Goal: Task Accomplishment & Management: Manage account settings

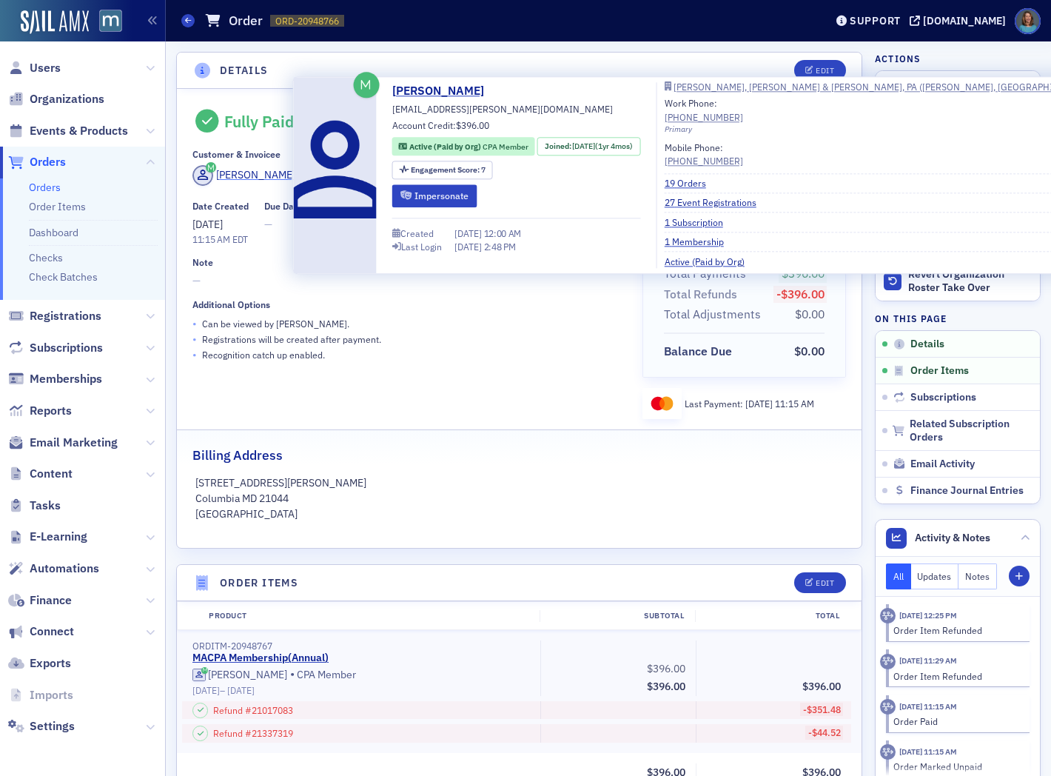
click at [274, 174] on div "Matthew Bormel" at bounding box center [255, 175] width 79 height 16
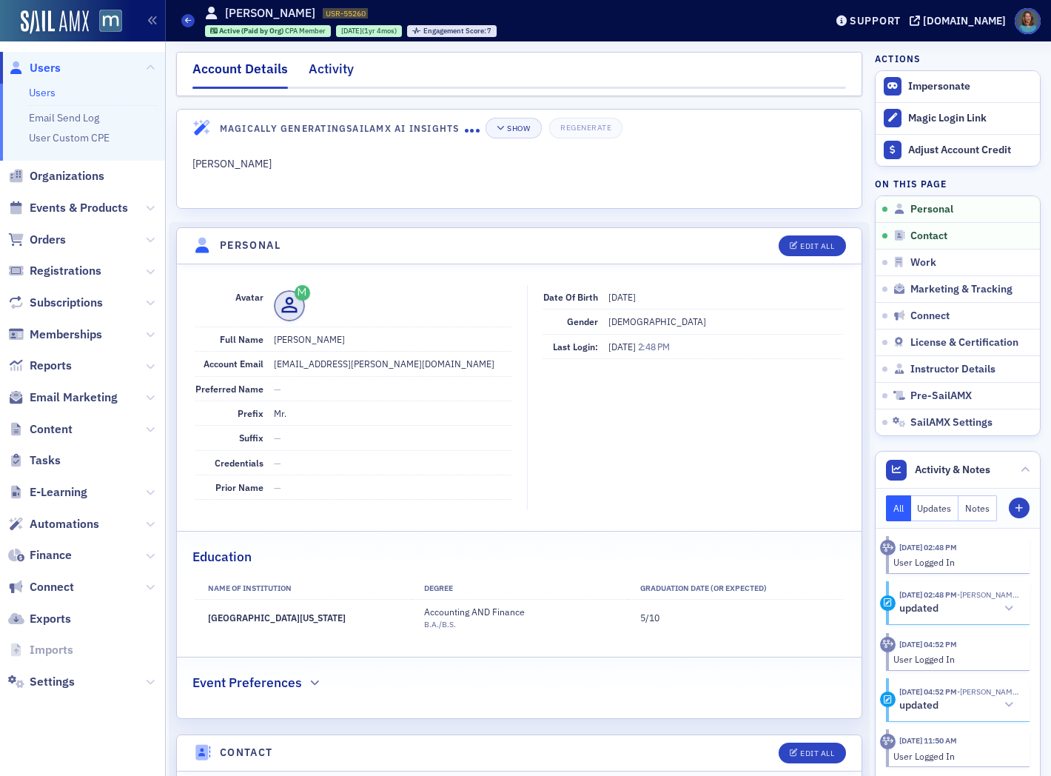
click at [331, 63] on div "Activity" at bounding box center [331, 72] width 45 height 27
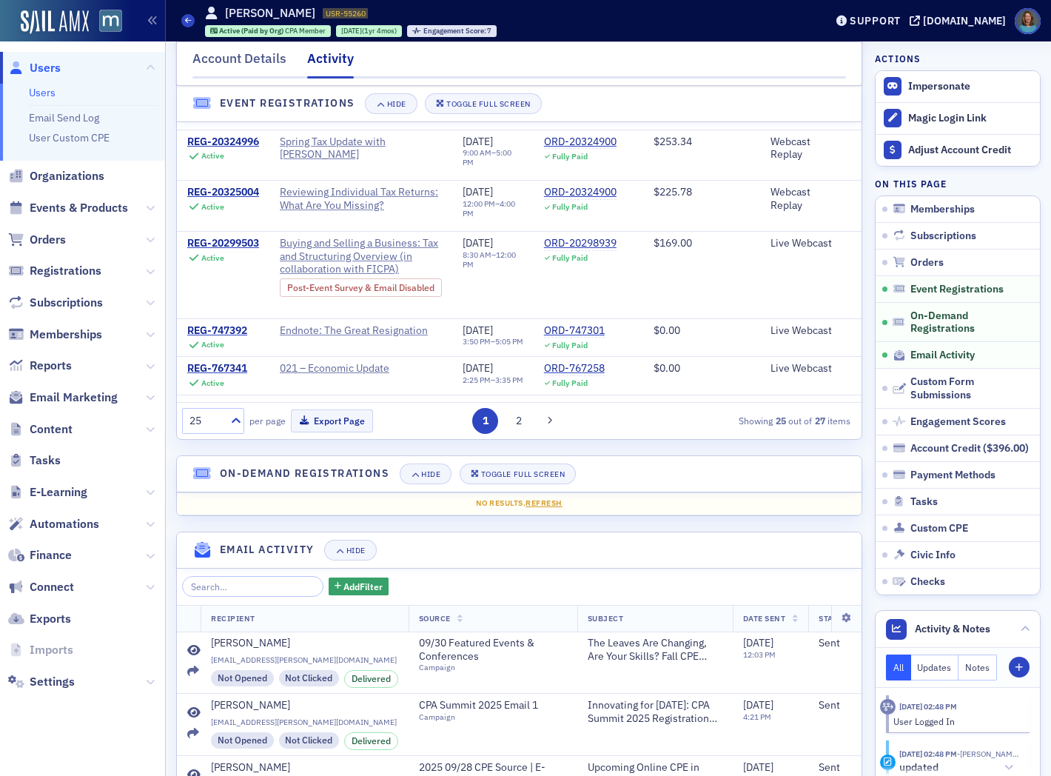
scroll to position [1069, 0]
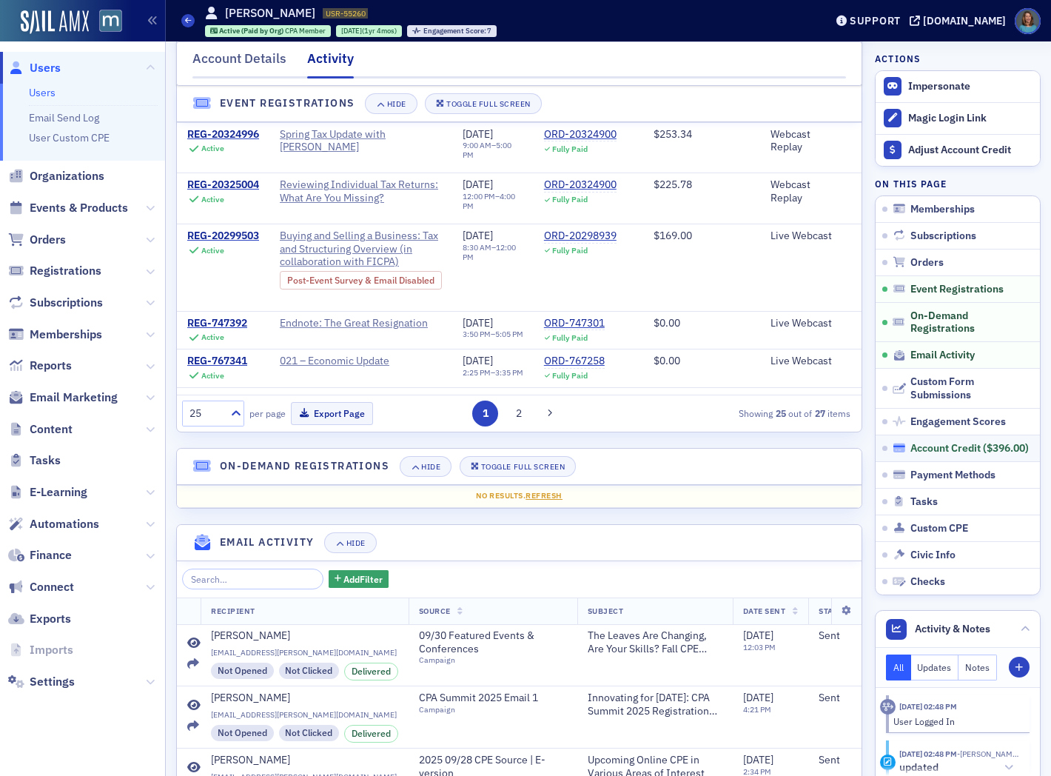
click at [928, 446] on div "Account Credit ( $396.00 )" at bounding box center [970, 448] width 118 height 13
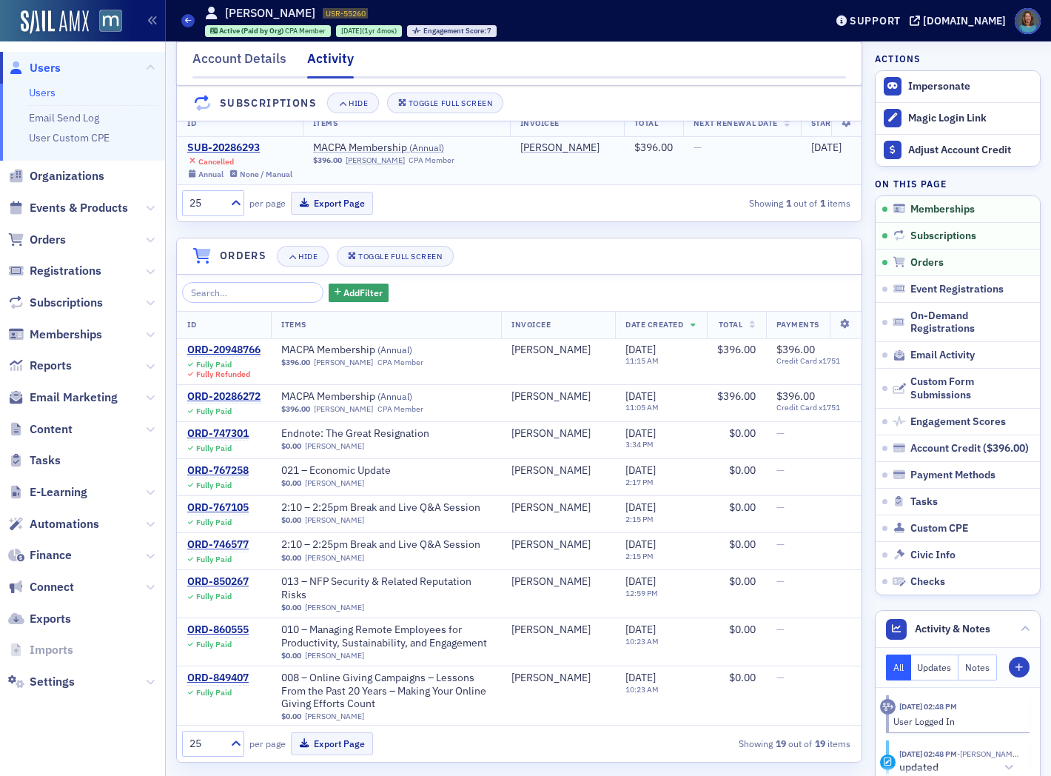
scroll to position [0, 0]
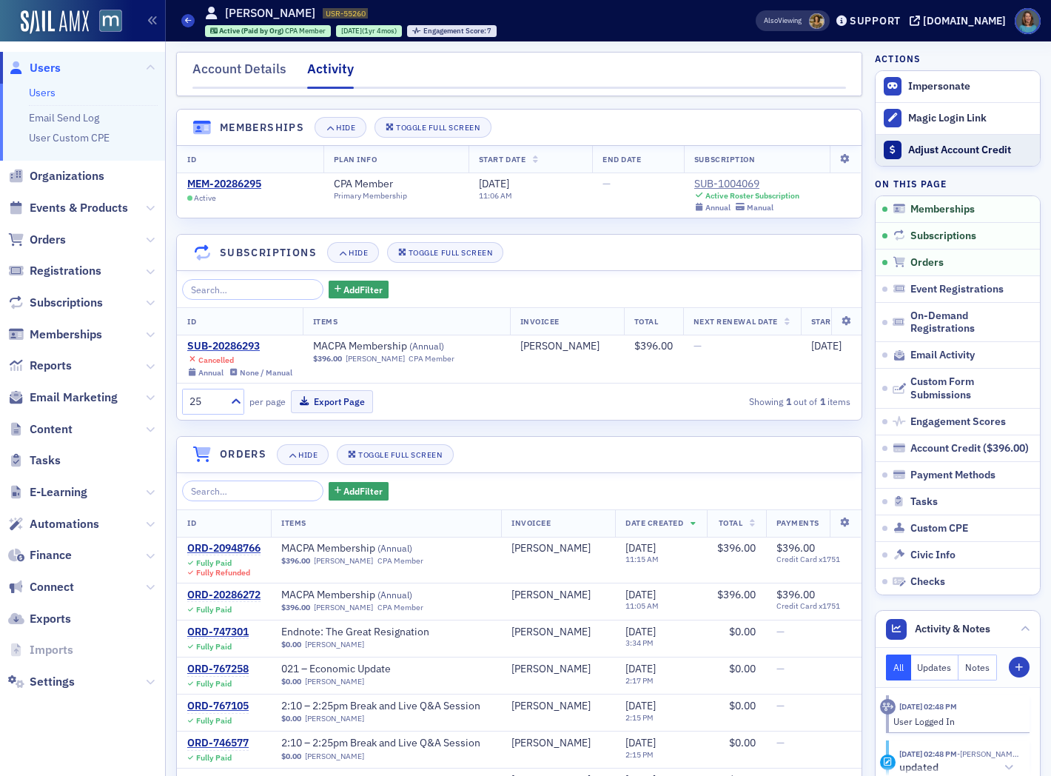
click at [948, 151] on div "Adjust Account Credit" at bounding box center [971, 150] width 124 height 13
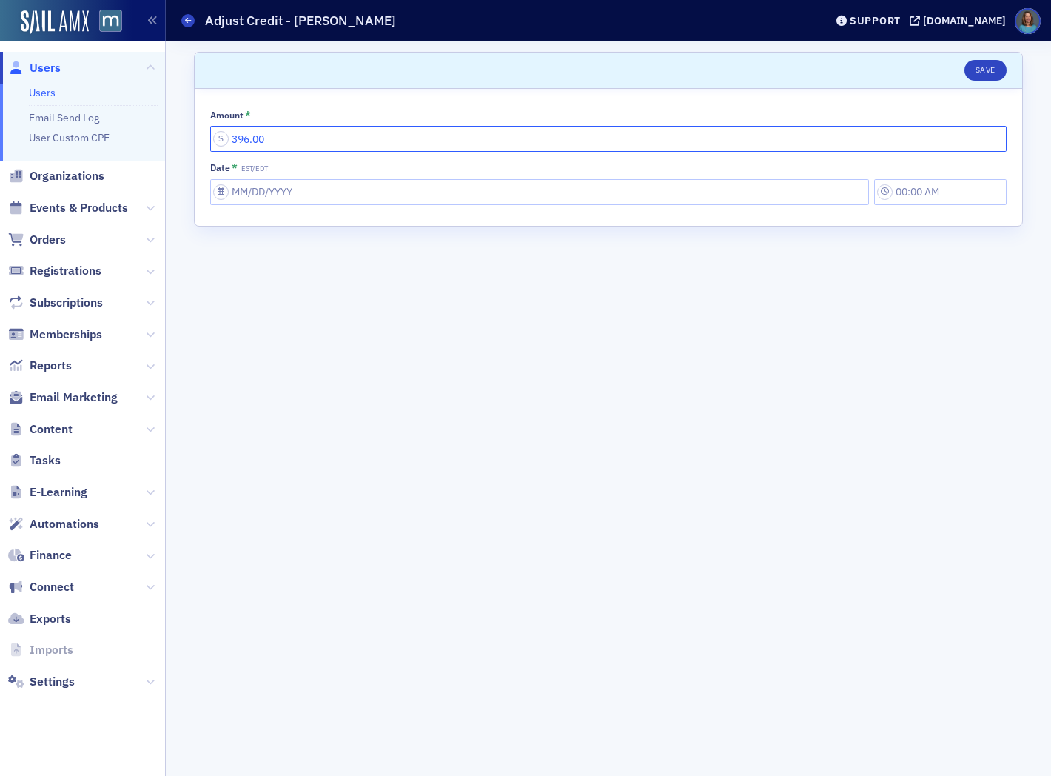
click at [302, 138] on input "396.00" at bounding box center [608, 139] width 797 height 26
drag, startPoint x: 314, startPoint y: 141, endPoint x: 232, endPoint y: 135, distance: 81.7
click at [232, 135] on input "396.00" at bounding box center [608, 139] width 797 height 26
type input "0.00"
select select "9"
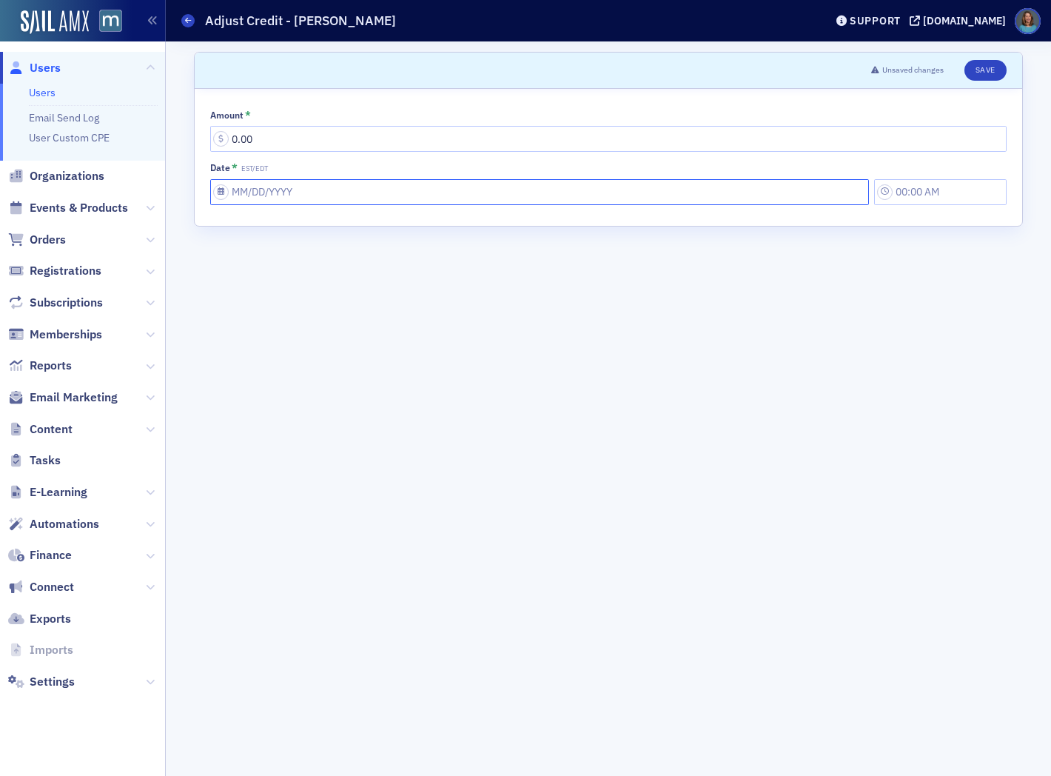
select select "2025"
click at [271, 189] on input "Date * EST/EDT" at bounding box center [539, 192] width 659 height 26
click at [224, 228] on button "Previous Month" at bounding box center [222, 225] width 9 height 9
select select "8"
click at [269, 380] on div "30" at bounding box center [268, 383] width 18 height 18
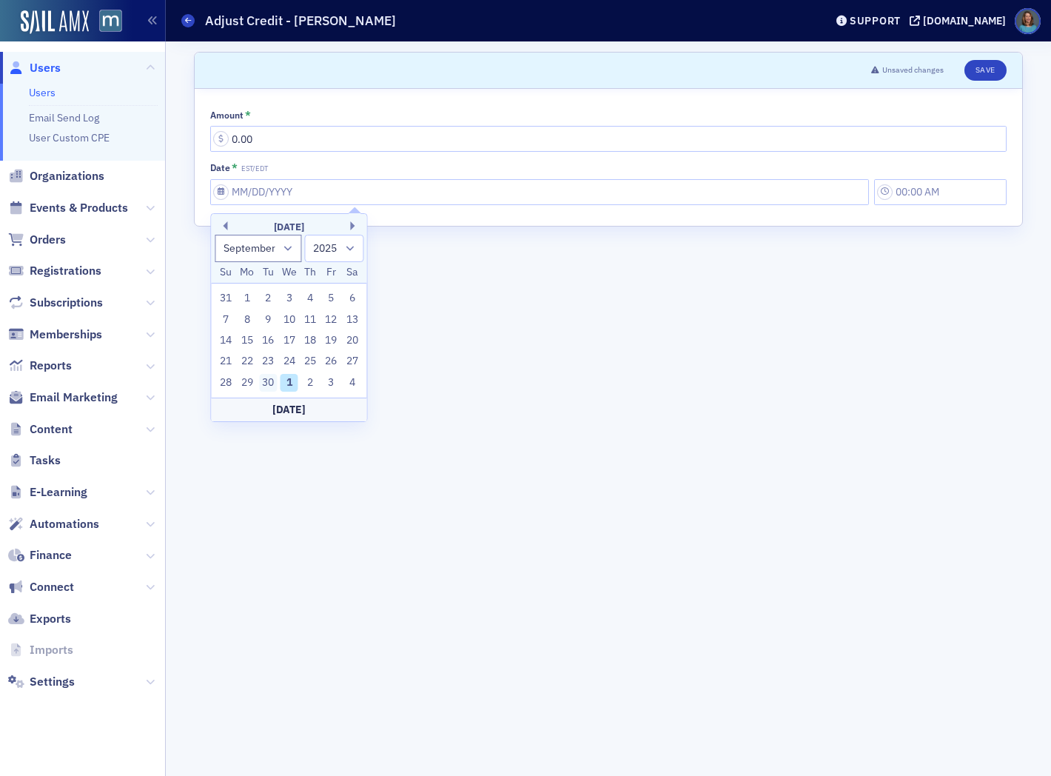
type input "09/30/2025"
type input "9:00 AM"
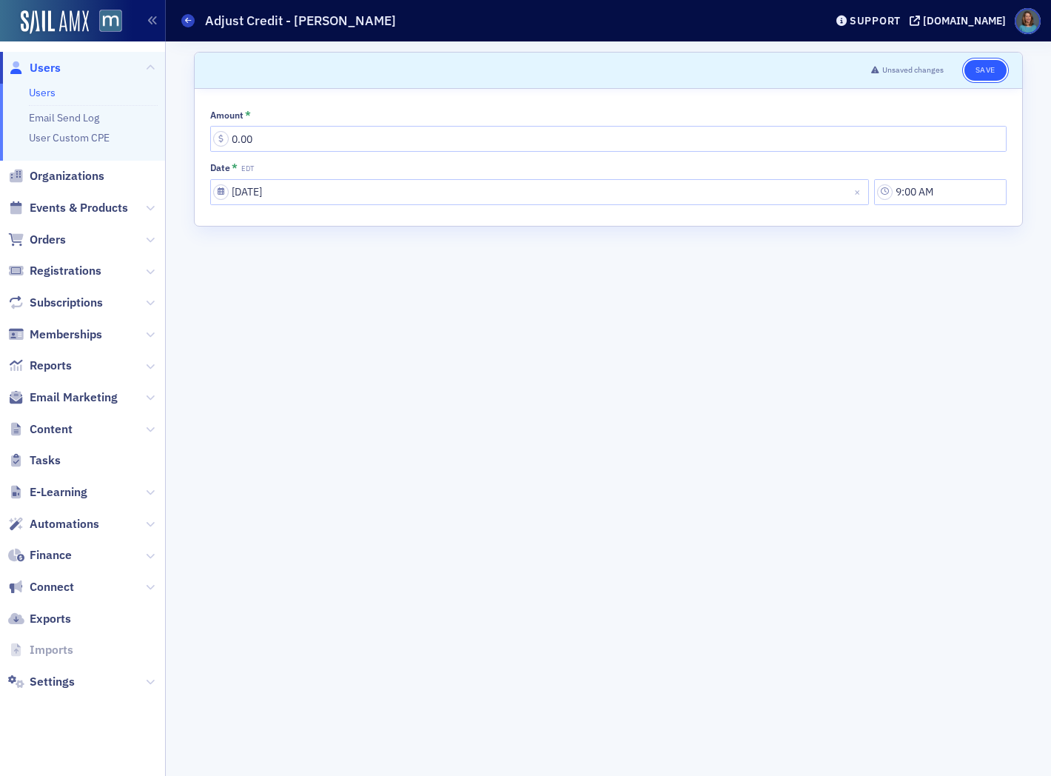
click at [986, 70] on button "Save" at bounding box center [986, 70] width 42 height 21
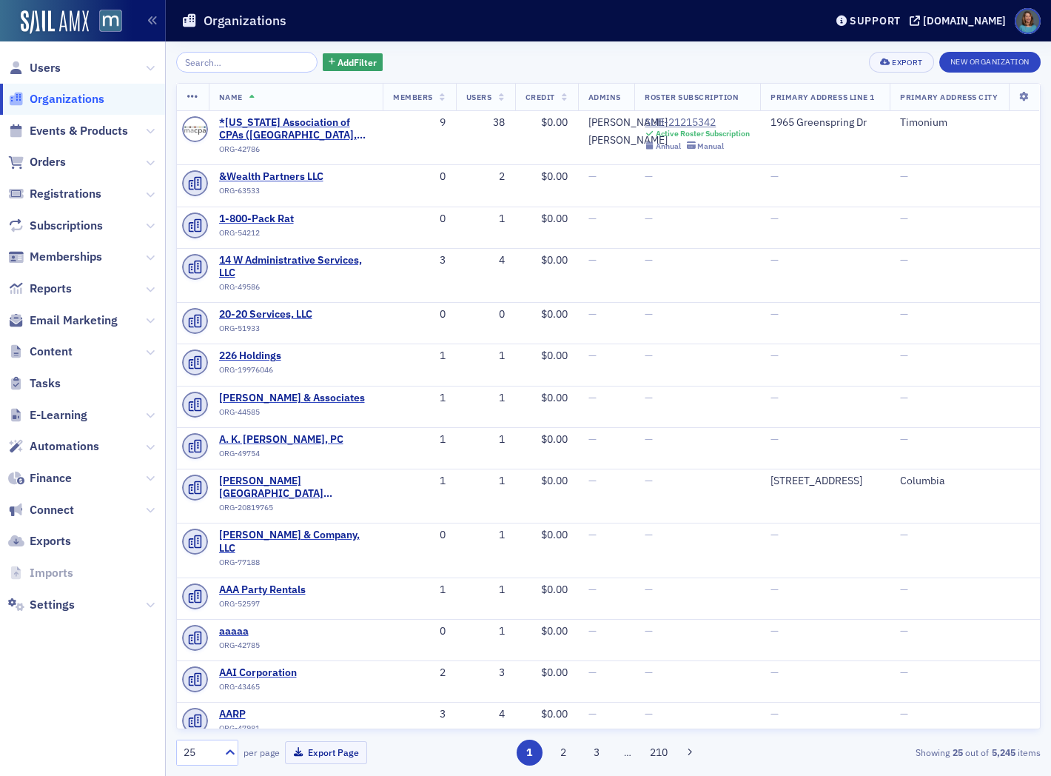
click at [209, 56] on input "search" at bounding box center [246, 62] width 141 height 21
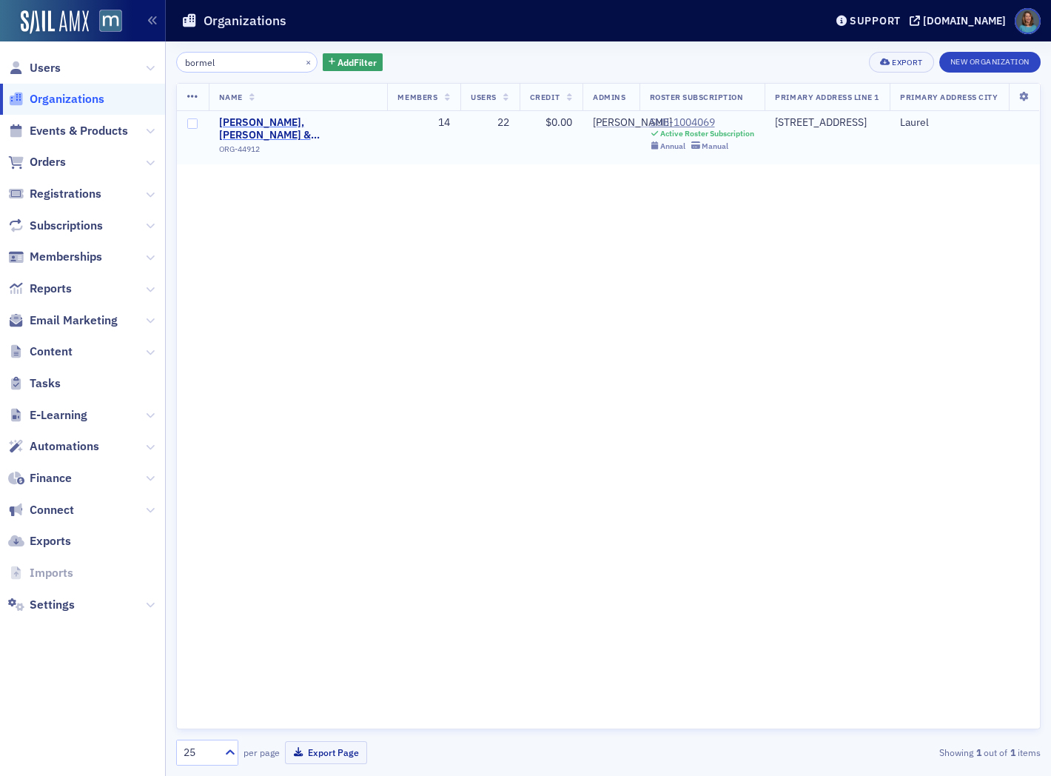
type input "bormel"
click at [245, 123] on span "Bormel, Grice & Huyett, PA (Laurel, MD)" at bounding box center [298, 129] width 158 height 26
select select "US"
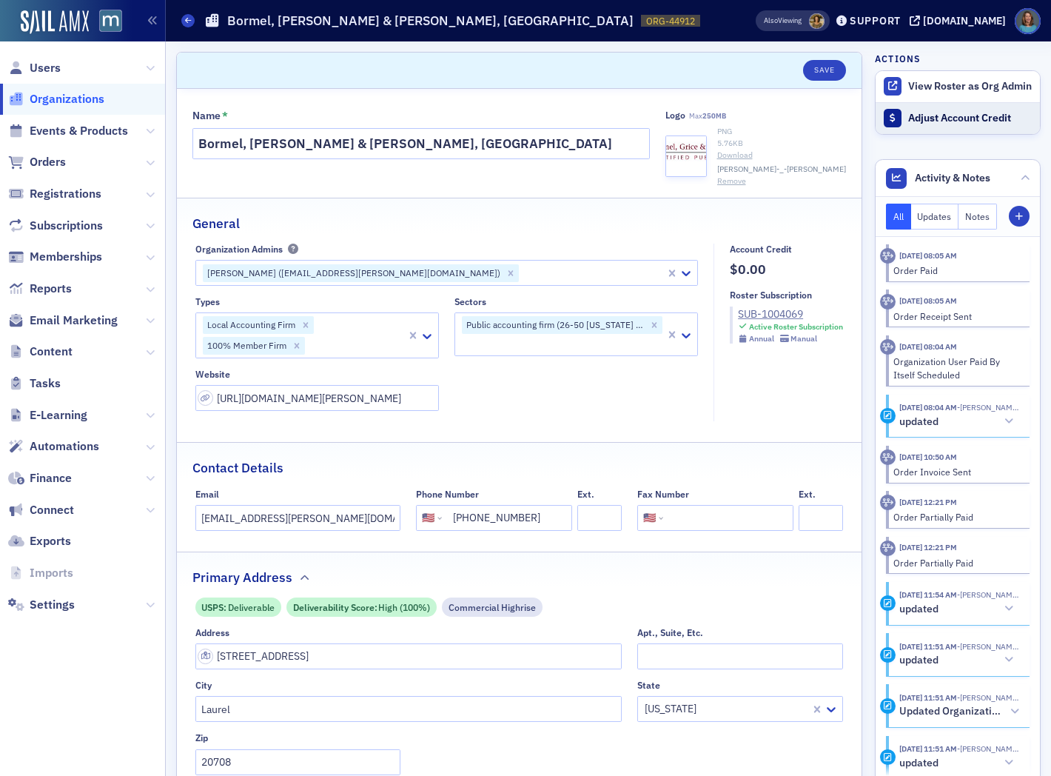
click at [927, 117] on div "Adjust Account Credit" at bounding box center [971, 118] width 124 height 13
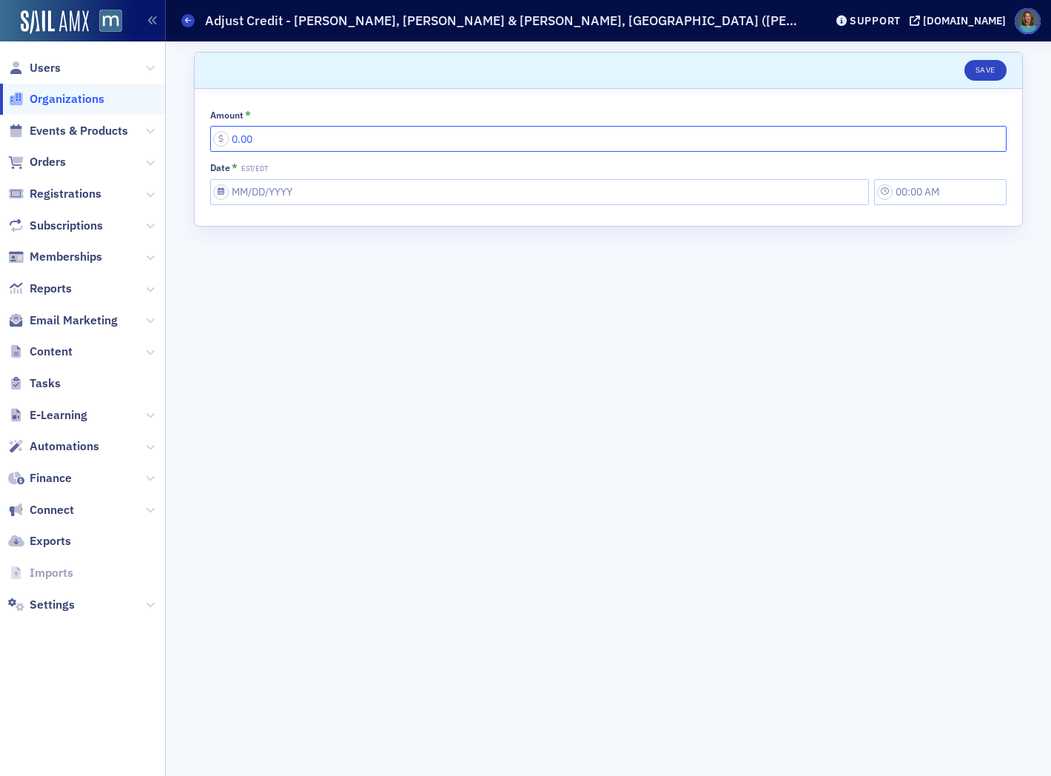
drag, startPoint x: 270, startPoint y: 141, endPoint x: 220, endPoint y: 134, distance: 50.9
click at [220, 134] on input "0.00" at bounding box center [608, 139] width 797 height 26
type input "396.00"
click at [246, 198] on input "Date * EST/EDT" at bounding box center [539, 192] width 659 height 26
select select "9"
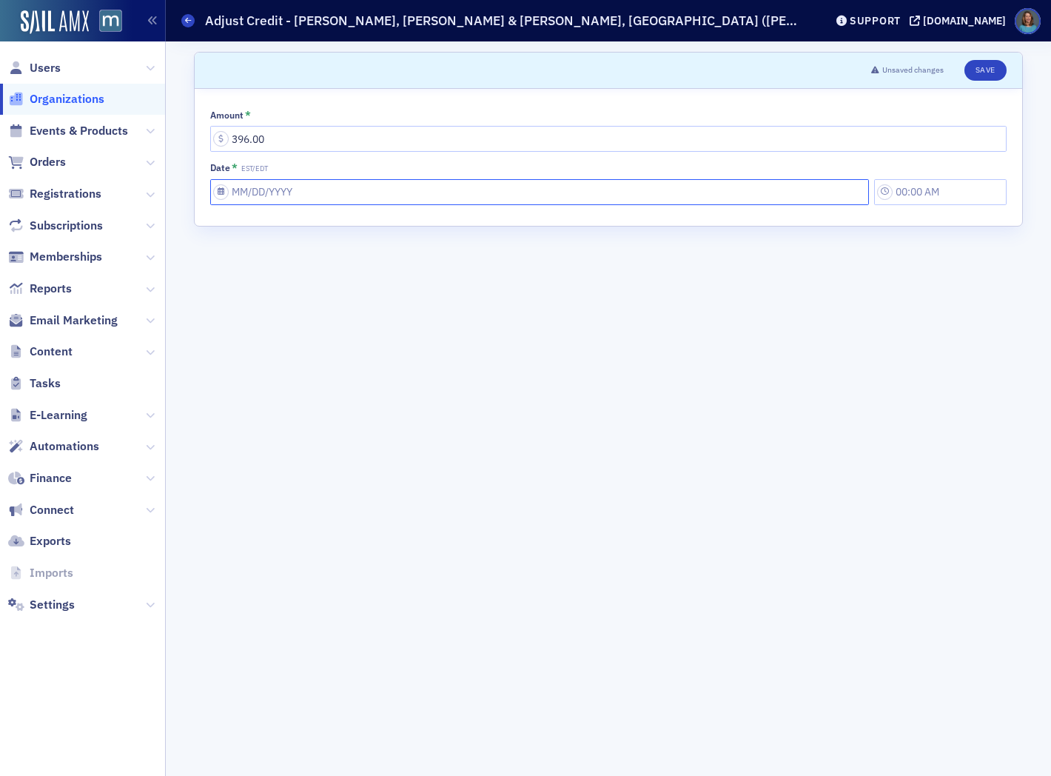
select select "2025"
click at [224, 227] on button "Previous Month" at bounding box center [222, 225] width 9 height 9
select select "8"
click at [267, 388] on div "30" at bounding box center [268, 383] width 18 height 18
type input "[DATE]"
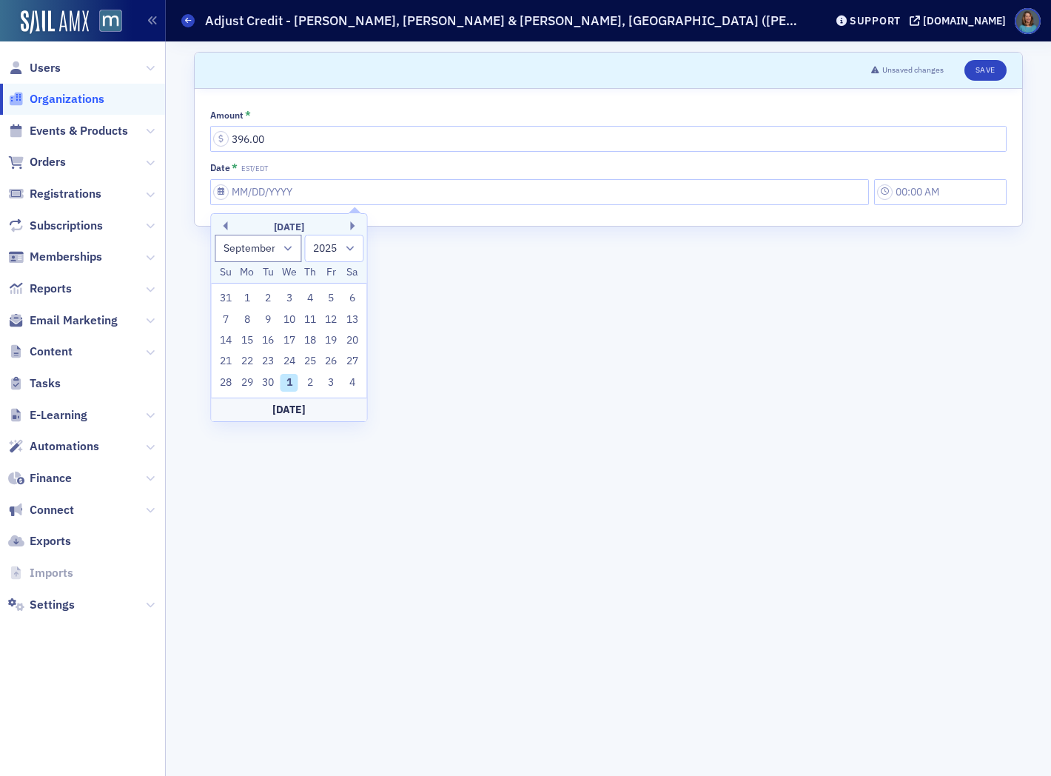
type input "9:00 AM"
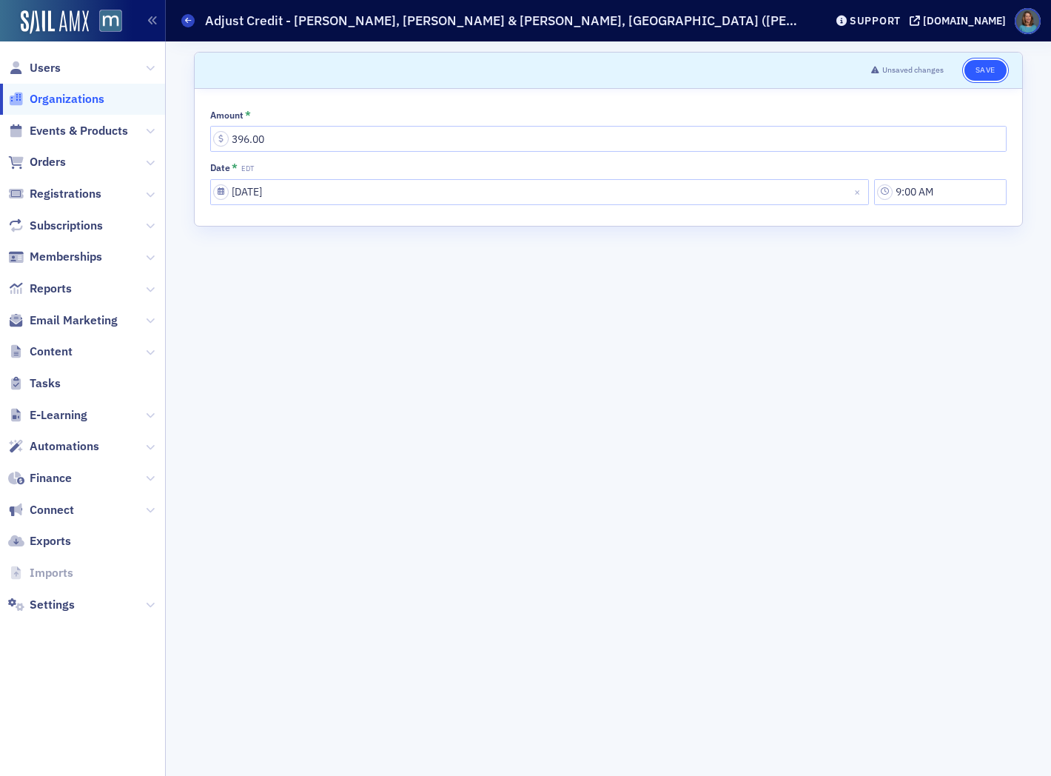
click at [983, 70] on button "Save" at bounding box center [986, 70] width 42 height 21
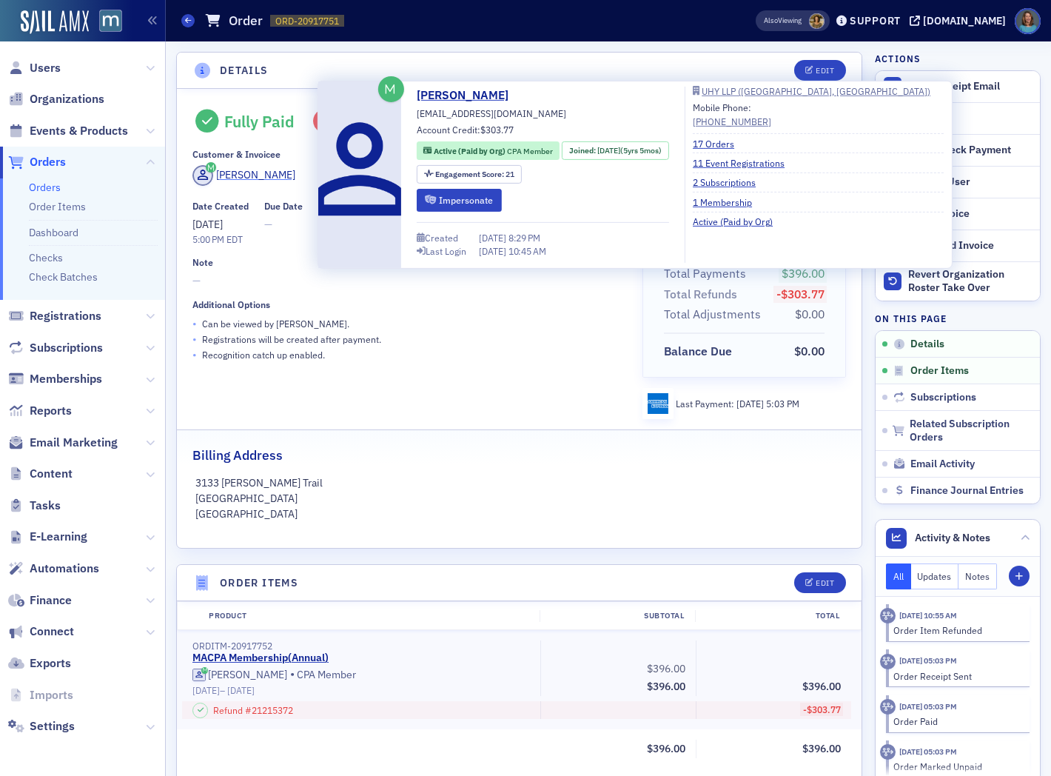
click at [295, 172] on div "Daniela Haralampieva" at bounding box center [255, 175] width 79 height 16
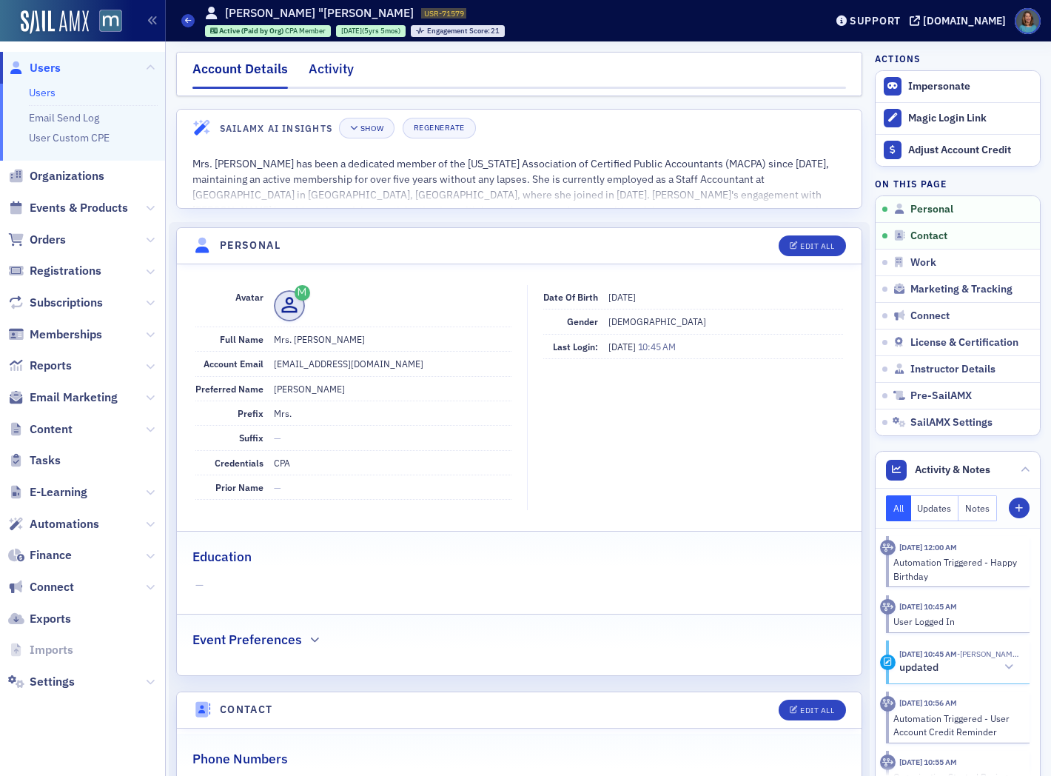
click at [330, 65] on div "Activity" at bounding box center [331, 72] width 45 height 27
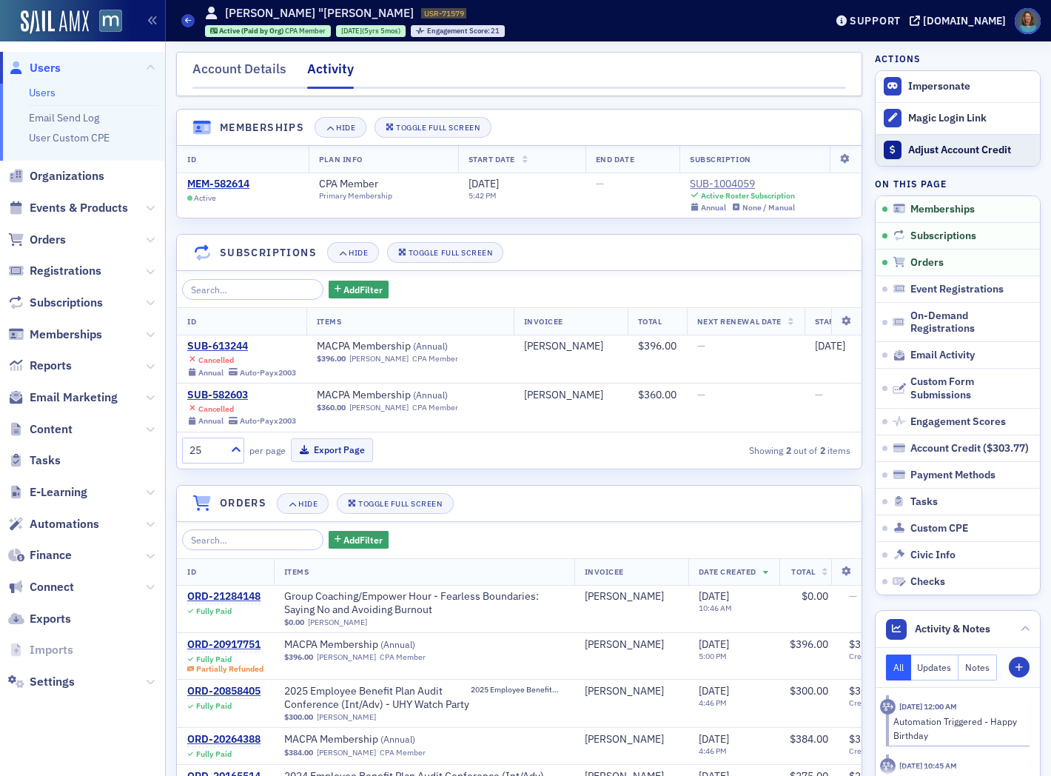
click at [953, 152] on div "Adjust Account Credit" at bounding box center [971, 150] width 124 height 13
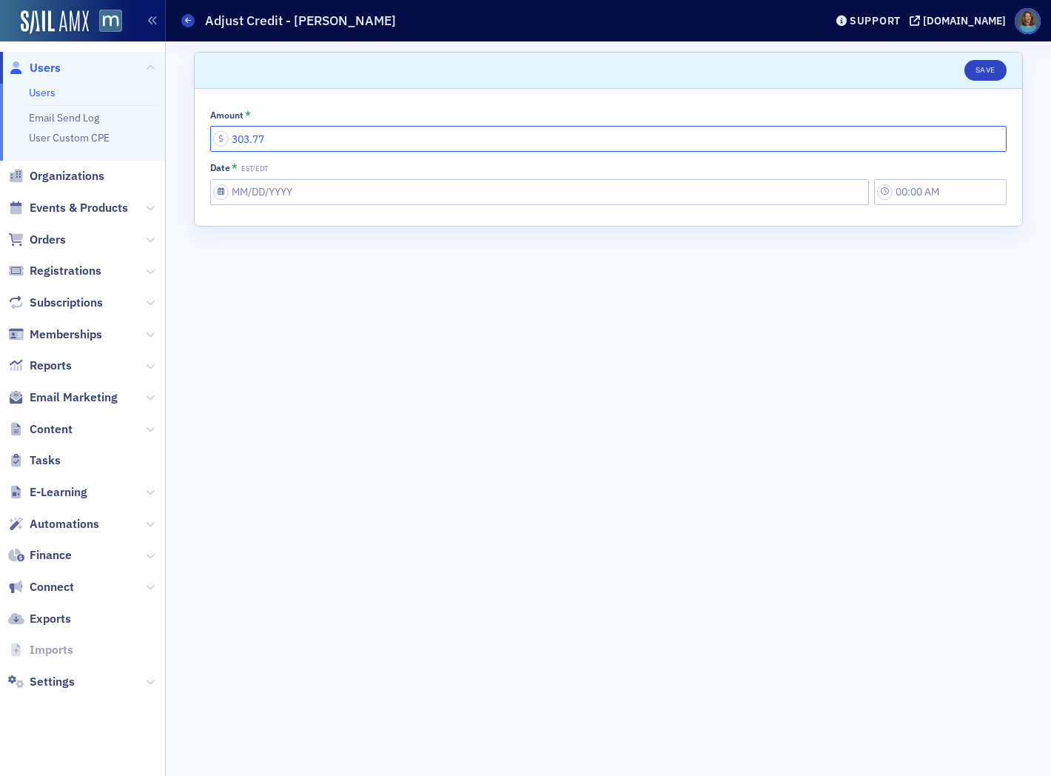
drag, startPoint x: 301, startPoint y: 139, endPoint x: 226, endPoint y: 138, distance: 75.5
click at [226, 138] on input "303.77" at bounding box center [608, 139] width 797 height 26
type input "0.00"
select select "9"
select select "2025"
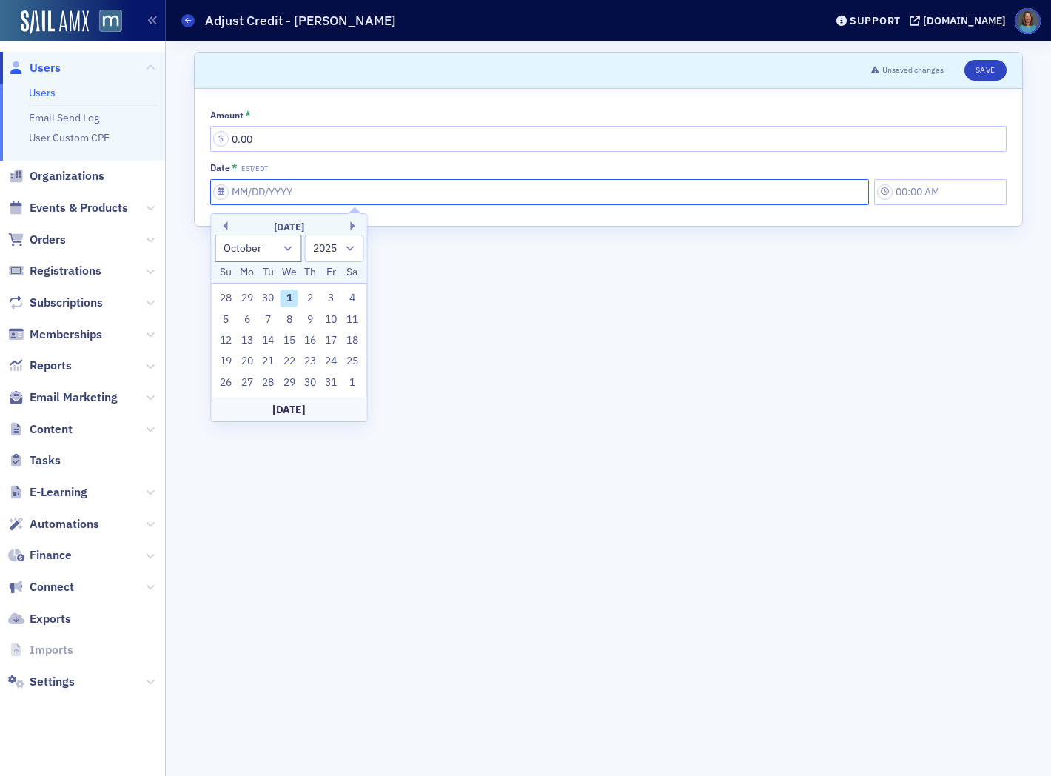
click at [290, 187] on input "Date * EST/EDT" at bounding box center [539, 192] width 659 height 26
click at [225, 226] on button "Previous Month" at bounding box center [222, 225] width 9 height 9
select select "8"
click at [270, 387] on div "30" at bounding box center [268, 383] width 18 height 18
type input "[DATE]"
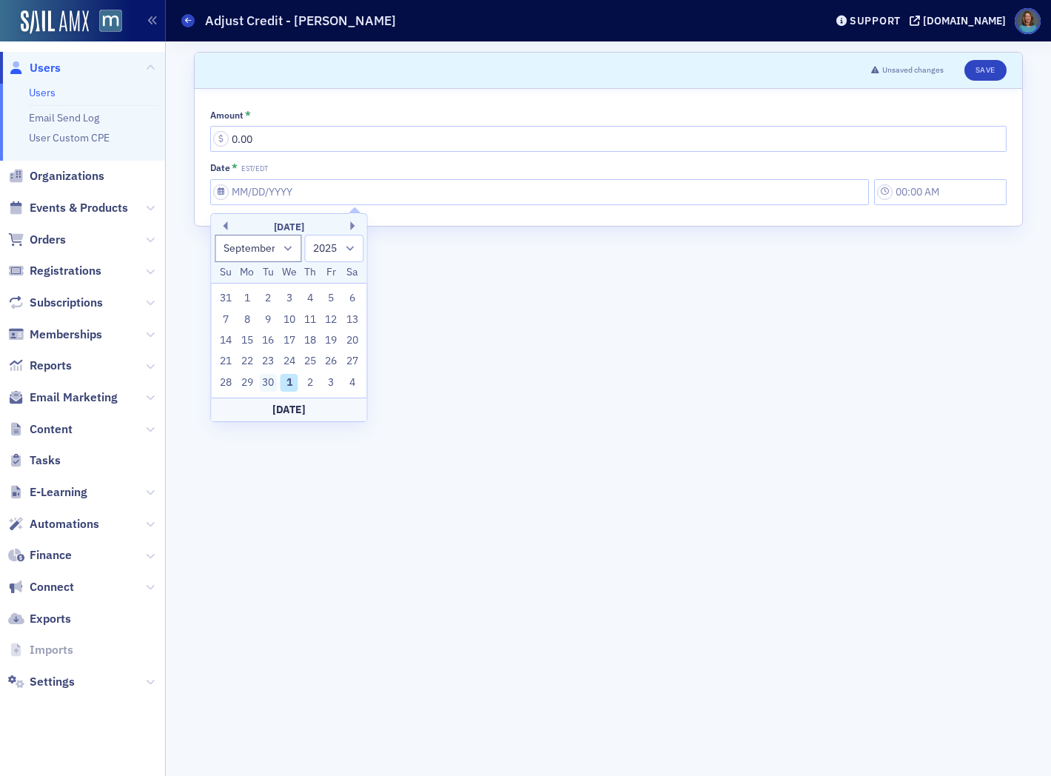
type input "9:00 AM"
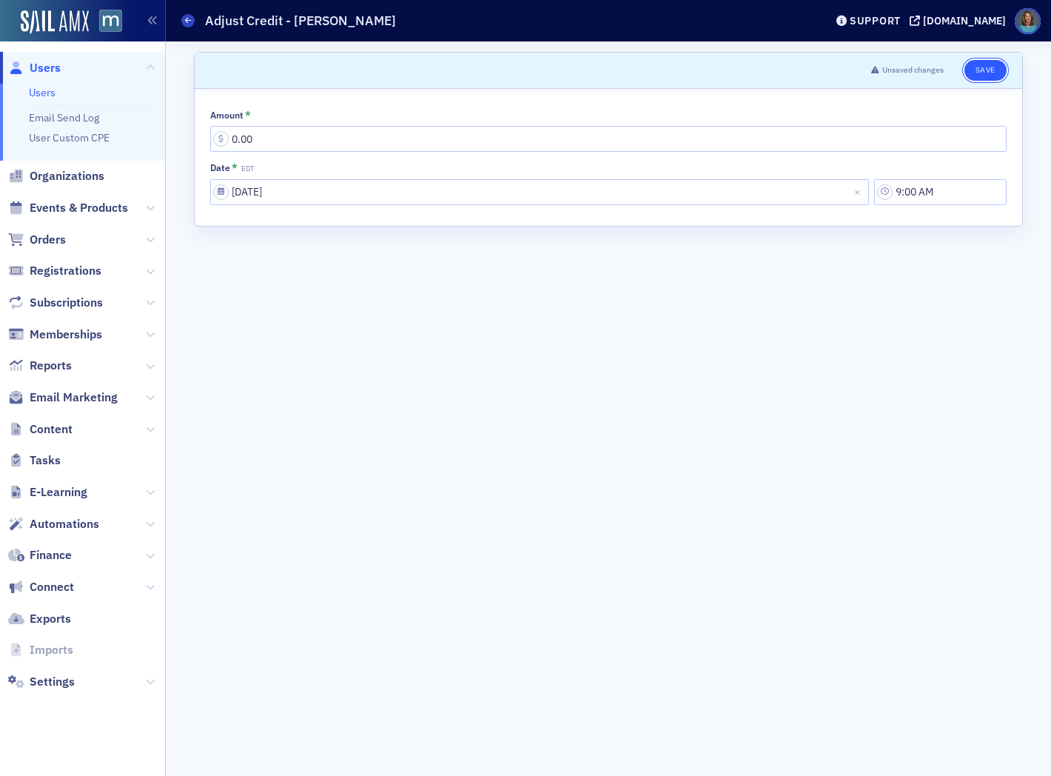
click at [994, 70] on button "Save" at bounding box center [986, 70] width 42 height 21
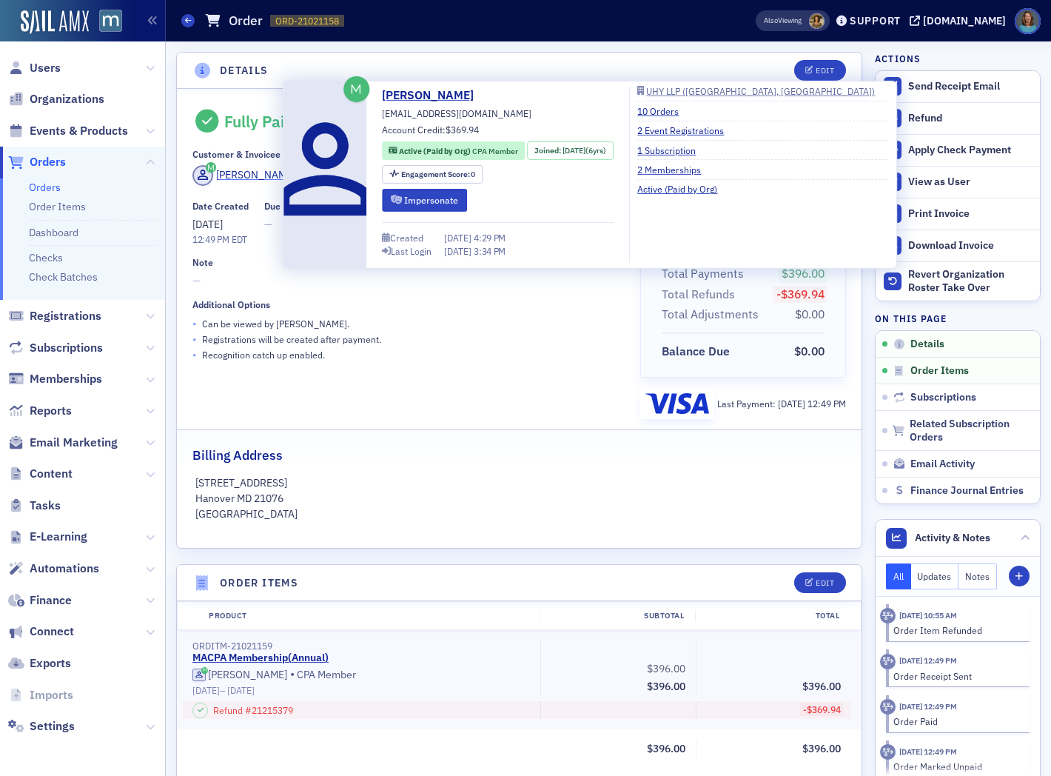
click at [240, 174] on div "[PERSON_NAME]" at bounding box center [255, 175] width 79 height 16
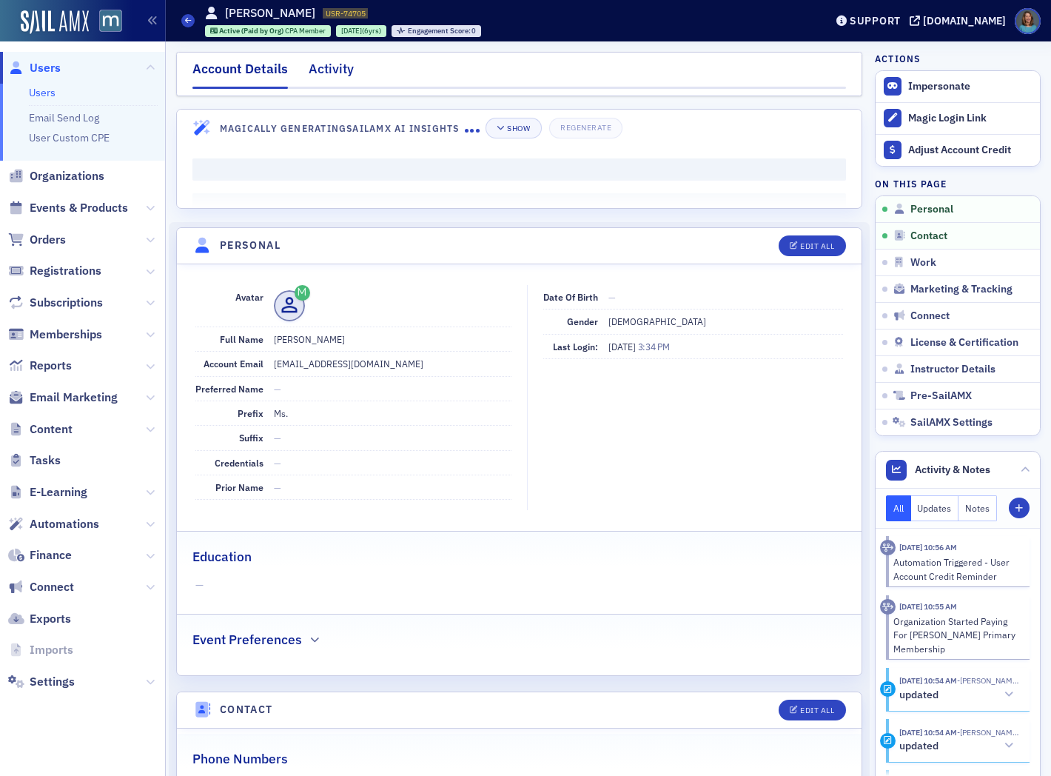
click at [342, 70] on div "Activity" at bounding box center [331, 72] width 45 height 27
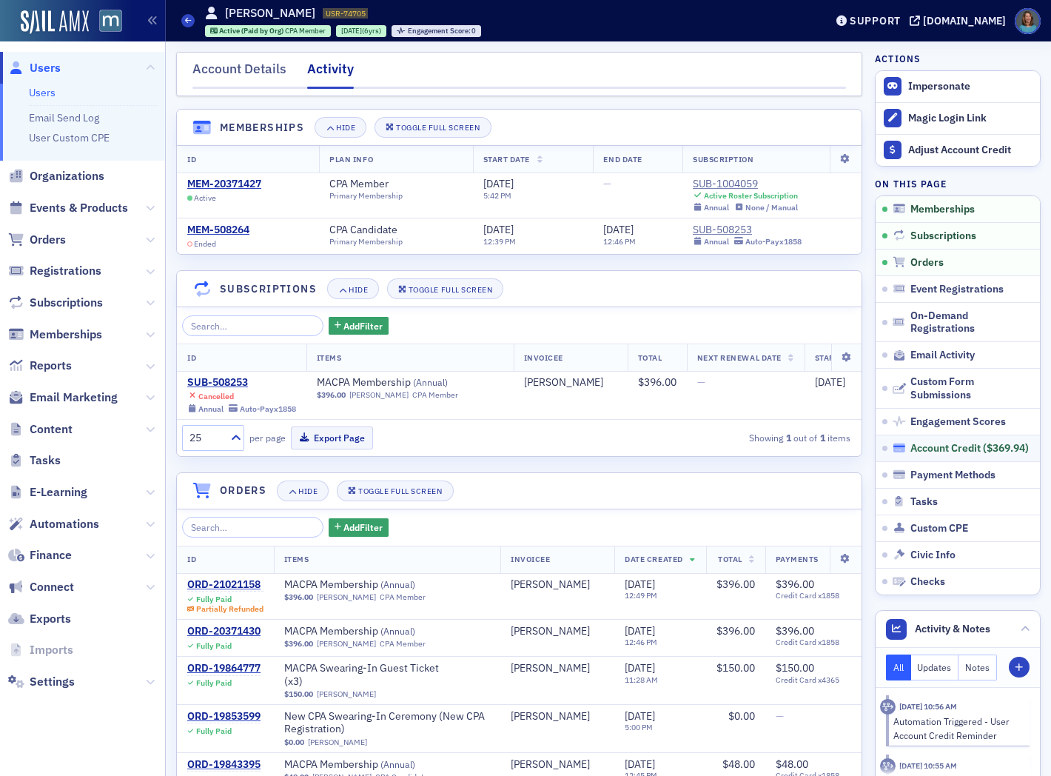
click at [965, 452] on div "Account Credit ( $369.94 )" at bounding box center [970, 448] width 118 height 13
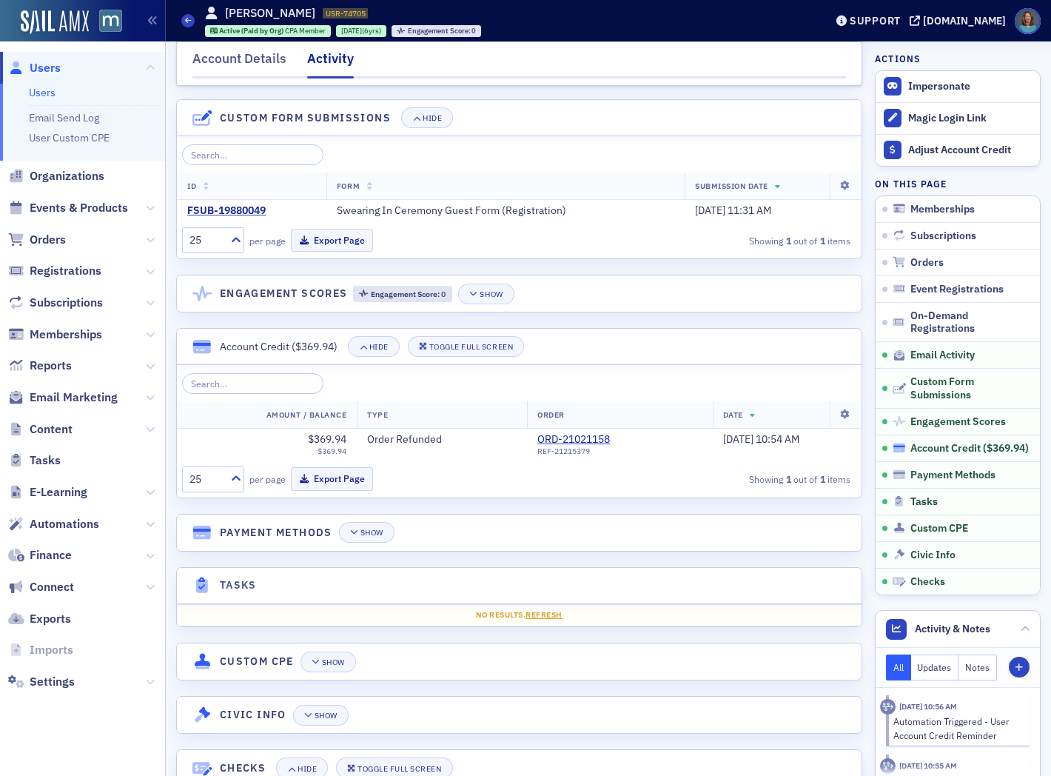
scroll to position [1928, 0]
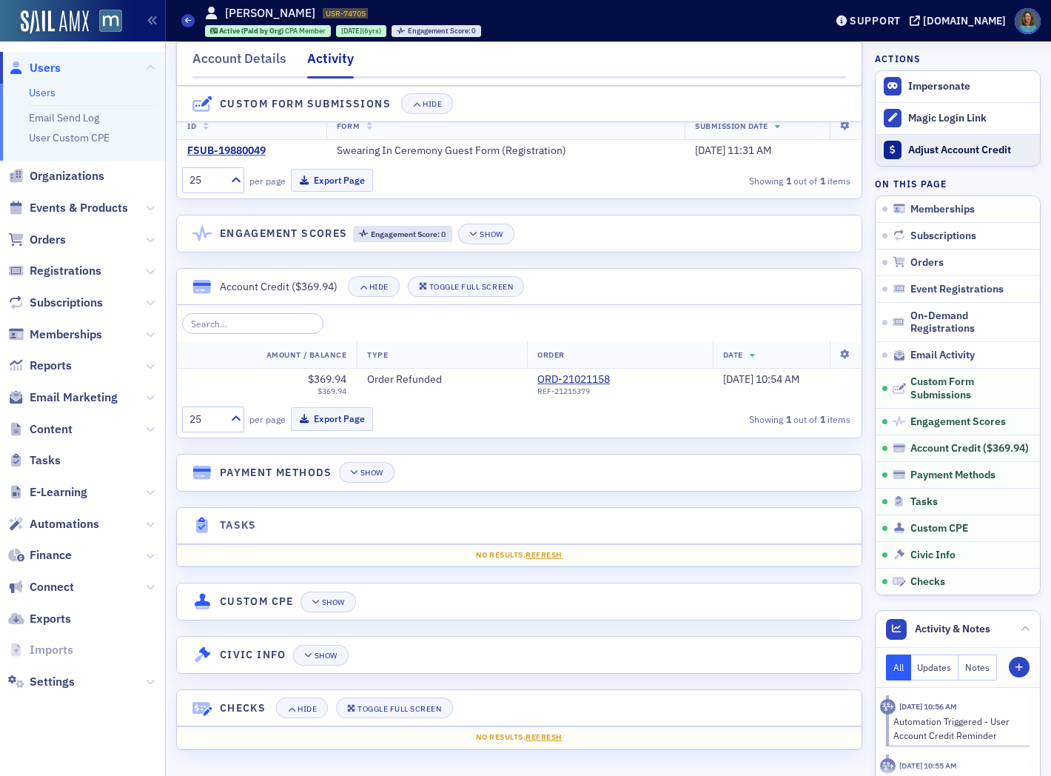
click at [933, 152] on div "Adjust Account Credit" at bounding box center [971, 150] width 124 height 13
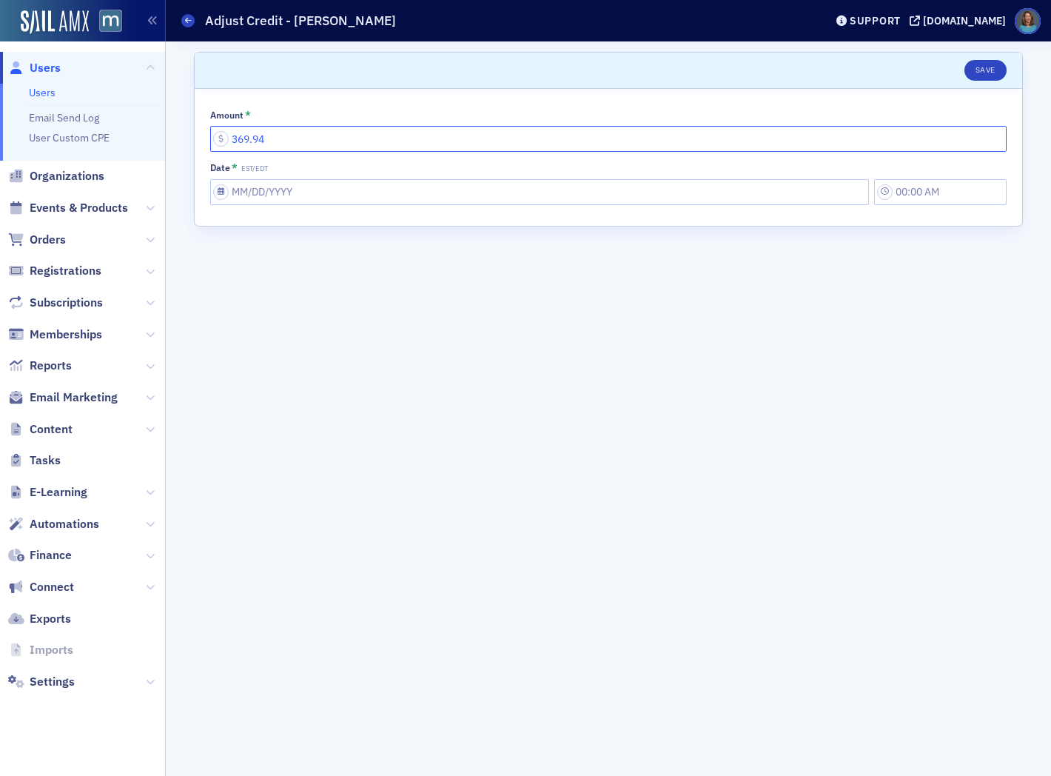
drag, startPoint x: 328, startPoint y: 143, endPoint x: 181, endPoint y: 130, distance: 147.9
click at [181, 130] on div "Scroll to Save Amount * 369.94 Date * EST/EDT" at bounding box center [608, 408] width 865 height 735
type input "0.00"
select select "9"
select select "2025"
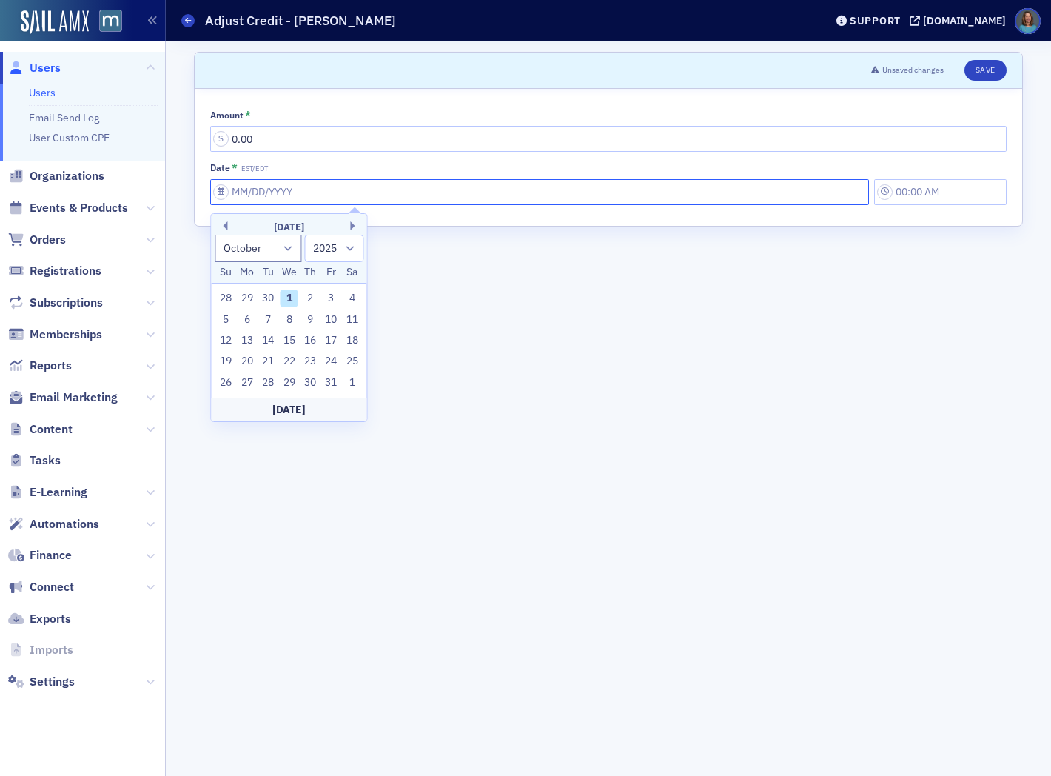
click at [254, 190] on input "Date * EST/EDT" at bounding box center [539, 192] width 659 height 26
click at [224, 226] on button "Previous Month" at bounding box center [222, 225] width 9 height 9
select select "8"
click at [270, 384] on div "30" at bounding box center [268, 383] width 18 height 18
type input "09/30/2025"
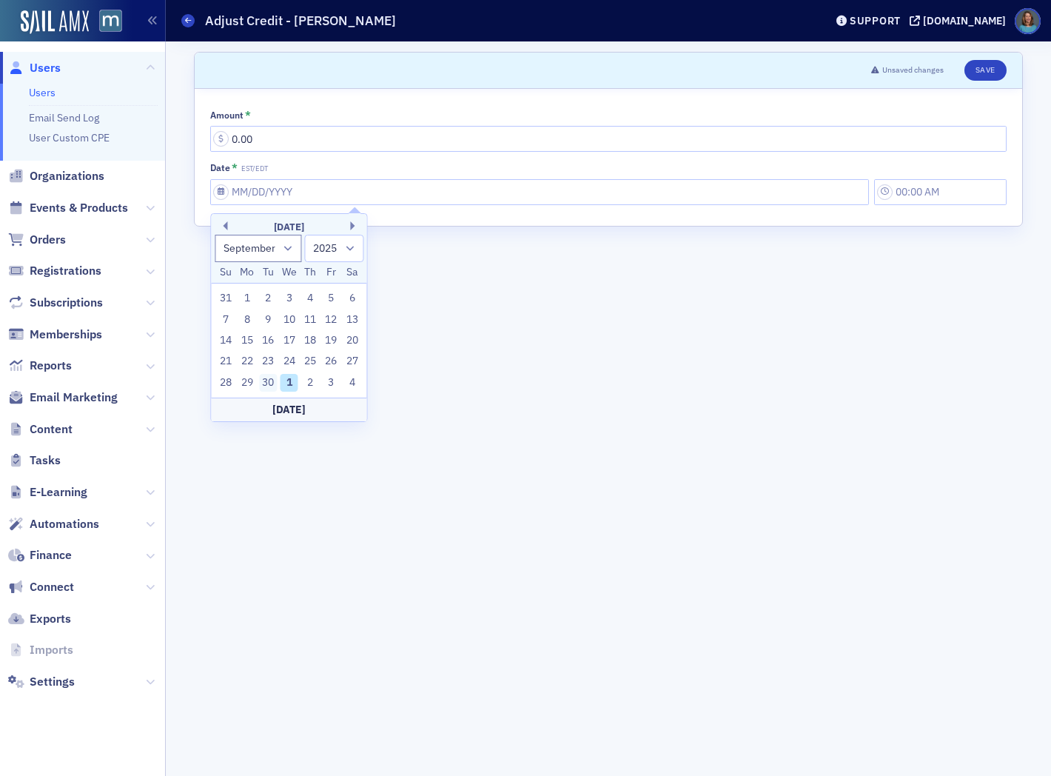
type input "9:00 AM"
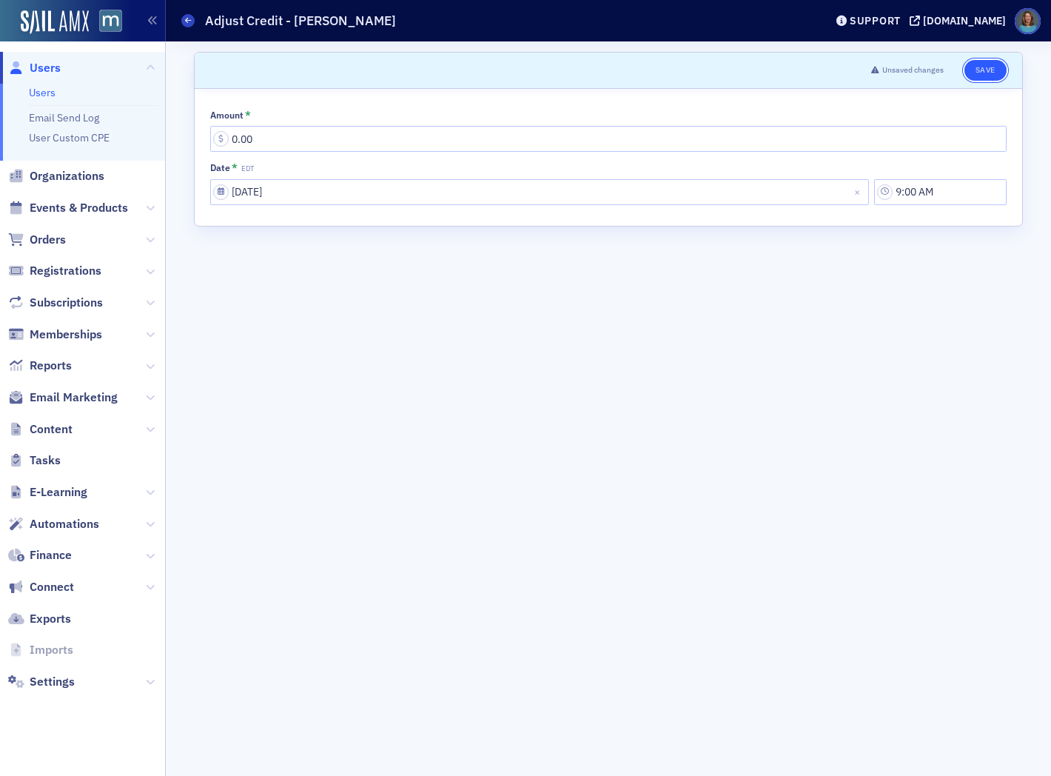
click at [986, 74] on button "Save" at bounding box center [986, 70] width 42 height 21
click at [193, 22] on span at bounding box center [187, 20] width 13 height 13
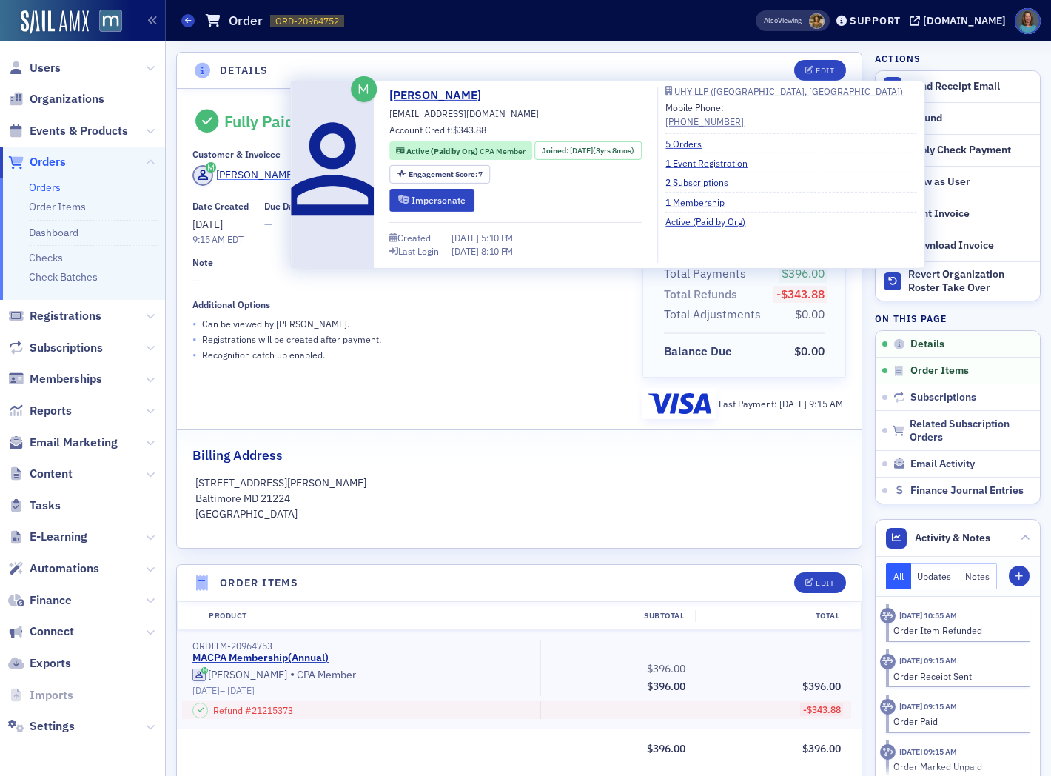
click at [256, 176] on div "[PERSON_NAME]" at bounding box center [255, 175] width 79 height 16
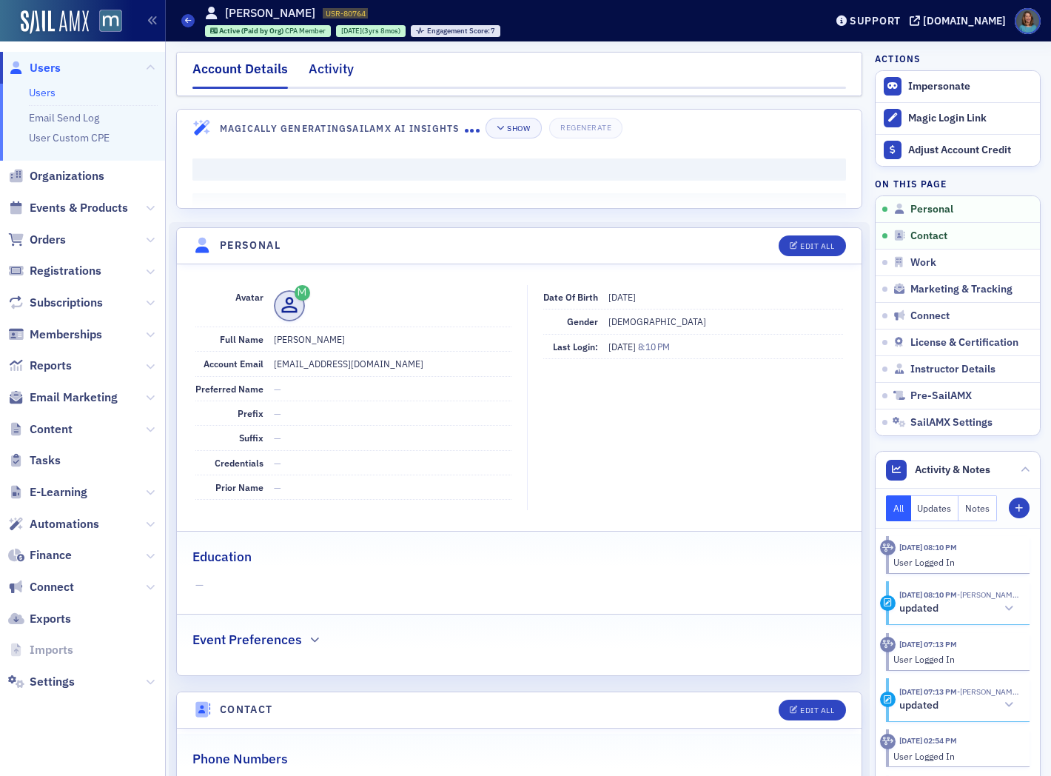
click at [349, 70] on div "Activity" at bounding box center [331, 72] width 45 height 27
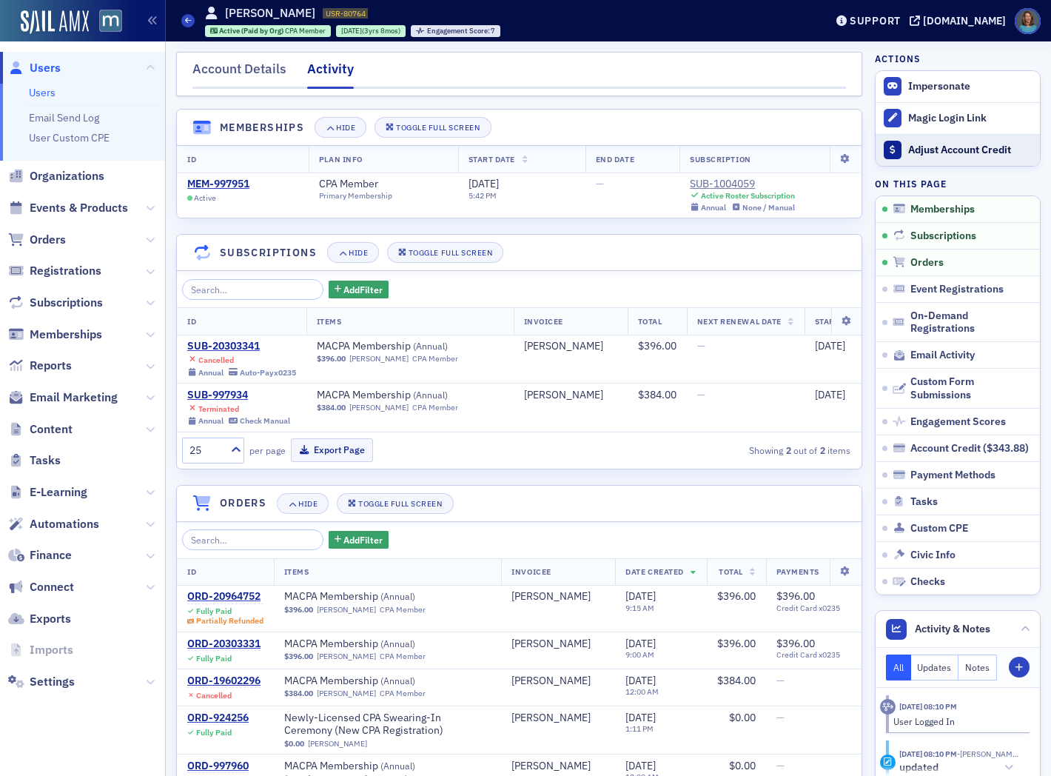
click at [920, 149] on div "Adjust Account Credit" at bounding box center [971, 150] width 124 height 13
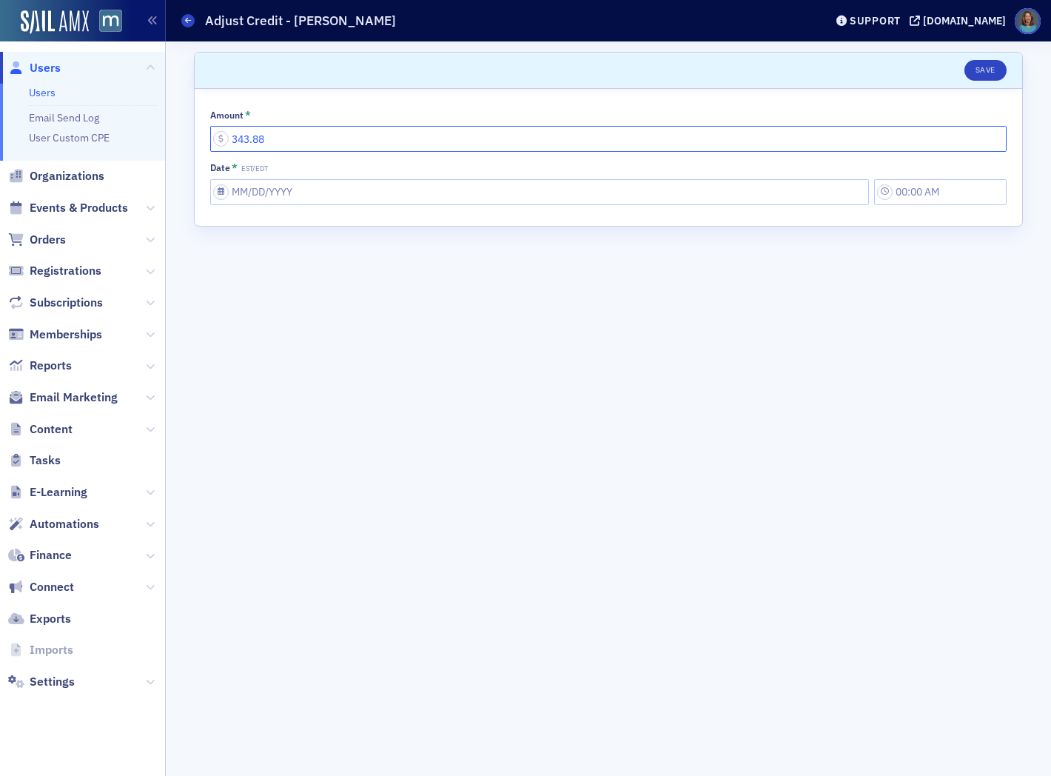
drag, startPoint x: 320, startPoint y: 141, endPoint x: 195, endPoint y: 116, distance: 127.5
click at [200, 117] on div "Amount * 343.88 Date * EST/EDT" at bounding box center [609, 157] width 828 height 137
type input "0.00"
click at [298, 196] on input "Date * EST/EDT" at bounding box center [539, 192] width 659 height 26
select select "9"
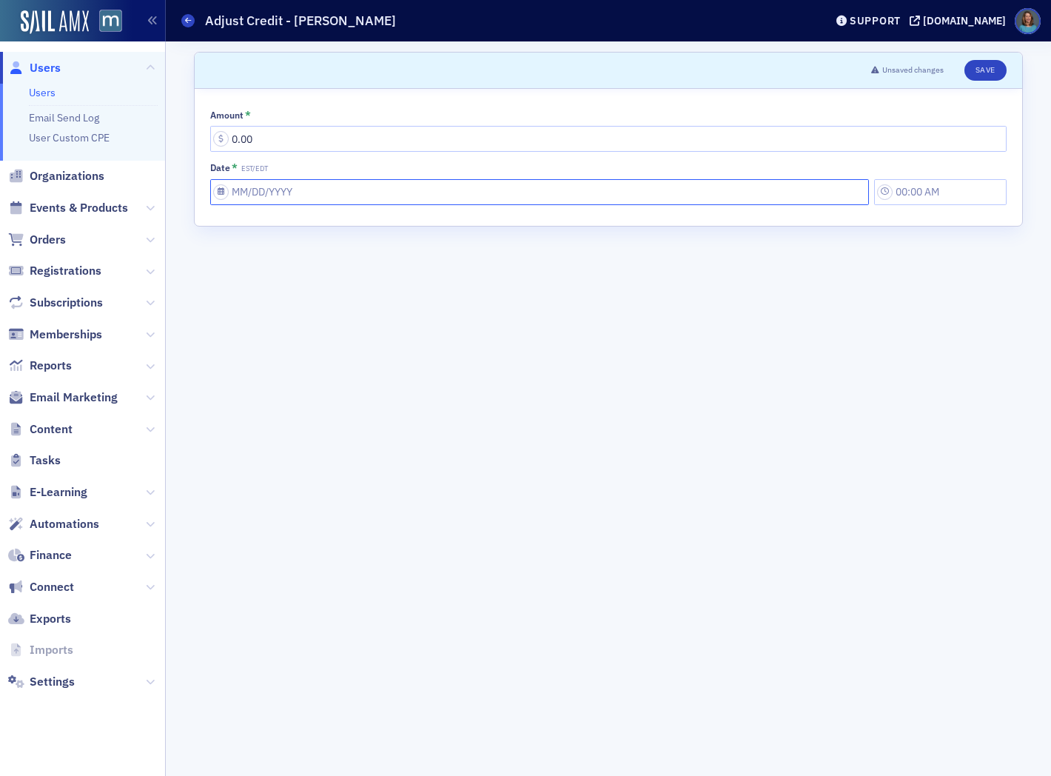
select select "2025"
click at [224, 224] on button "Previous Month" at bounding box center [222, 225] width 9 height 9
select select "8"
click at [270, 381] on div "30" at bounding box center [268, 383] width 18 height 18
type input "09/30/2025"
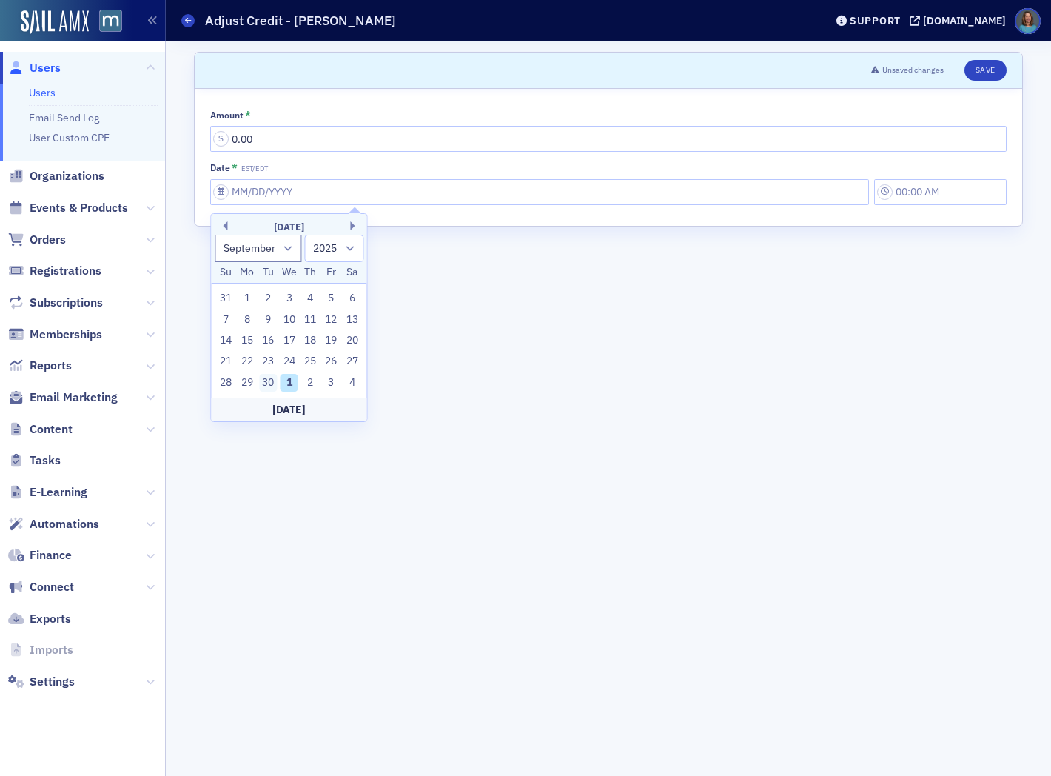
type input "9:00 AM"
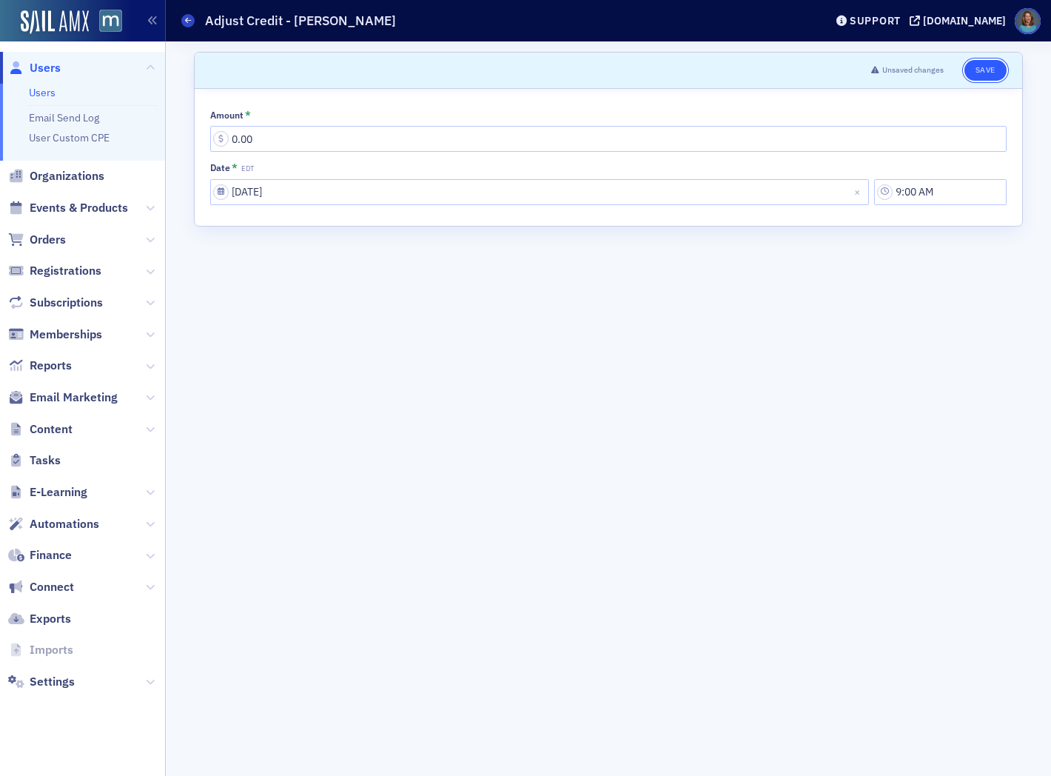
click at [993, 72] on button "Save" at bounding box center [986, 70] width 42 height 21
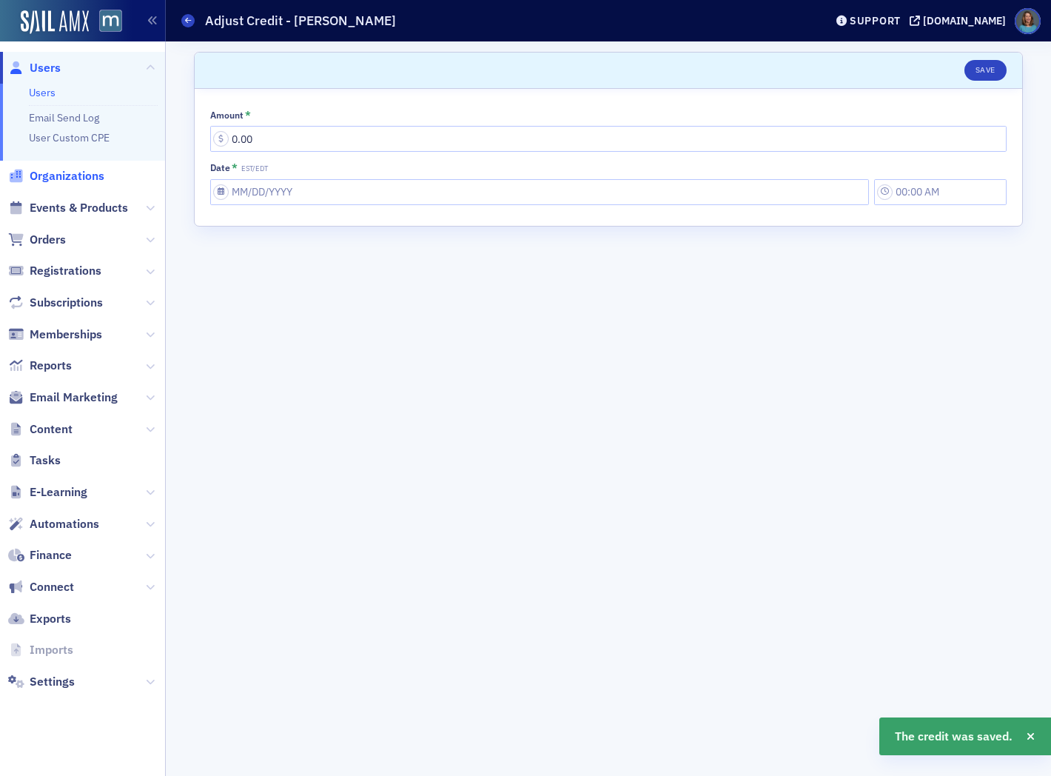
click at [77, 175] on span "Organizations" at bounding box center [67, 176] width 75 height 16
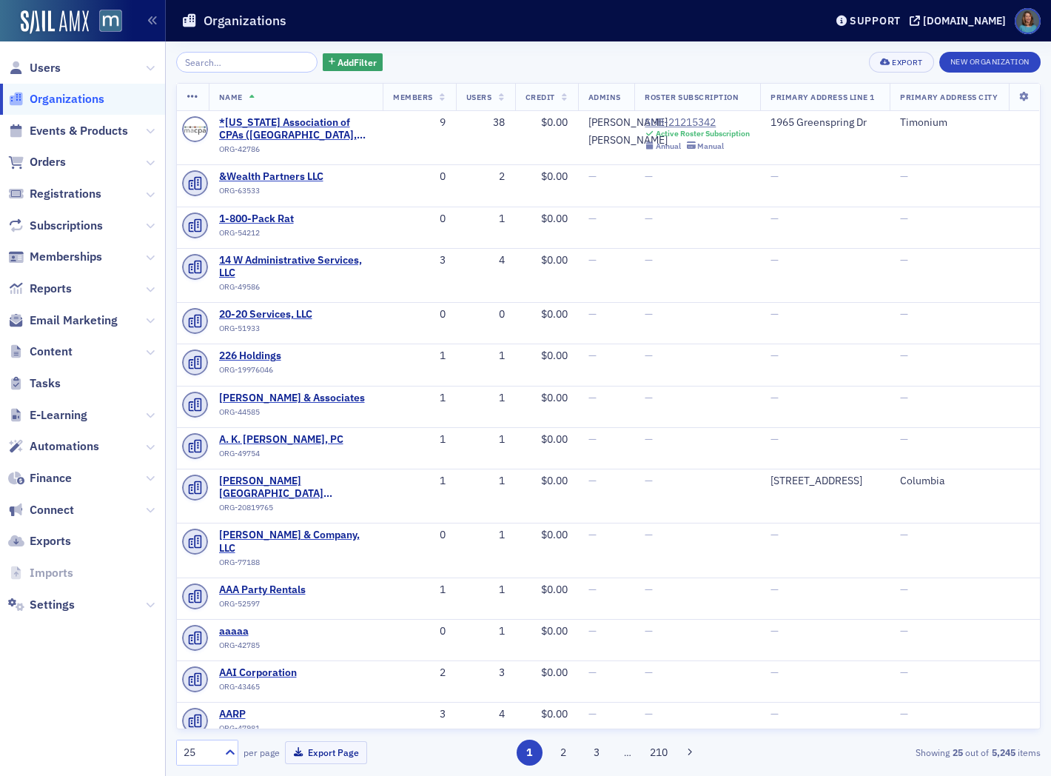
click at [270, 59] on input "search" at bounding box center [246, 62] width 141 height 21
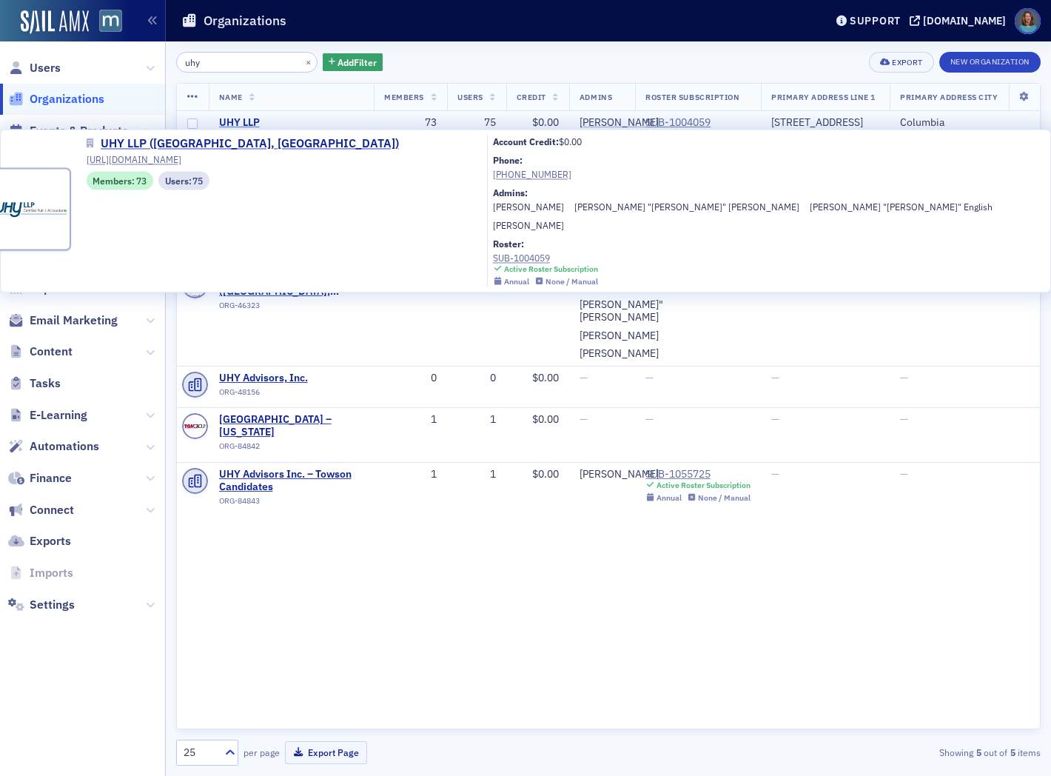
type input "uhy"
click at [304, 118] on span "UHY LLP ([GEOGRAPHIC_DATA], [GEOGRAPHIC_DATA])" at bounding box center [291, 129] width 145 height 26
select select "US"
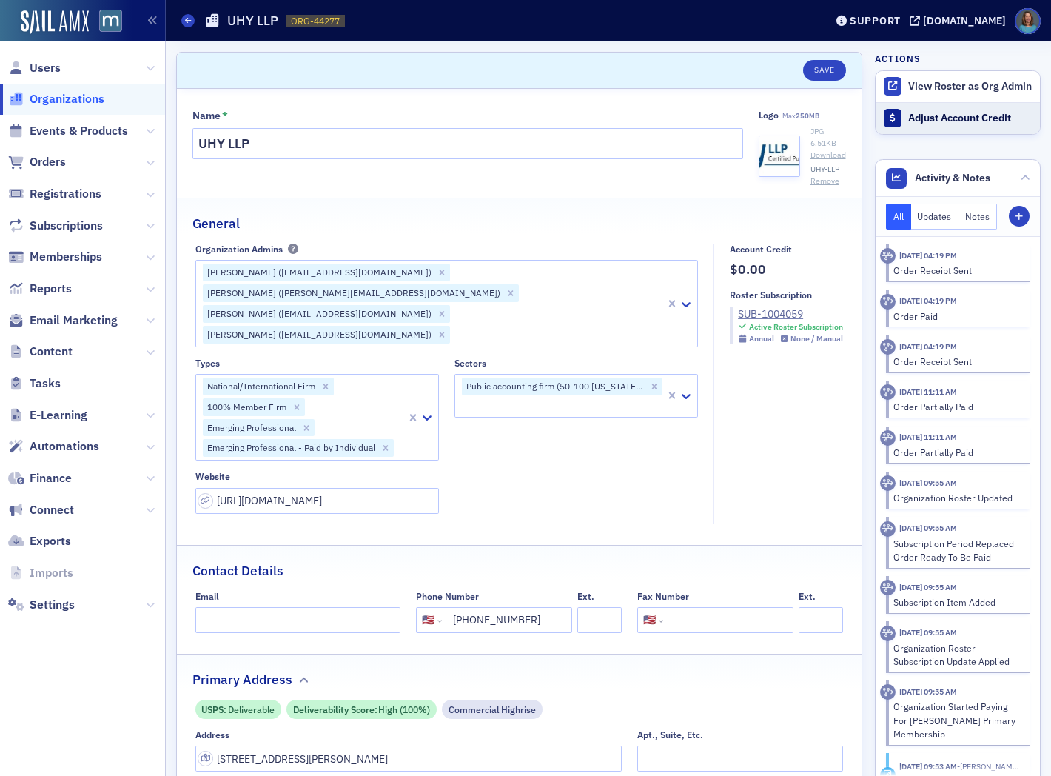
click at [930, 122] on div "Adjust Account Credit" at bounding box center [971, 118] width 124 height 13
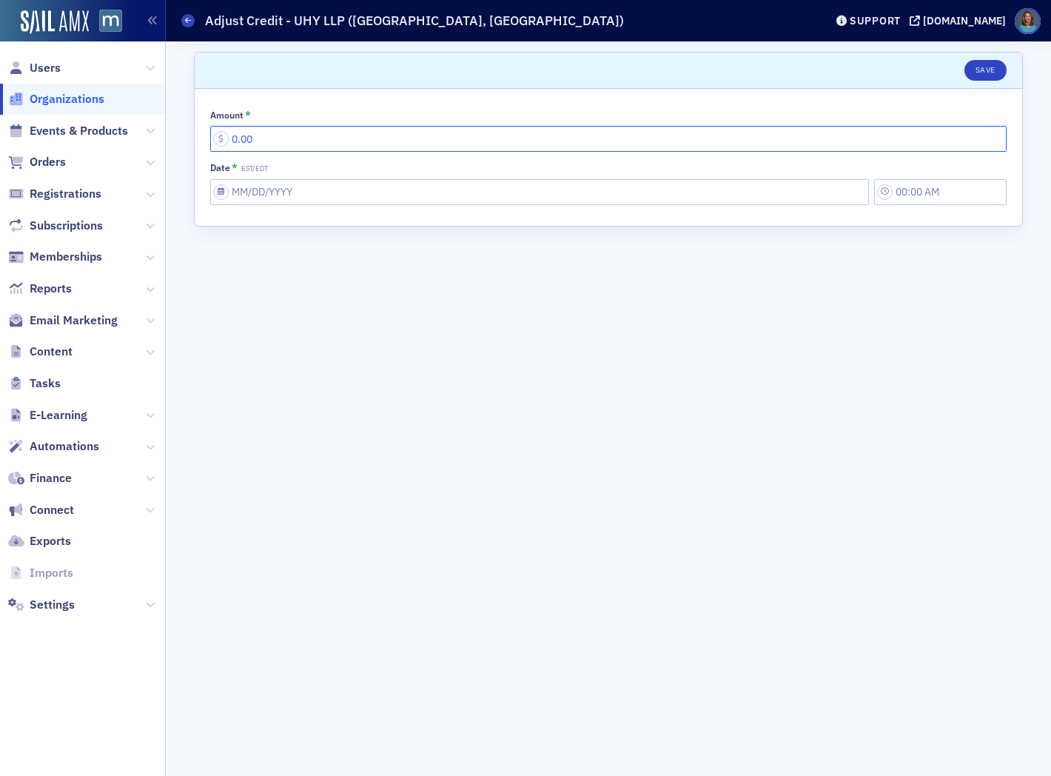
click at [371, 136] on input "0.00" at bounding box center [608, 139] width 797 height 26
drag, startPoint x: 289, startPoint y: 144, endPoint x: 223, endPoint y: 132, distance: 67.0
click at [223, 132] on input "0.00" at bounding box center [608, 139] width 797 height 26
type input "1,017.59"
click at [242, 201] on input "Date * EST/EDT" at bounding box center [539, 192] width 659 height 26
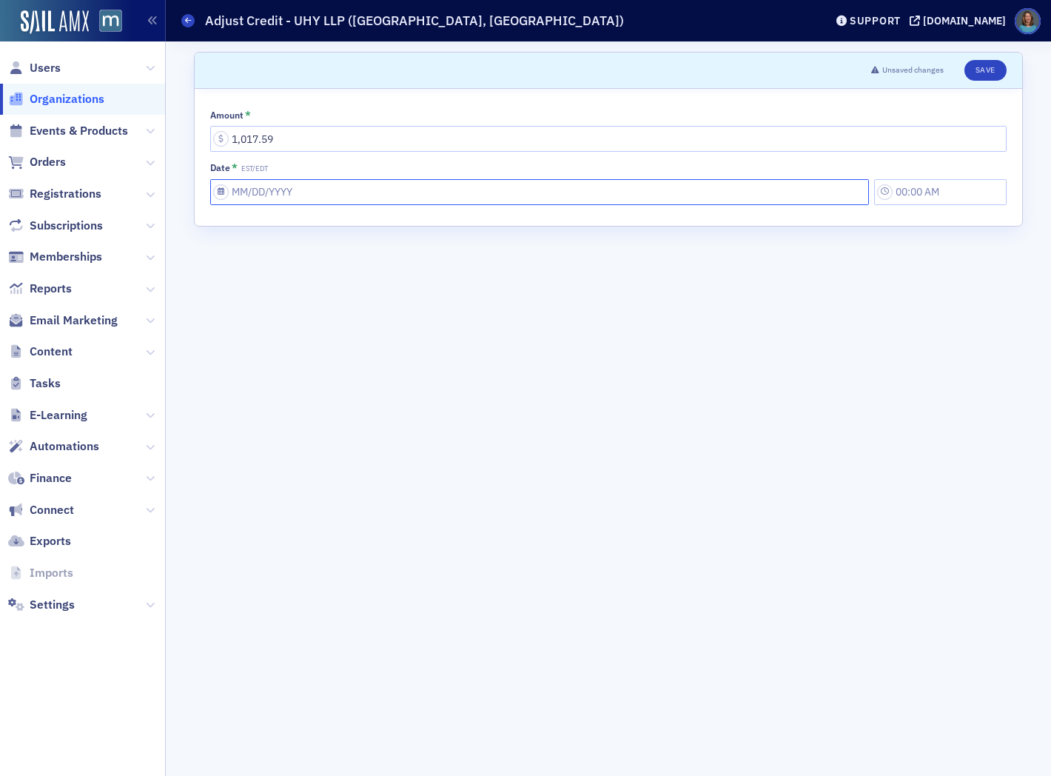
select select "9"
select select "2025"
click at [225, 223] on button "Previous Month" at bounding box center [222, 225] width 9 height 9
select select "8"
click at [263, 383] on div "30" at bounding box center [268, 383] width 18 height 18
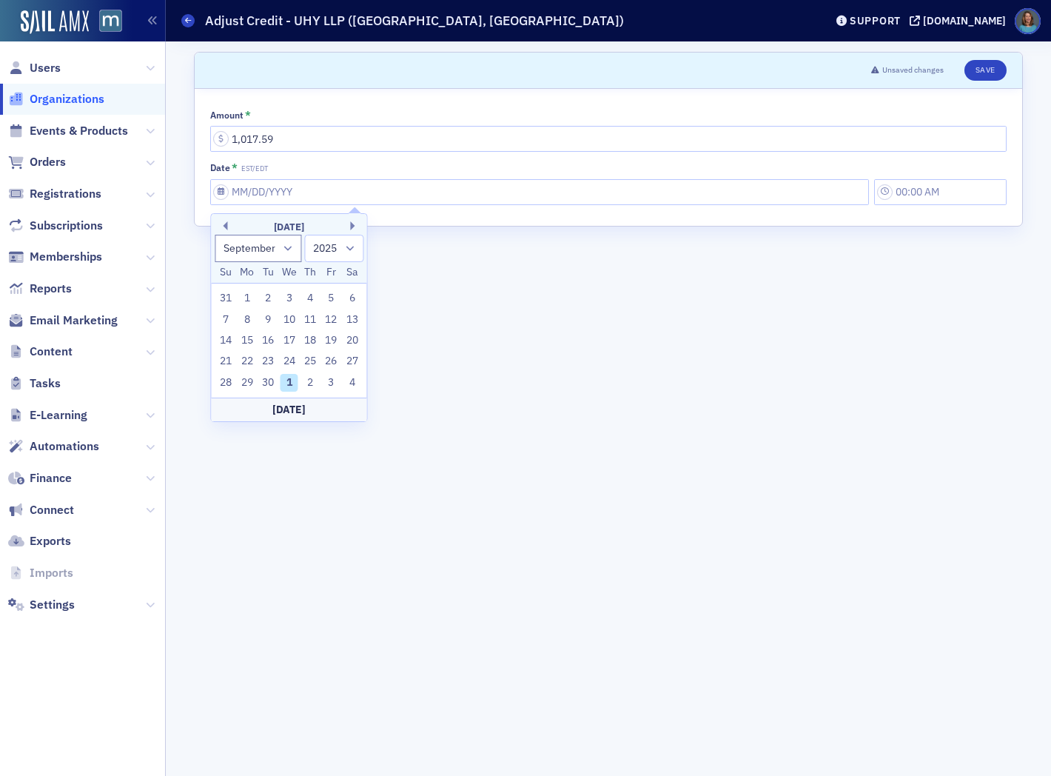
type input "09/30/2025"
type input "9:00 AM"
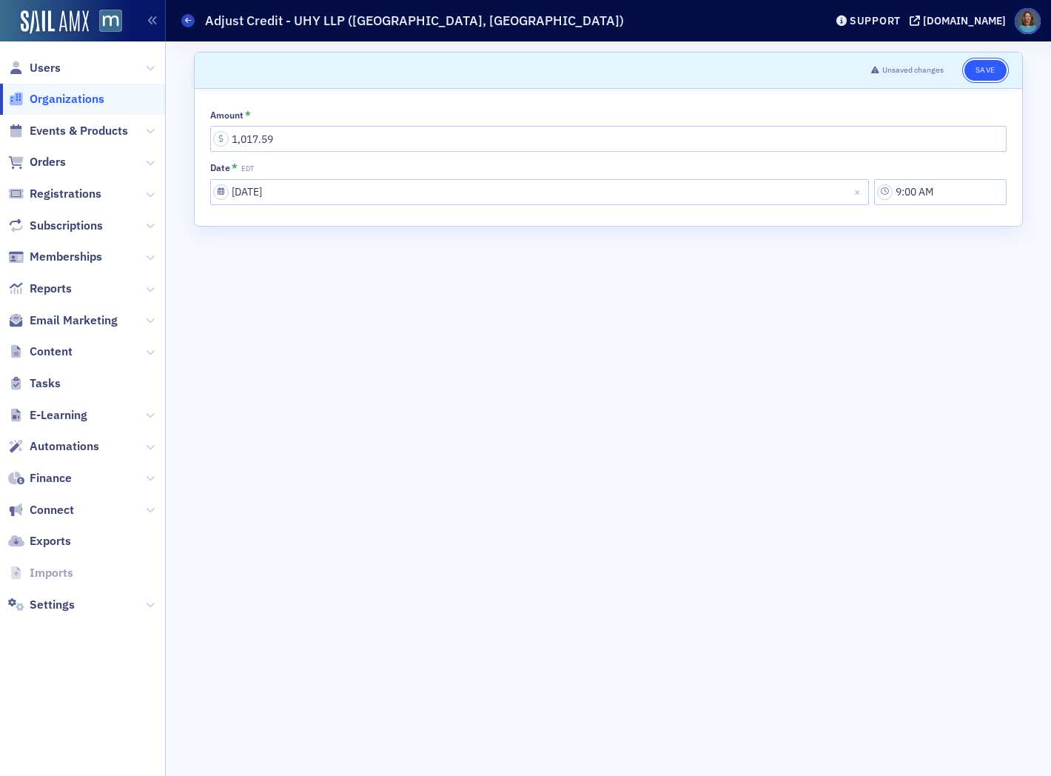
click at [1000, 69] on button "Save" at bounding box center [986, 70] width 42 height 21
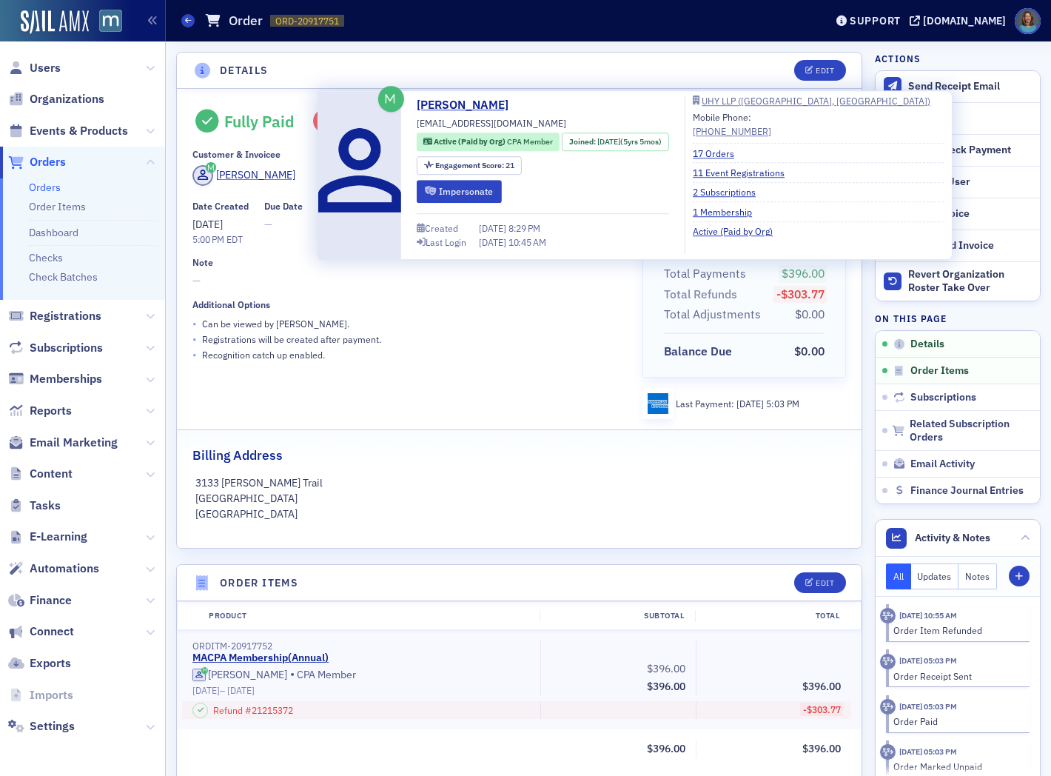
click at [275, 181] on div "[PERSON_NAME]" at bounding box center [255, 175] width 79 height 16
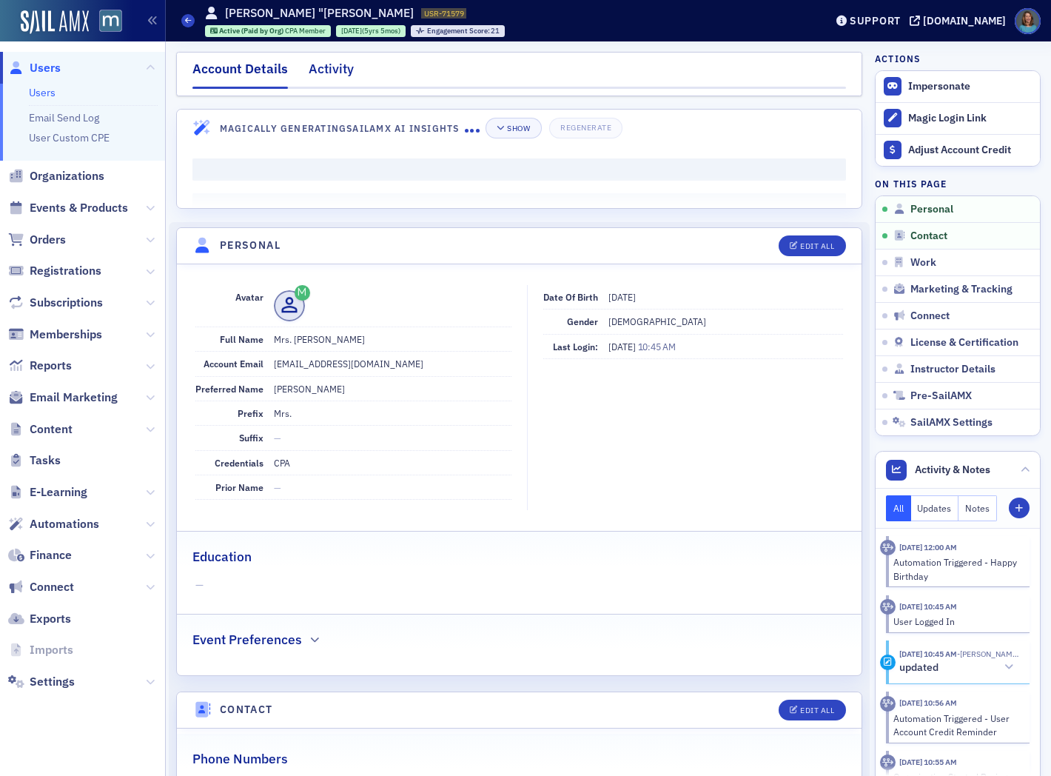
click at [330, 67] on div "Activity" at bounding box center [331, 72] width 45 height 27
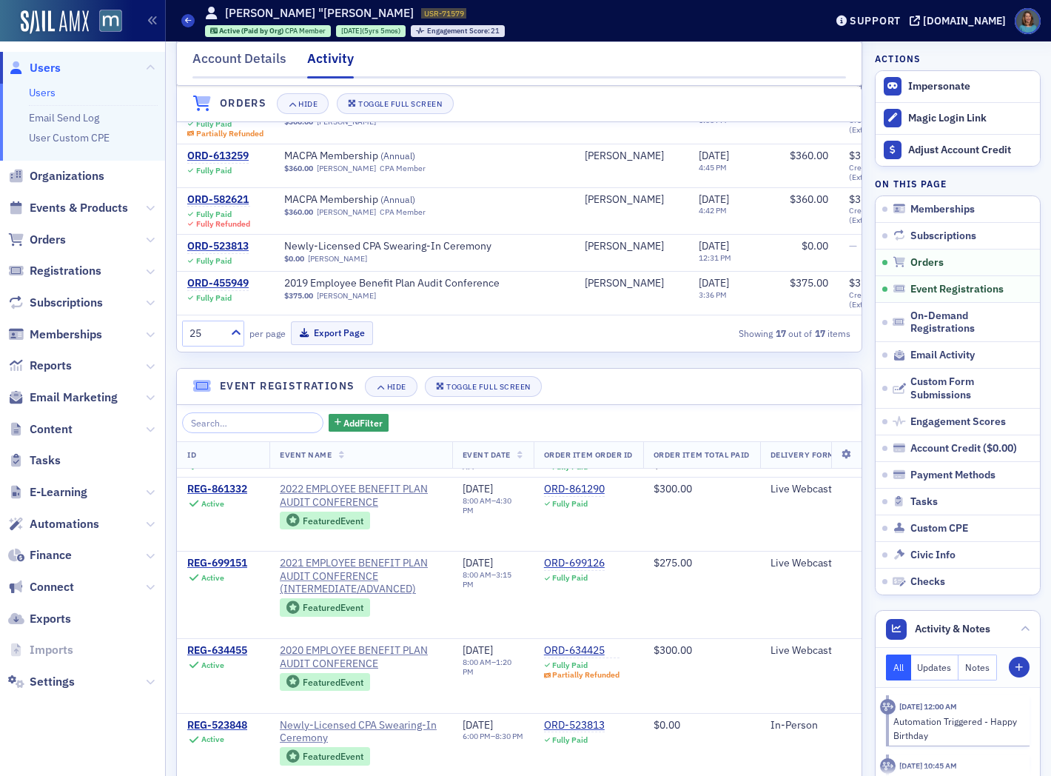
scroll to position [475, 0]
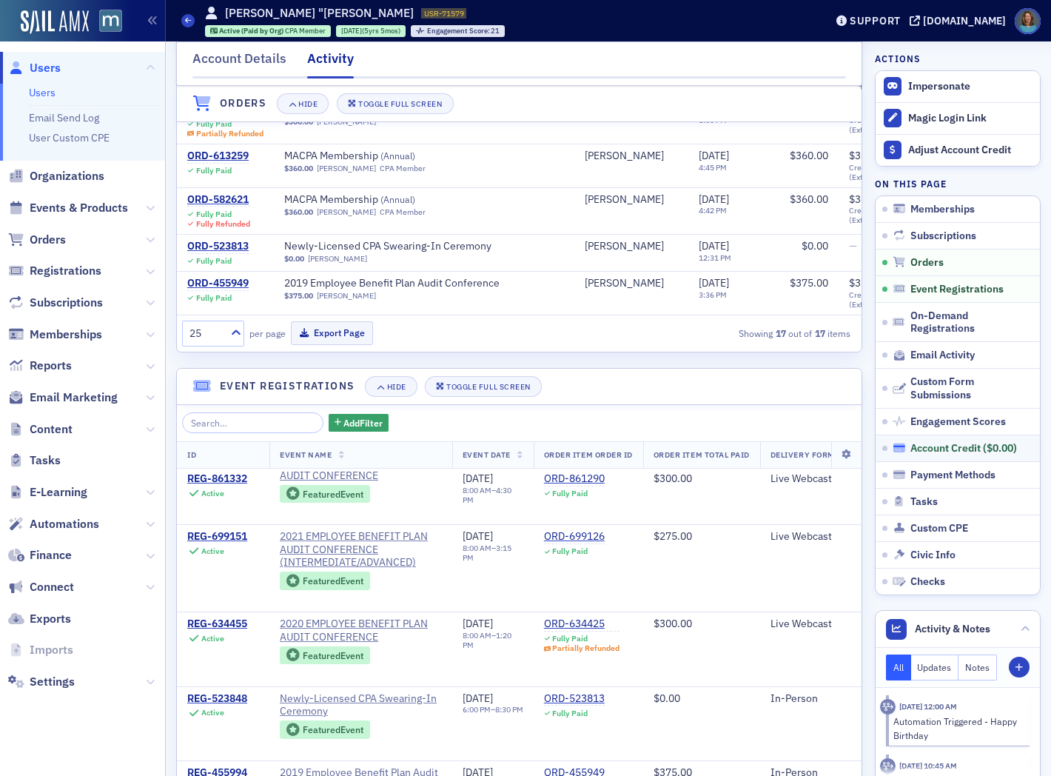
click at [936, 450] on div "Account Credit ( $0.00 )" at bounding box center [964, 448] width 107 height 13
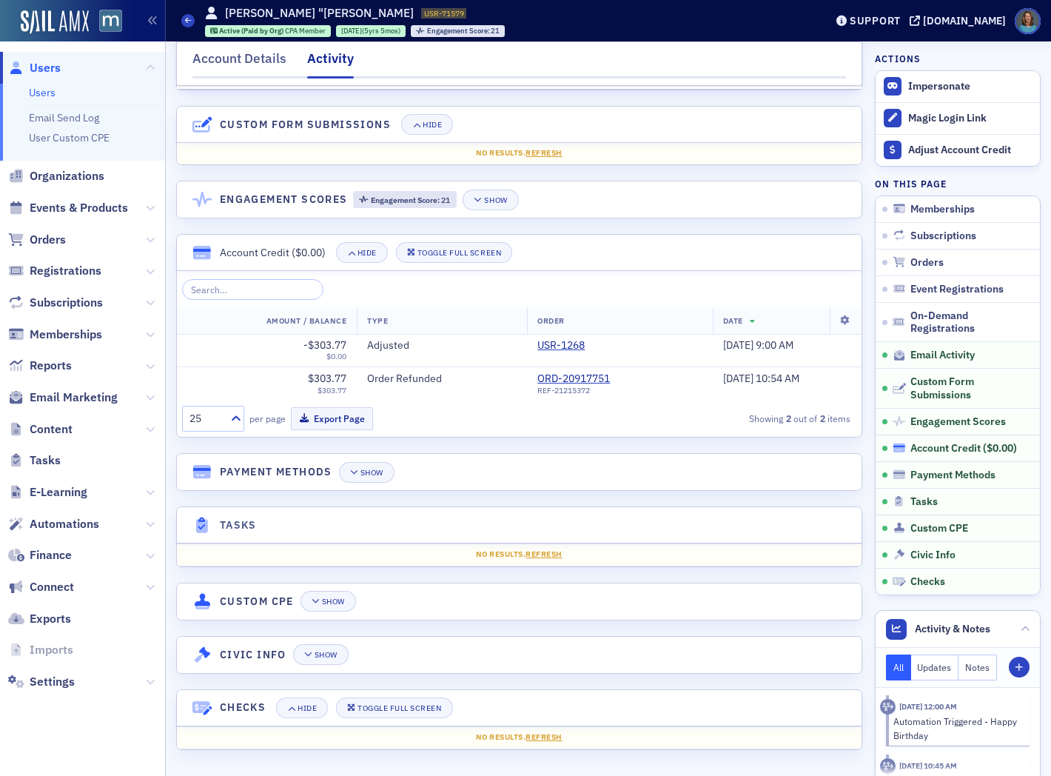
scroll to position [2089, 0]
click at [1015, 667] on button "Note" at bounding box center [1019, 667] width 21 height 21
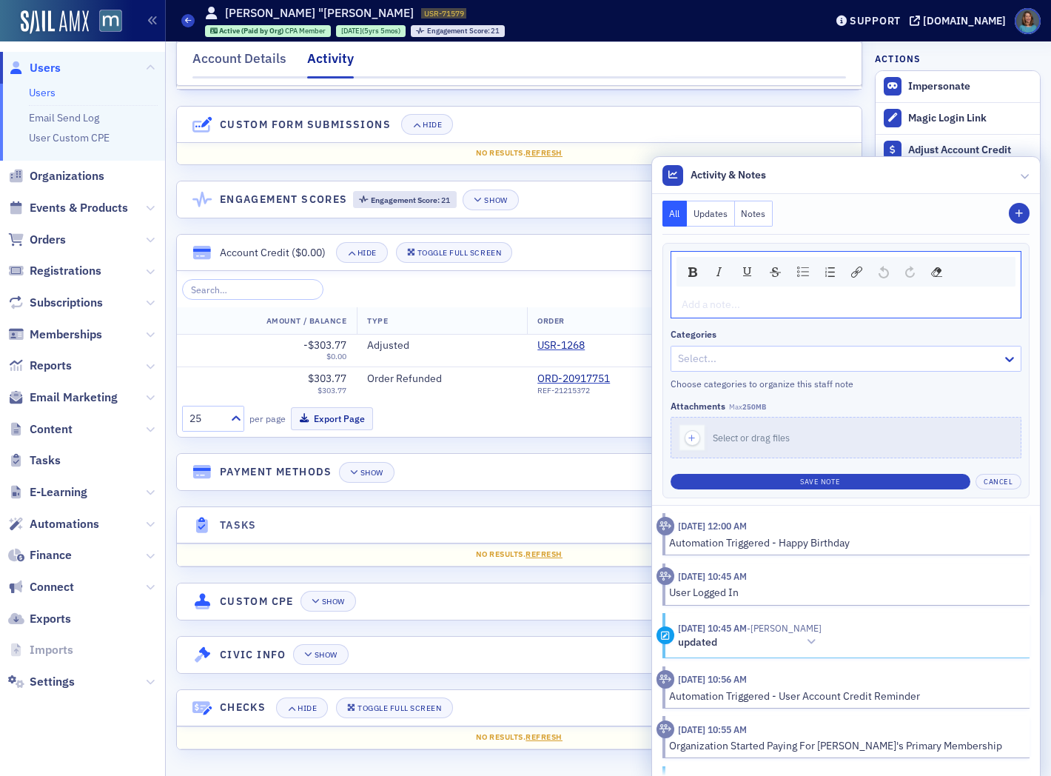
click at [735, 213] on button "Notes" at bounding box center [754, 214] width 39 height 26
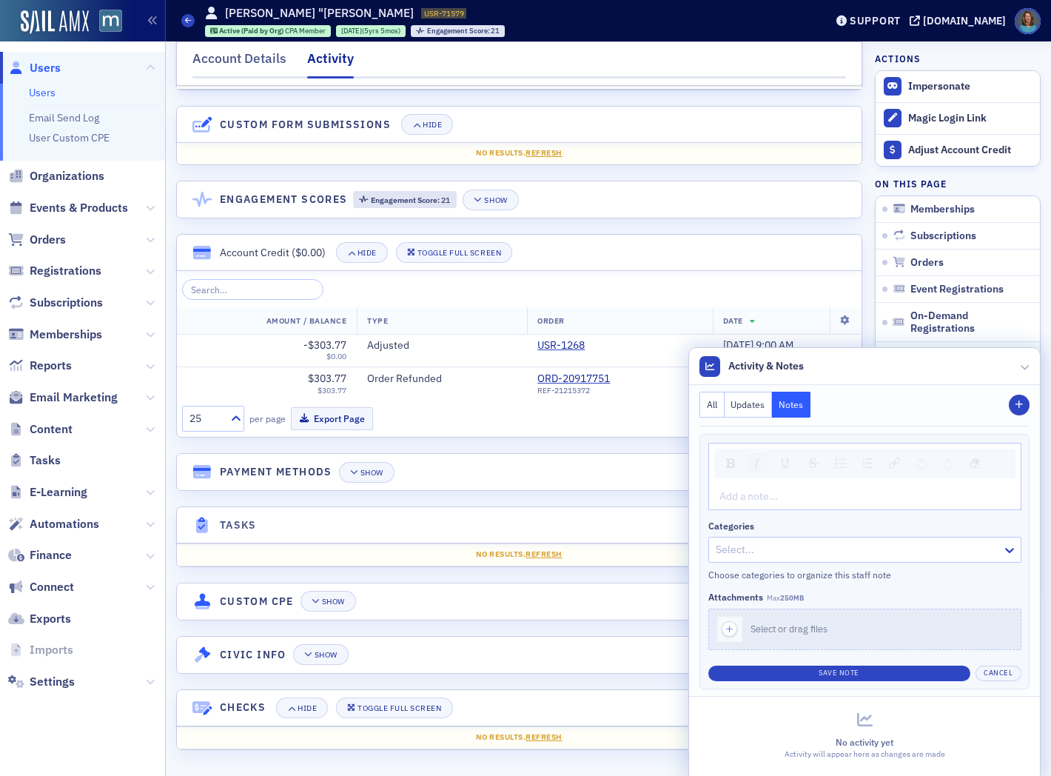
click at [746, 463] on div "rdw-inline-control" at bounding box center [757, 463] width 22 height 21
click at [726, 468] on img "rdw-inline-control" at bounding box center [730, 463] width 9 height 10
click at [721, 464] on div "rdw-inline-control" at bounding box center [730, 463] width 19 height 20
click at [994, 402] on div "All Updates Notes Note" at bounding box center [865, 405] width 330 height 26
click at [1015, 402] on icon "button" at bounding box center [1019, 405] width 9 height 9
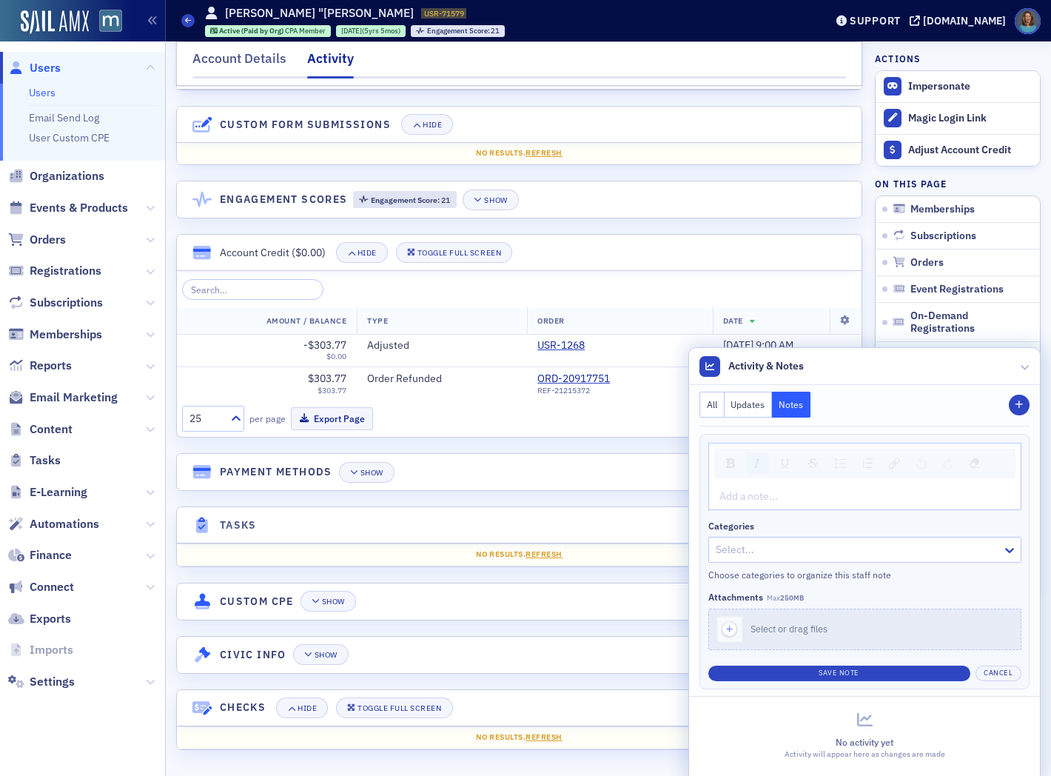
click at [720, 498] on div "rdw-editor" at bounding box center [865, 497] width 290 height 16
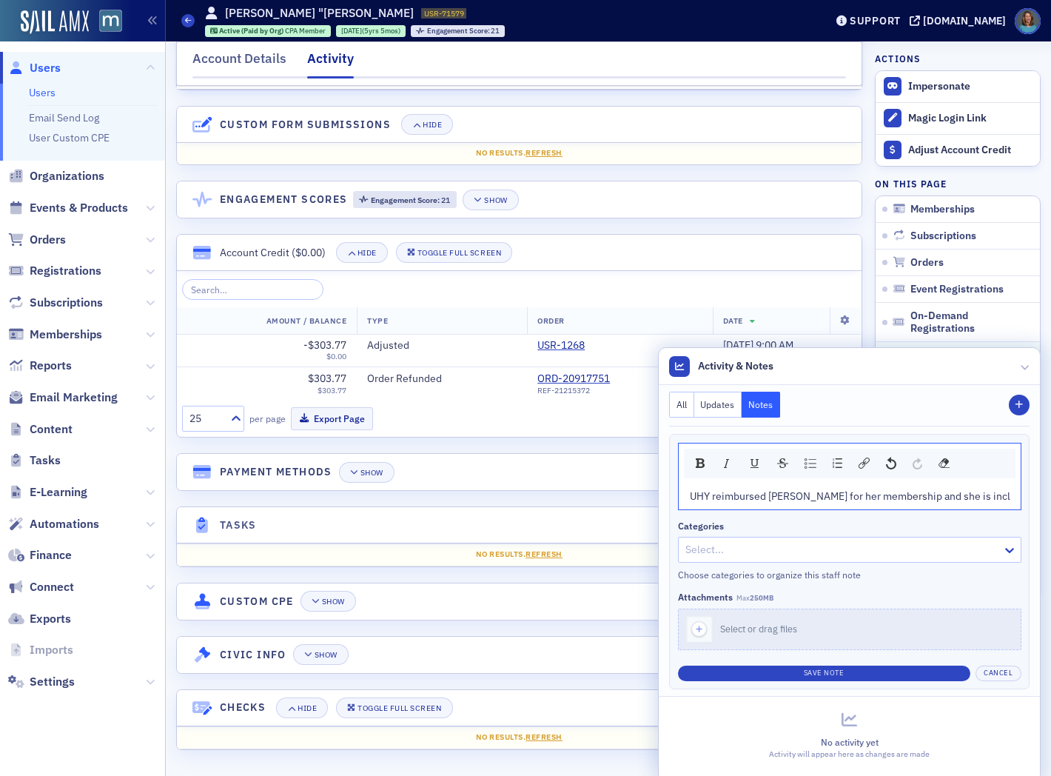
click at [709, 495] on span "UHY reimbursed Daniela for her membership and she is incl" at bounding box center [850, 495] width 321 height 13
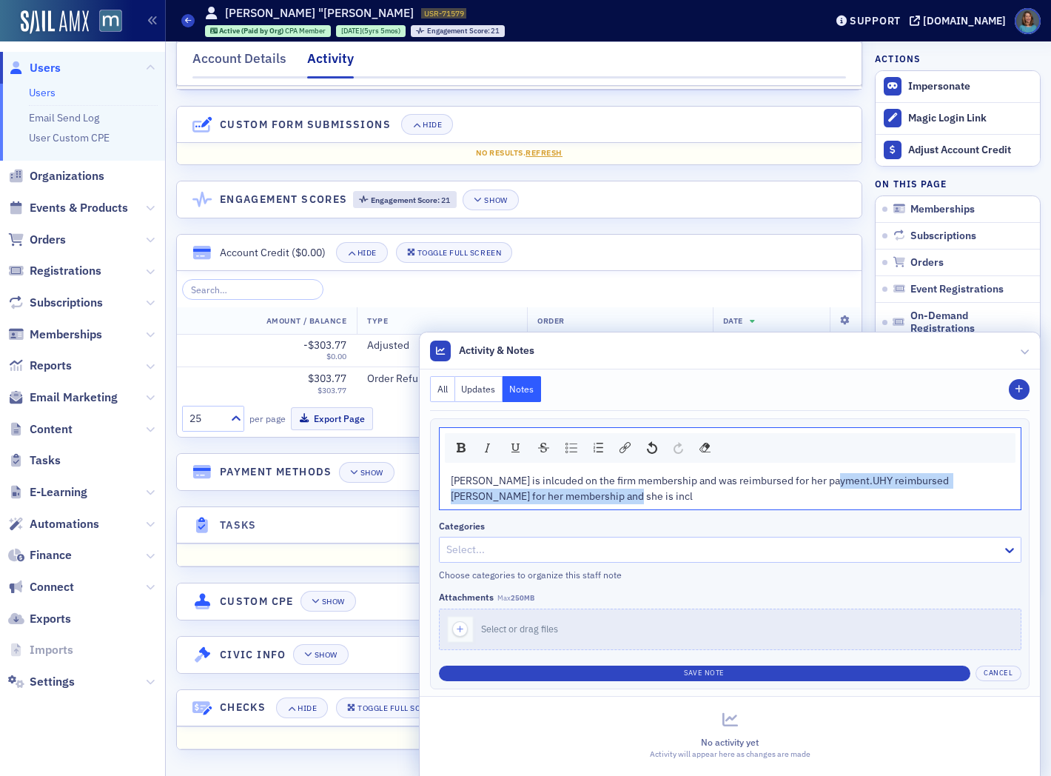
drag, startPoint x: 816, startPoint y: 480, endPoint x: 820, endPoint y: 492, distance: 13.1
click at [820, 492] on div "Daniela is inlcuded on the firm membership and was reimbursed for her payment.U…" at bounding box center [731, 488] width 560 height 31
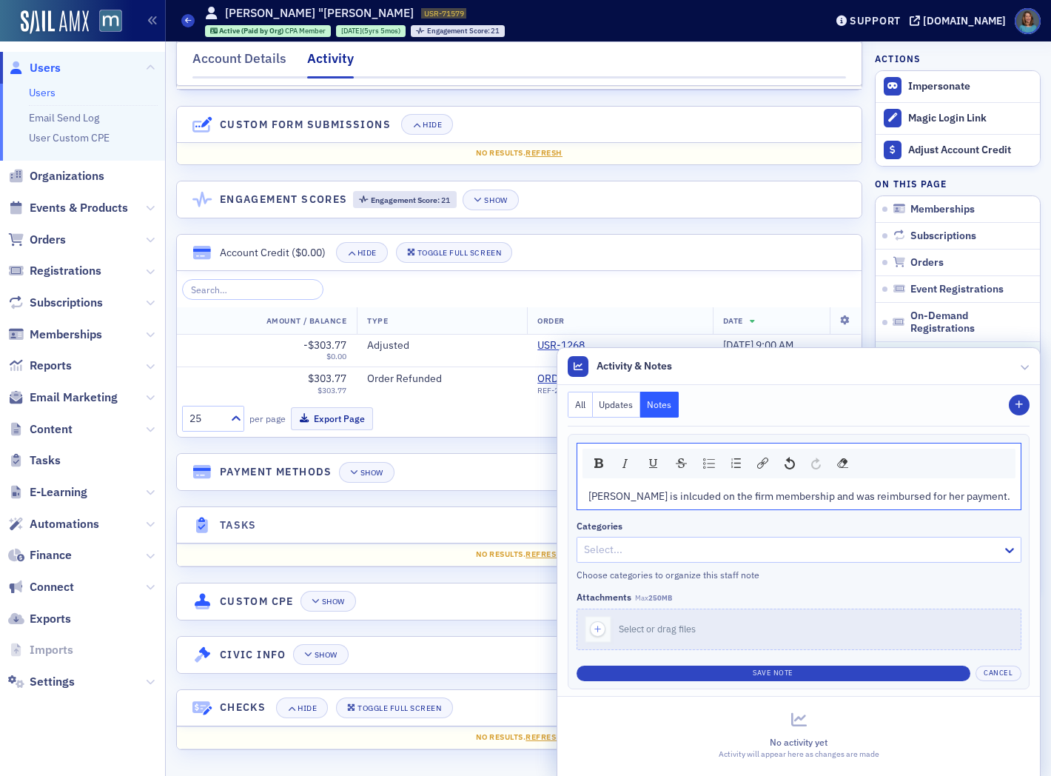
click at [619, 494] on span "Daniela is inlcuded on the firm membership and was reimbursed for her payment." at bounding box center [800, 495] width 422 height 13
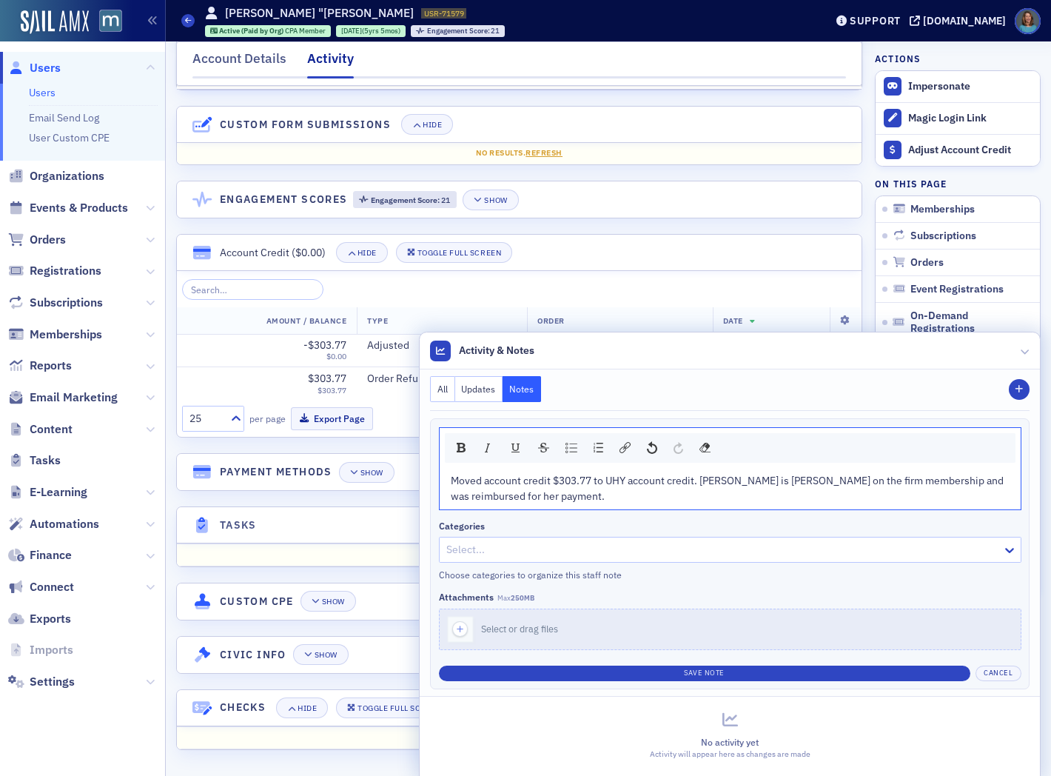
click at [689, 482] on span "Moved account credit $303.77 to UHY account credit. Daniela is inlcuded on the …" at bounding box center [728, 488] width 555 height 29
click at [826, 481] on span "Moved account credit $303.77 to UHY account credit. Daniela is inlcuded on the …" at bounding box center [728, 488] width 555 height 29
drag, startPoint x: 471, startPoint y: 499, endPoint x: 513, endPoint y: 498, distance: 42.2
click at [513, 498] on span "Moved account credit $303.77 to UHY account credit. Daniela is inlcuded on the …" at bounding box center [722, 488] width 543 height 29
click at [592, 491] on div "Moved account credit $303.77 to UHY account credit. Daniela is inlcuded on the …" at bounding box center [731, 488] width 560 height 31
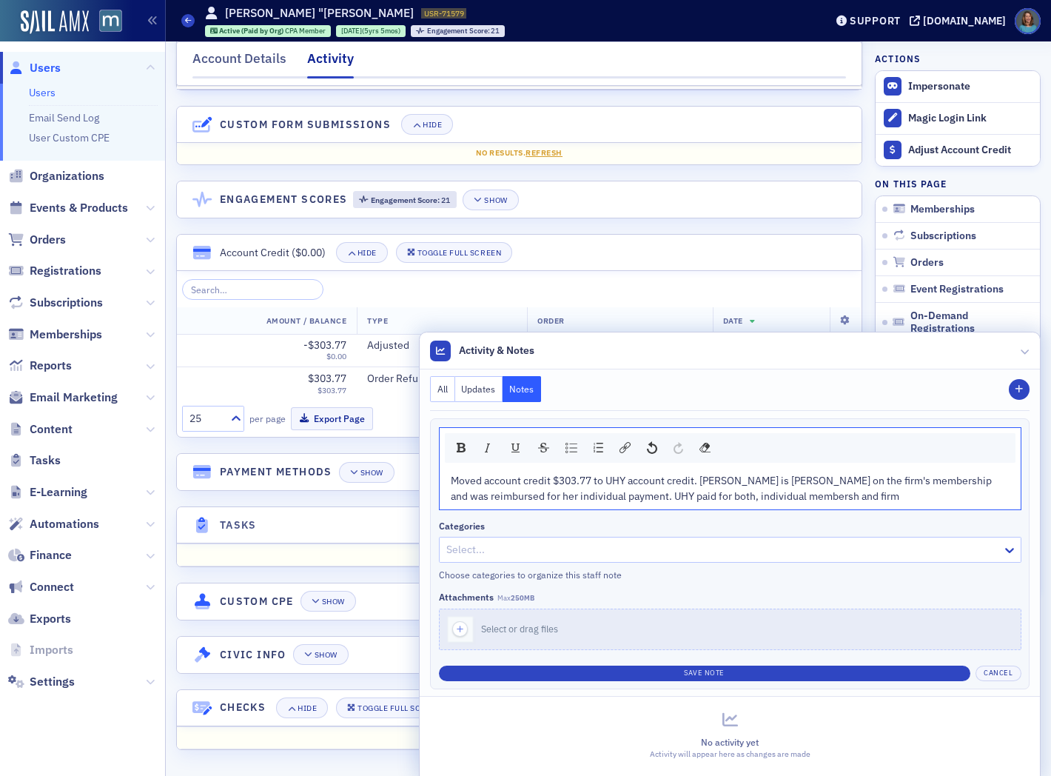
click at [626, 495] on span "Moved account credit $303.77 to UHY account credit. Daniela is inlcuded on the …" at bounding box center [722, 488] width 543 height 29
click at [662, 494] on span "Moved account credit $303.77 to UHY account credit. Daniela is inlcuded on the …" at bounding box center [723, 488] width 544 height 29
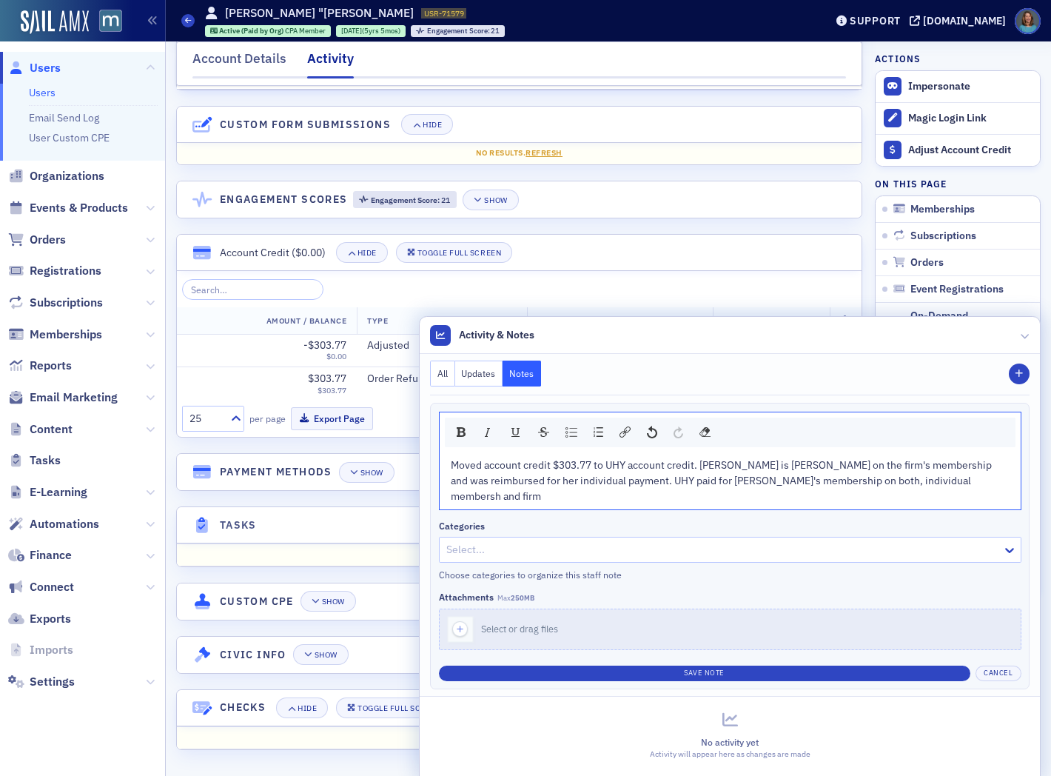
click at [870, 494] on span "Moved account credit $303.77 to UHY account credit. Daniela is inlcuded on the …" at bounding box center [722, 480] width 543 height 44
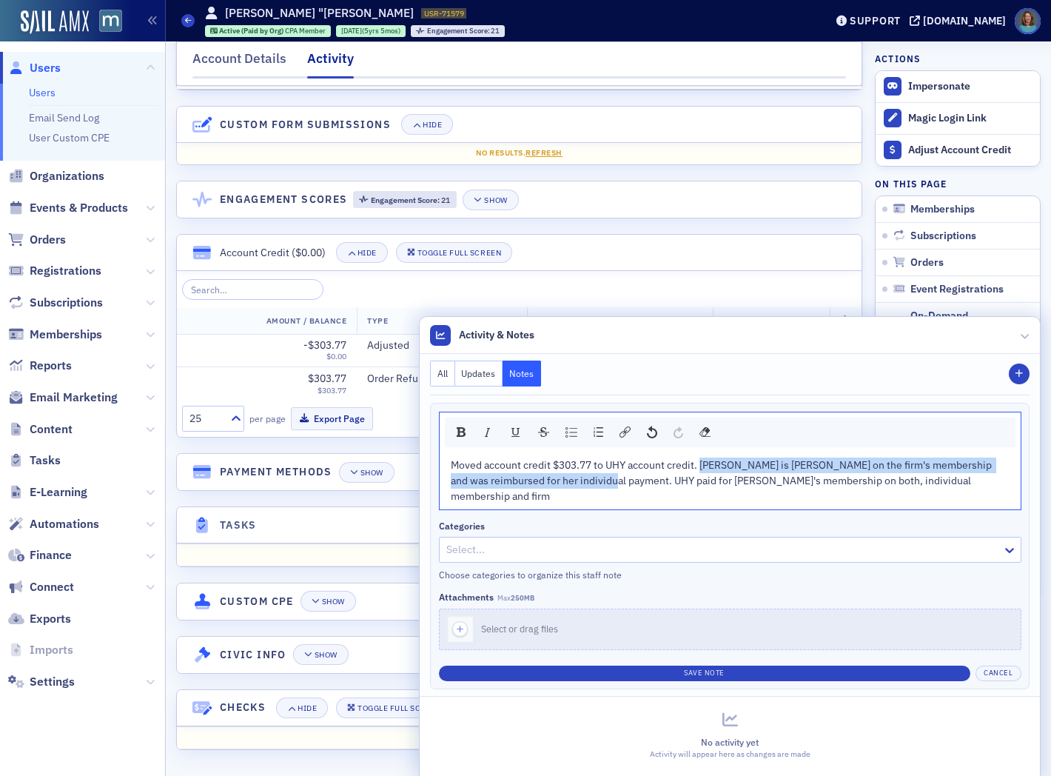
drag, startPoint x: 691, startPoint y: 478, endPoint x: 561, endPoint y: 496, distance: 130.9
click at [561, 496] on span "Moved account credit $303.77 to UHY account credit. Daniela is inlcuded on the …" at bounding box center [722, 480] width 543 height 44
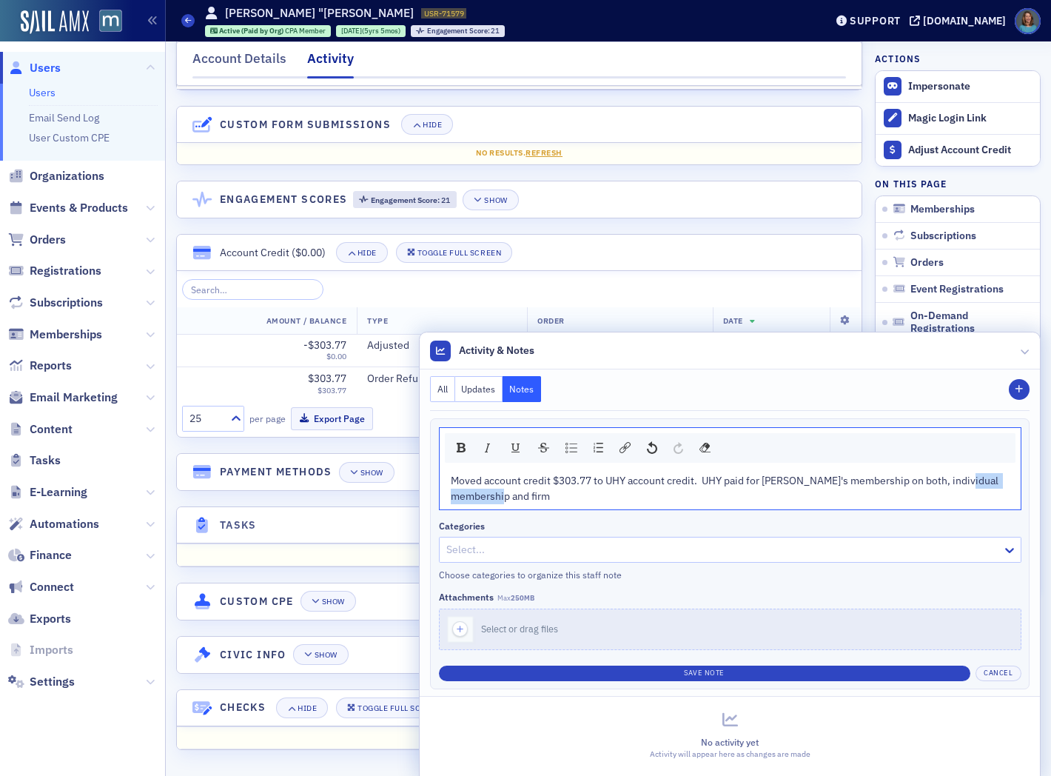
drag, startPoint x: 519, startPoint y: 500, endPoint x: 441, endPoint y: 493, distance: 78.8
click at [450, 493] on div "Moved account credit $303.77 to UHY account credit. UHY paid for Daniela's memb…" at bounding box center [730, 488] width 561 height 31
click at [997, 498] on span "Moved account credit $303.77 to UHY account credit. UHY paid for Daniela's memb…" at bounding box center [726, 488] width 550 height 29
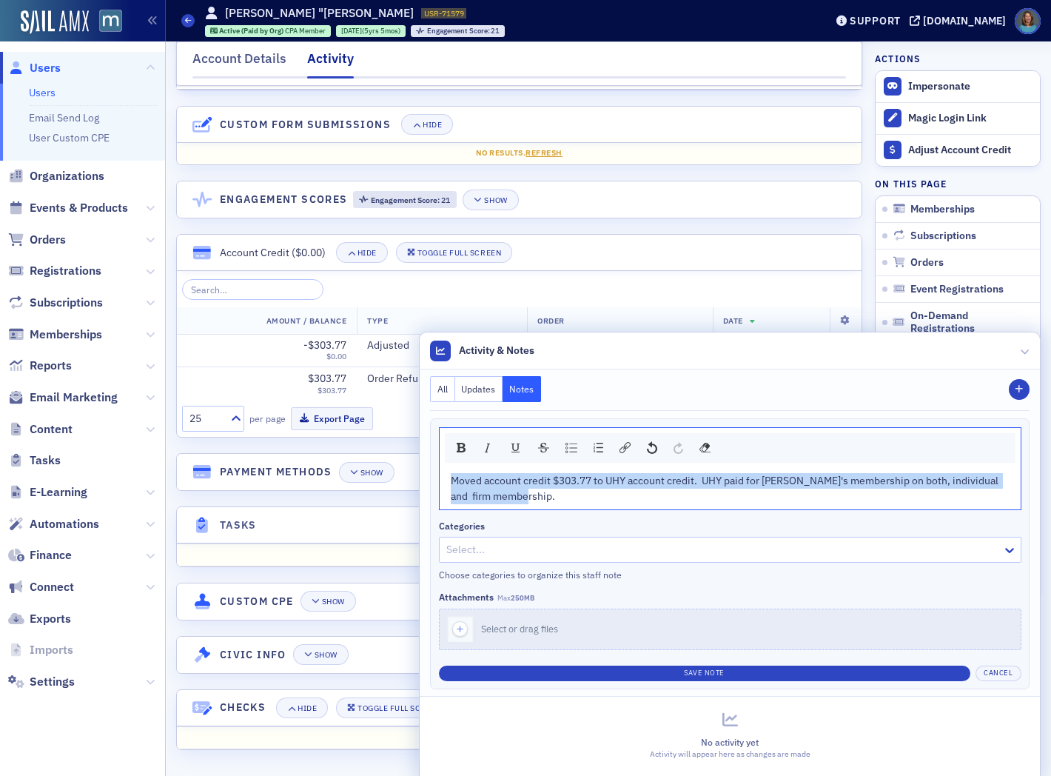
drag, startPoint x: 535, startPoint y: 501, endPoint x: 427, endPoint y: 477, distance: 109.9
click at [440, 477] on div "Moved account credit $303.77 to UHY account credit. UHY paid for Daniela's memb…" at bounding box center [730, 488] width 581 height 41
copy span "Moved account credit $303.77 to UHY account credit. UHY paid for Daniela's memb…"
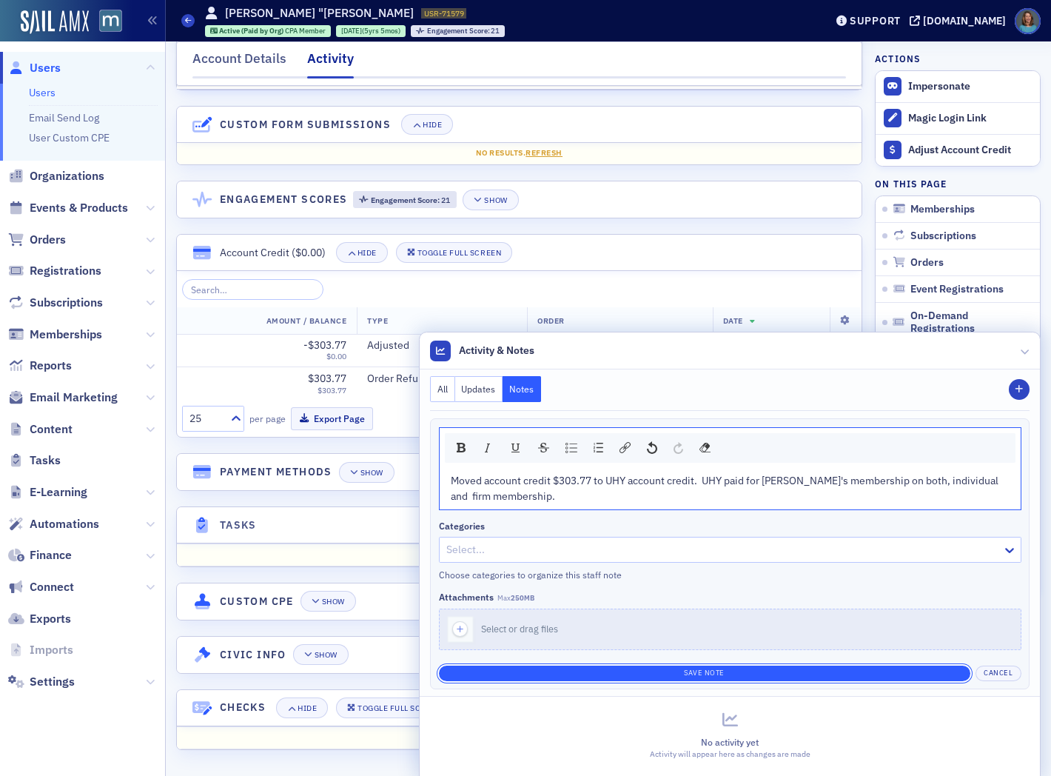
click at [720, 669] on button "Save Note" at bounding box center [705, 674] width 532 height 16
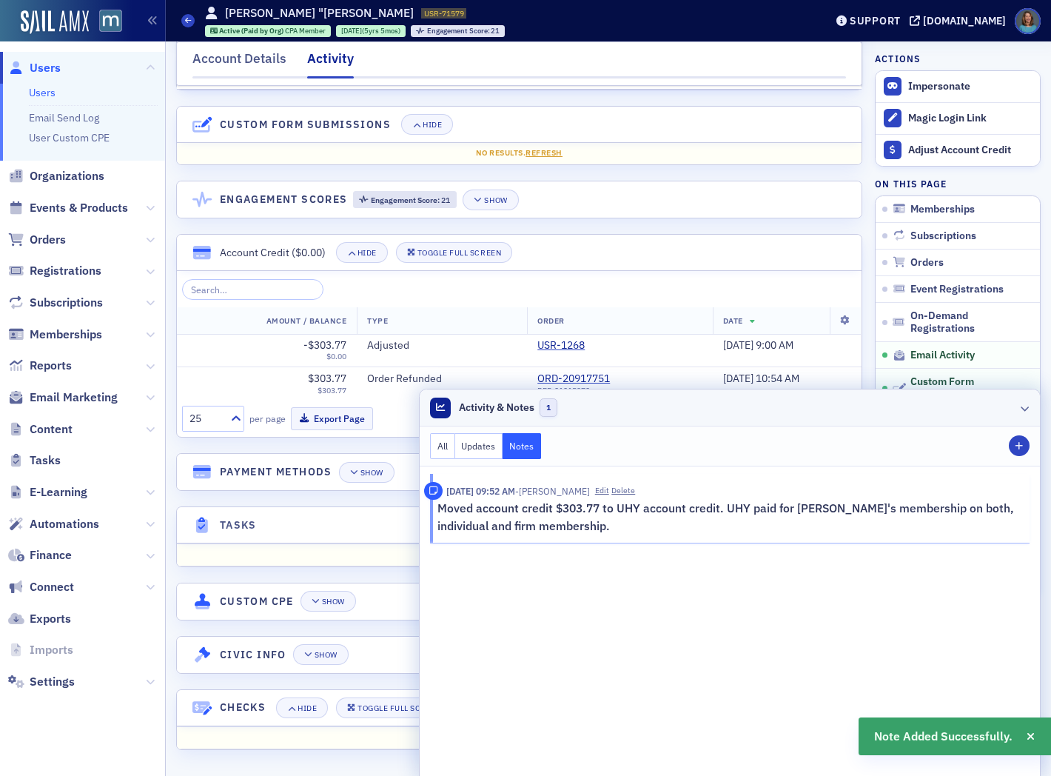
click at [1018, 409] on header "Activity & Notes 1" at bounding box center [730, 407] width 620 height 37
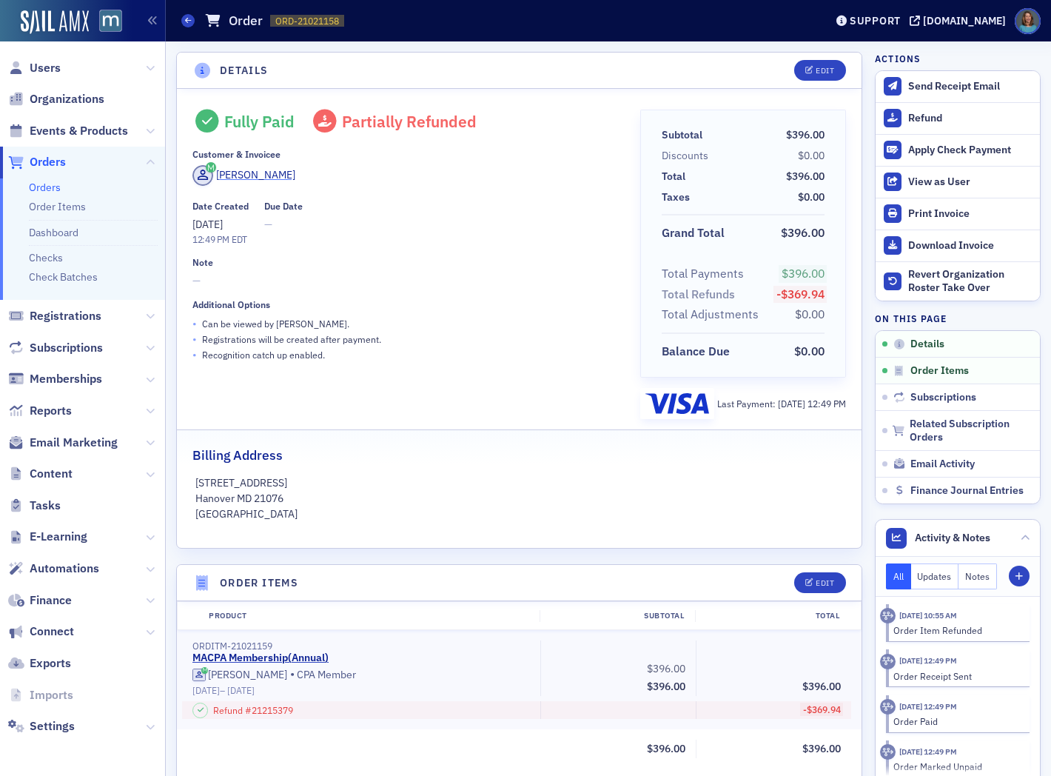
click at [245, 176] on div "Megan Tanabe" at bounding box center [255, 175] width 79 height 16
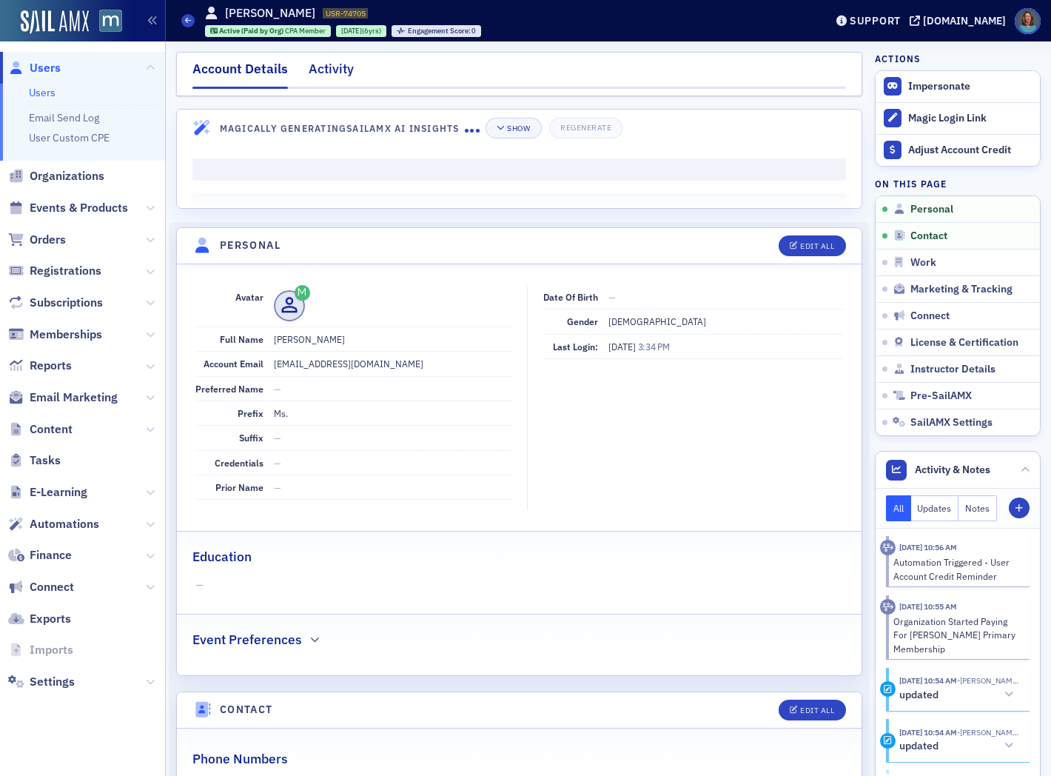
click at [341, 70] on div "Activity" at bounding box center [331, 72] width 45 height 27
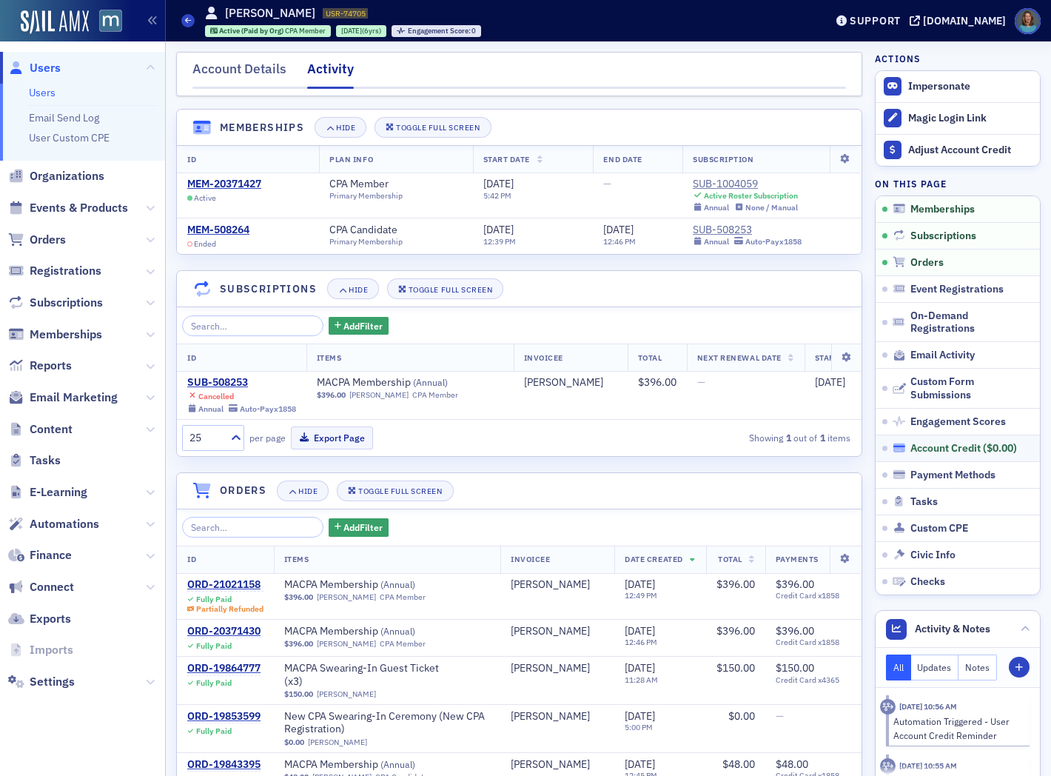
click at [938, 450] on div "Account Credit ( $0.00 )" at bounding box center [964, 448] width 107 height 13
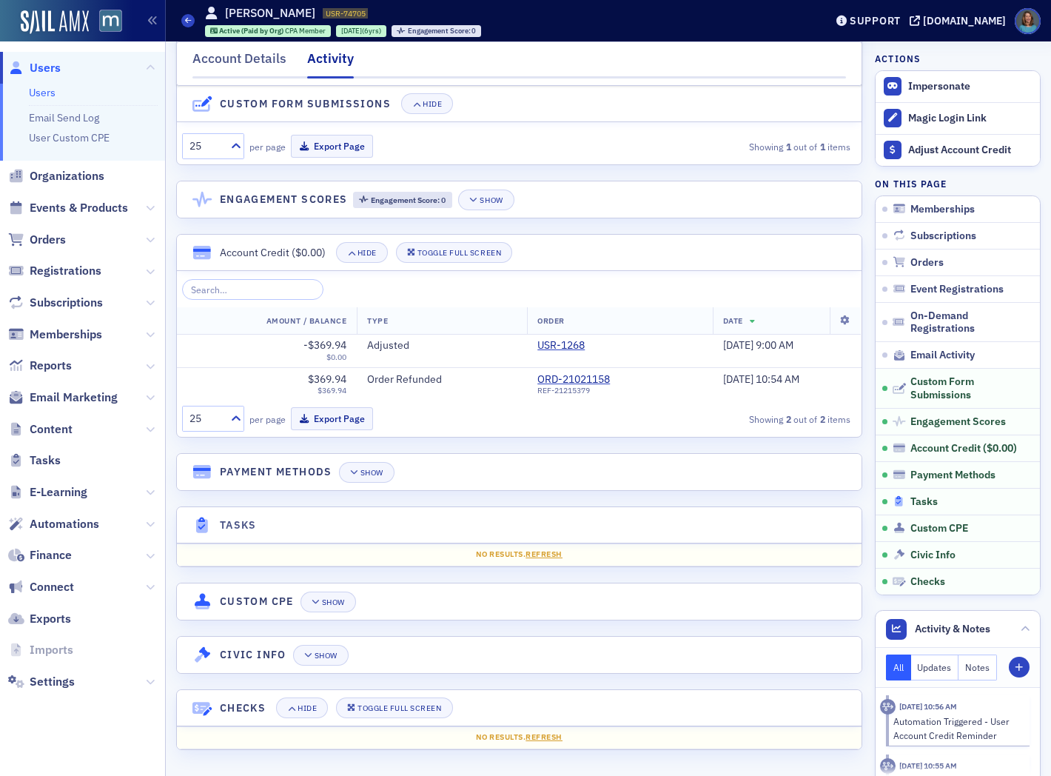
scroll to position [1962, 0]
click at [1015, 669] on icon "button" at bounding box center [1019, 667] width 9 height 9
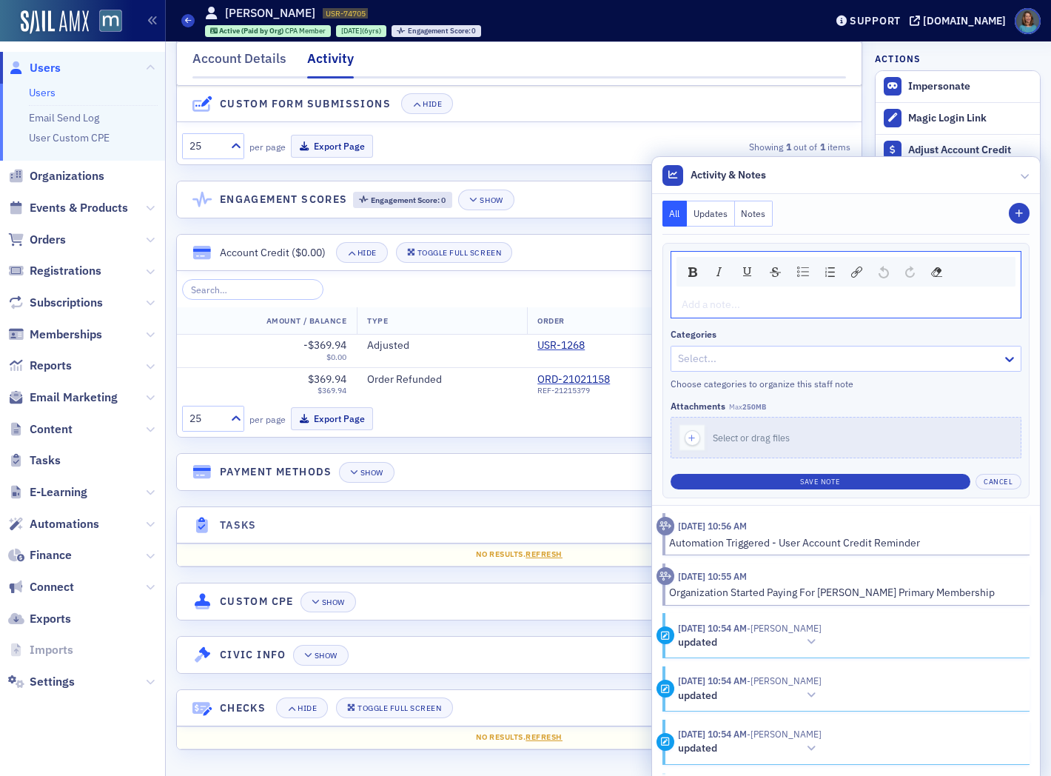
click at [683, 306] on div "rdw-editor" at bounding box center [847, 305] width 328 height 16
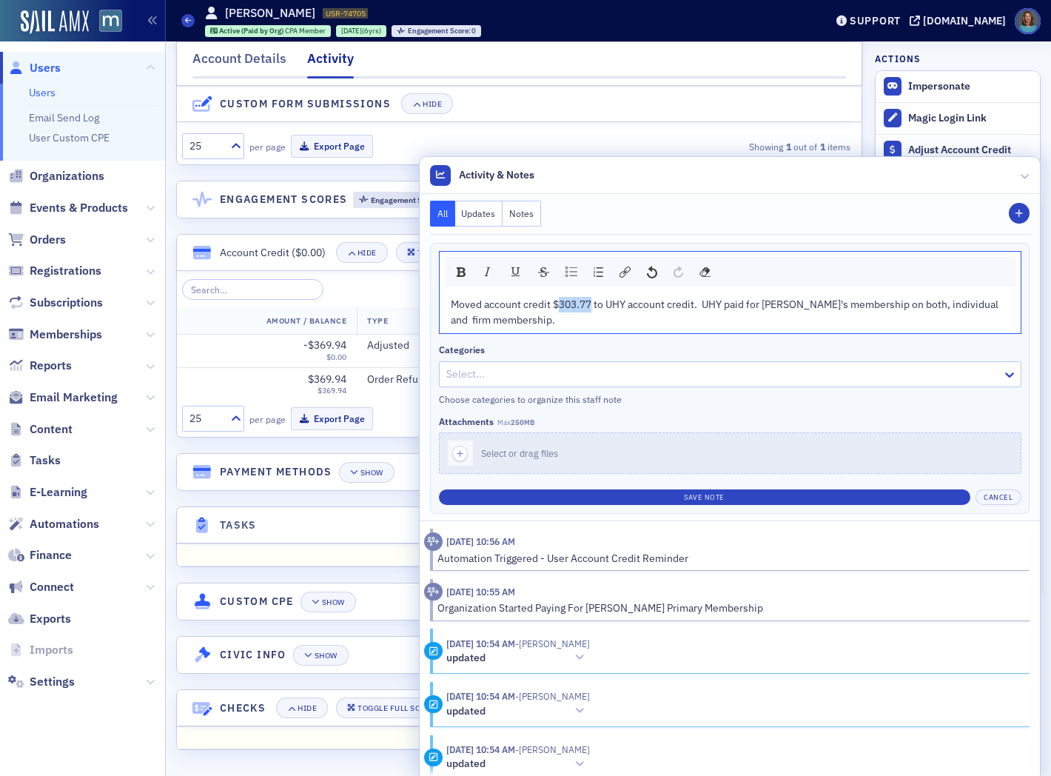
drag, startPoint x: 546, startPoint y: 302, endPoint x: 579, endPoint y: 298, distance: 33.6
click at [579, 298] on span "Moved account credit $303.77 to UHY account credit. UHY paid for [PERSON_NAME]'…" at bounding box center [726, 312] width 550 height 29
drag, startPoint x: 752, startPoint y: 302, endPoint x: 787, endPoint y: 300, distance: 34.9
click at [787, 300] on span "Moved account credit $369.94 to UHY account credit. UHY paid for Daniela's memb…" at bounding box center [726, 312] width 550 height 29
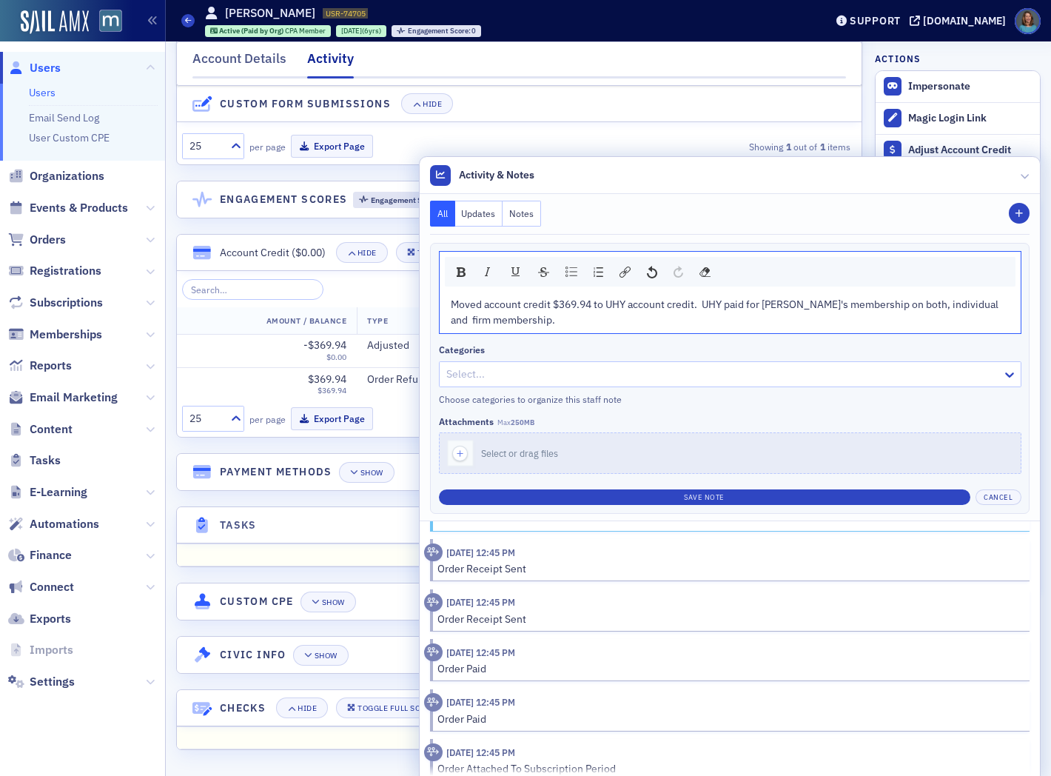
scroll to position [2312, 0]
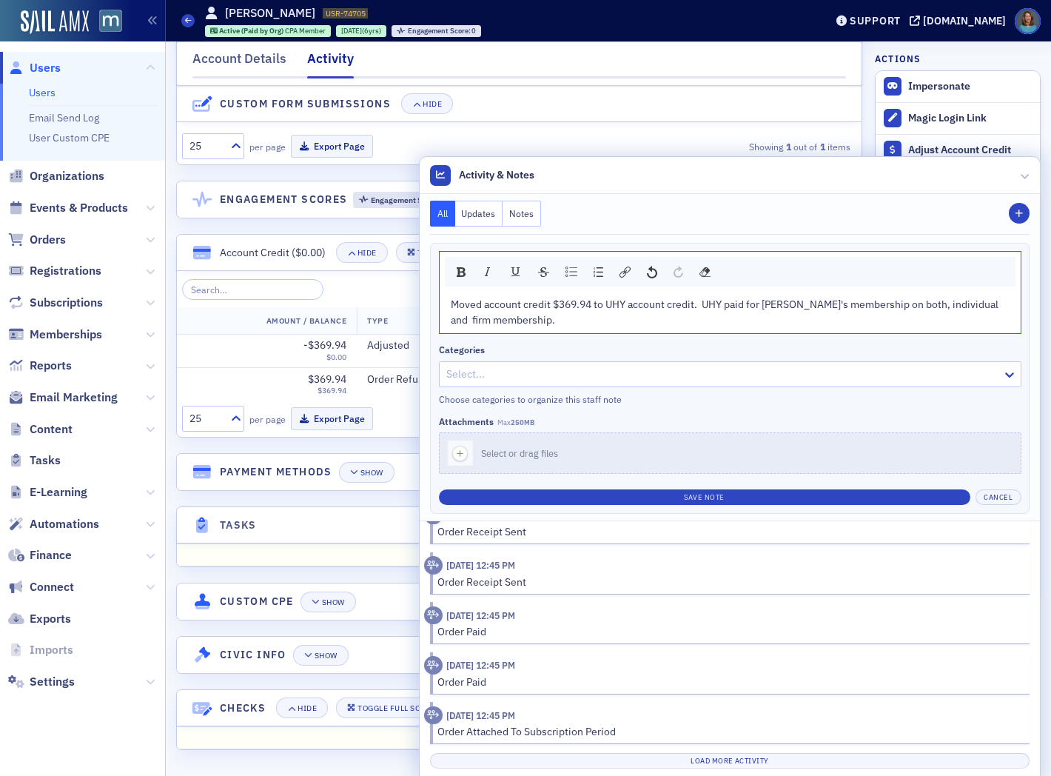
click at [686, 373] on div at bounding box center [723, 374] width 556 height 19
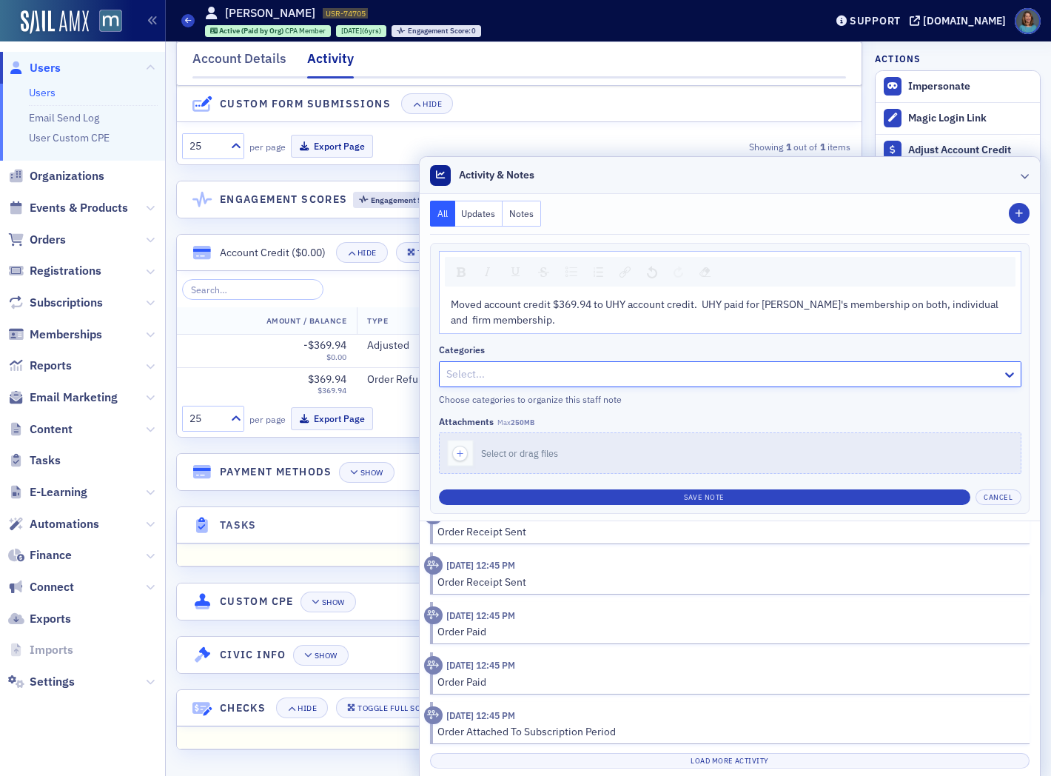
click at [1021, 178] on icon at bounding box center [1025, 175] width 9 height 9
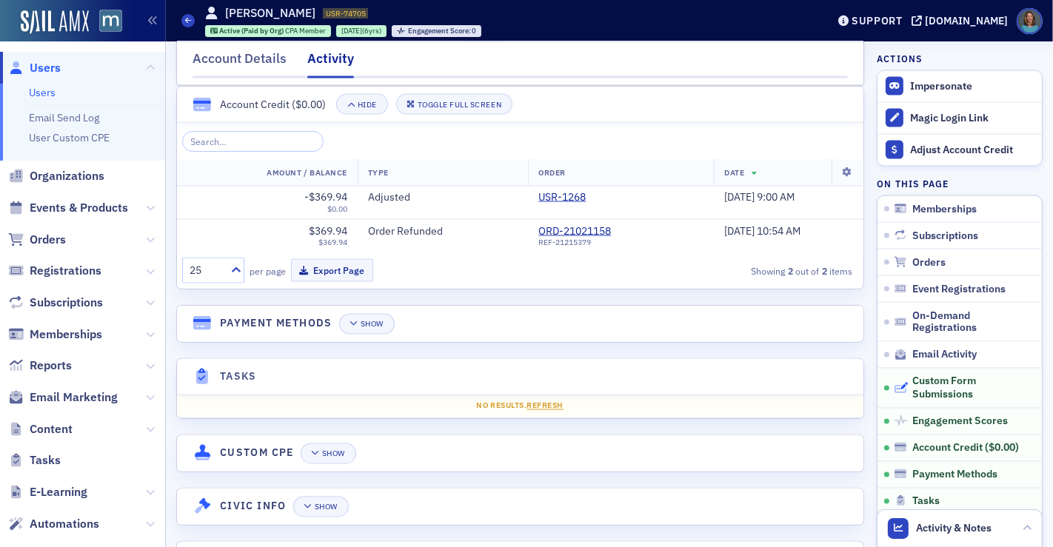
scroll to position [2181, 0]
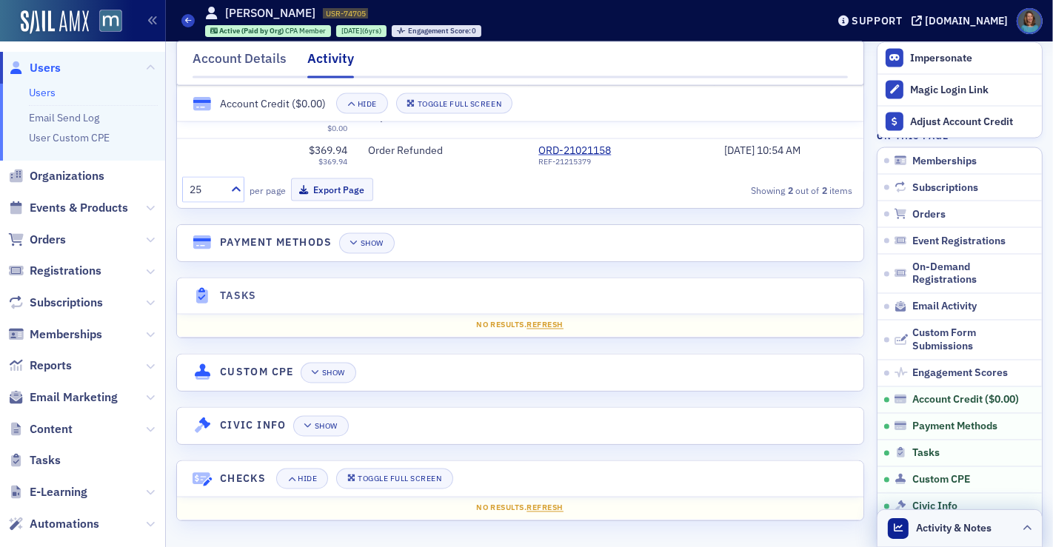
click at [1023, 529] on icon at bounding box center [1027, 528] width 9 height 9
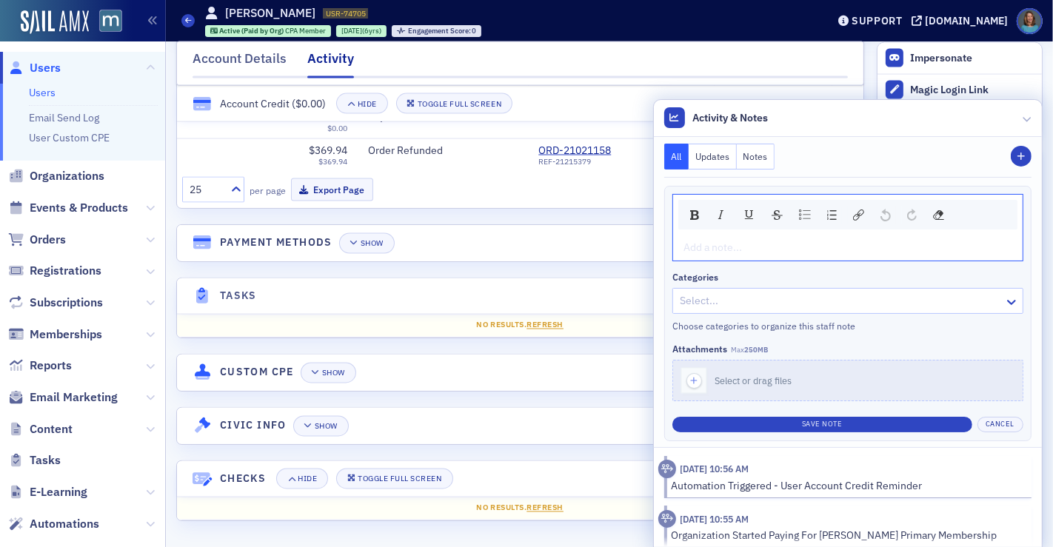
click at [684, 248] on div "rdw-editor" at bounding box center [848, 248] width 328 height 16
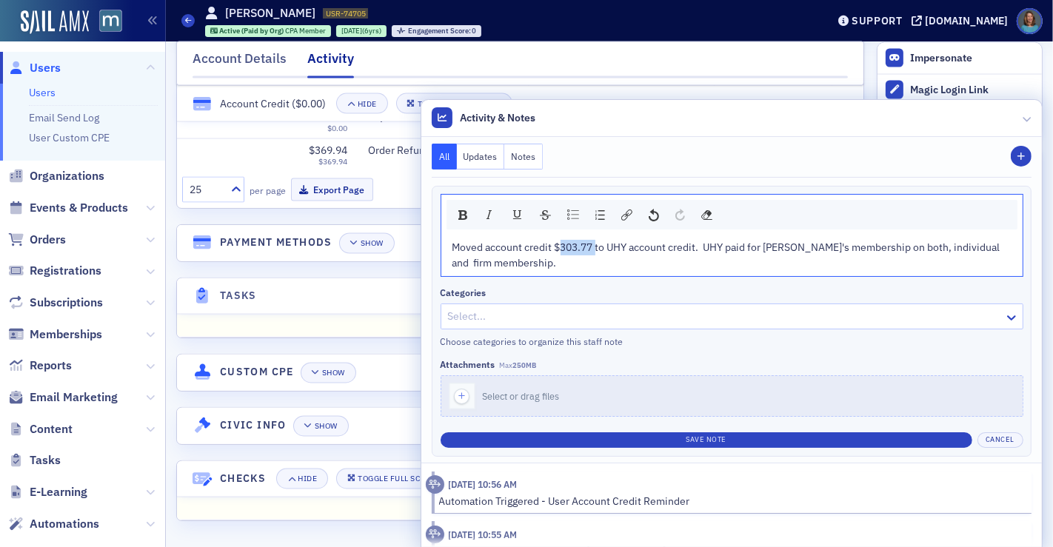
drag, startPoint x: 547, startPoint y: 249, endPoint x: 583, endPoint y: 247, distance: 36.3
click at [583, 247] on span "Moved account credit $303.77 to UHY account credit. UHY paid for [PERSON_NAME]'…" at bounding box center [727, 255] width 550 height 29
drag, startPoint x: 754, startPoint y: 246, endPoint x: 786, endPoint y: 248, distance: 31.9
click at [786, 248] on span "Moved account credit $369.94 to UHY account credit. UHY paid for Daniela's memb…" at bounding box center [727, 255] width 550 height 29
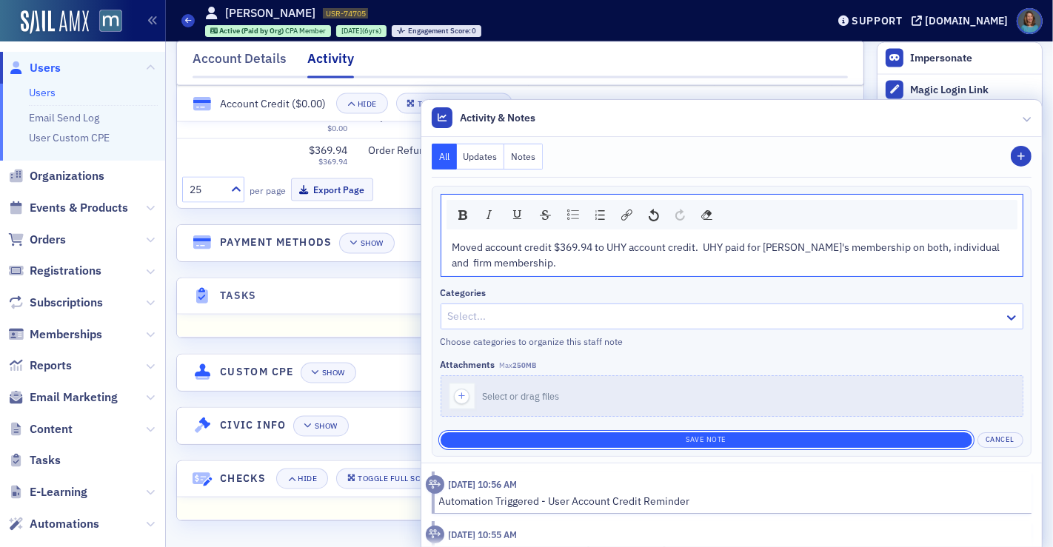
click at [696, 436] on button "Save Note" at bounding box center [707, 440] width 532 height 16
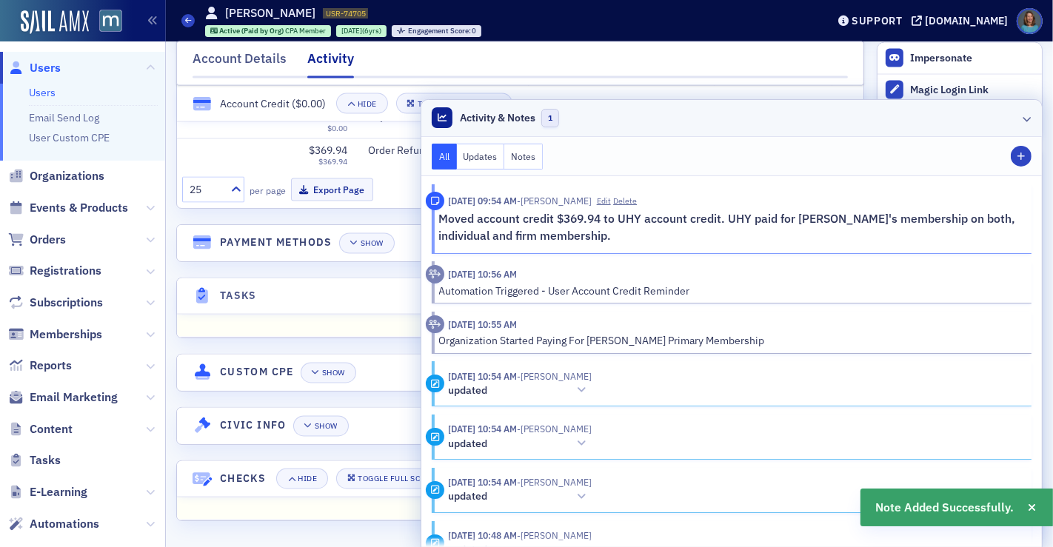
click at [1023, 119] on icon at bounding box center [1027, 118] width 9 height 9
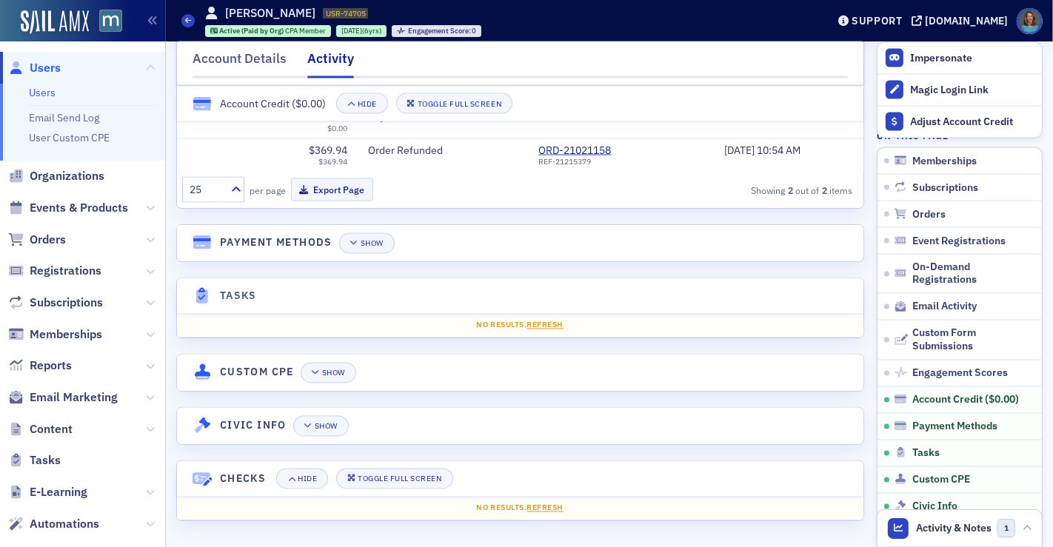
drag, startPoint x: 315, startPoint y: 56, endPoint x: 573, endPoint y: 215, distance: 302.9
click at [316, 56] on div "Activity" at bounding box center [330, 64] width 47 height 30
click at [1023, 529] on icon at bounding box center [1027, 528] width 9 height 9
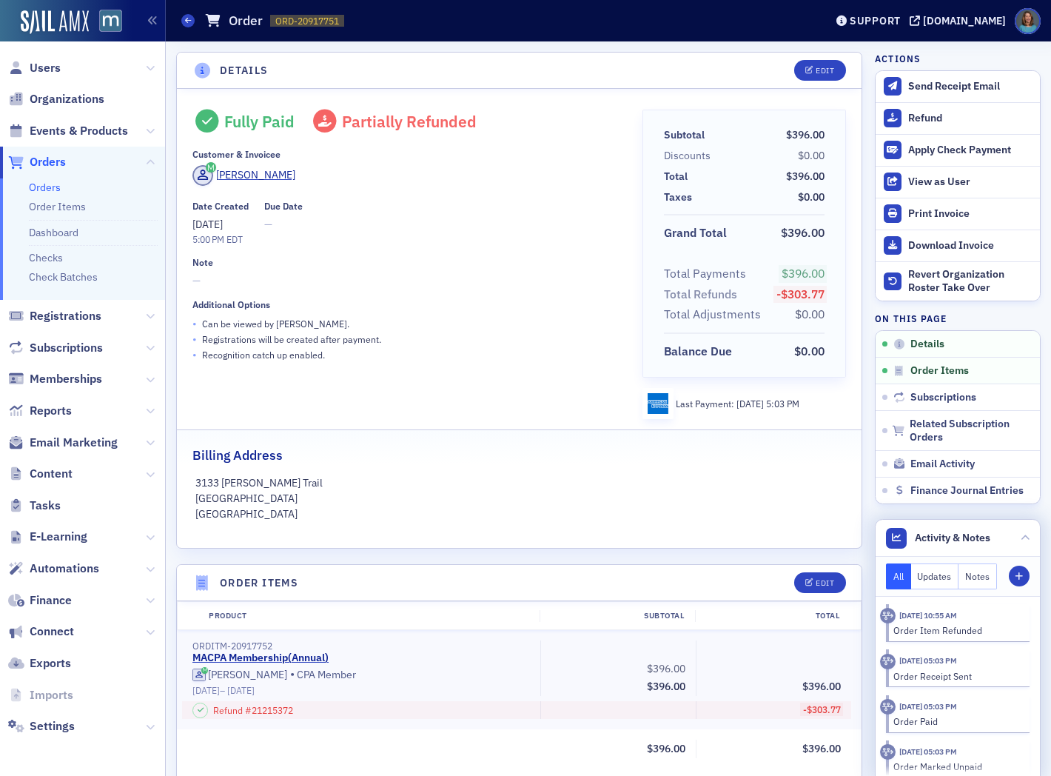
click at [966, 571] on button "Notes" at bounding box center [978, 576] width 39 height 26
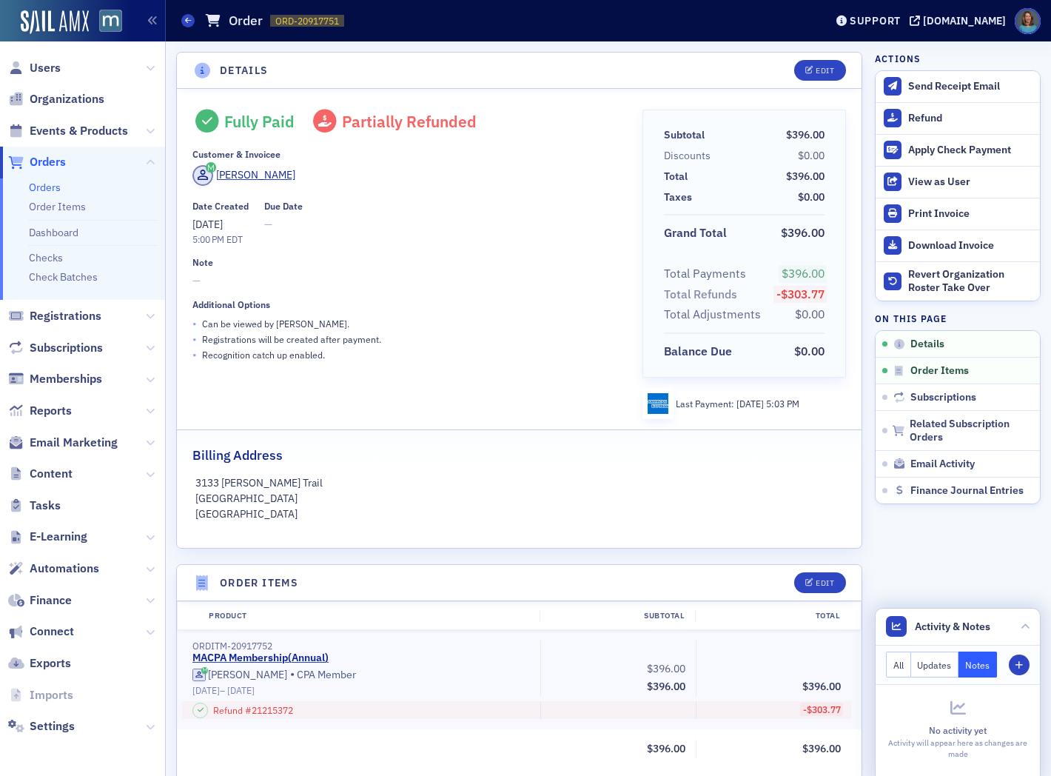
click at [889, 657] on button "All" at bounding box center [898, 665] width 25 height 26
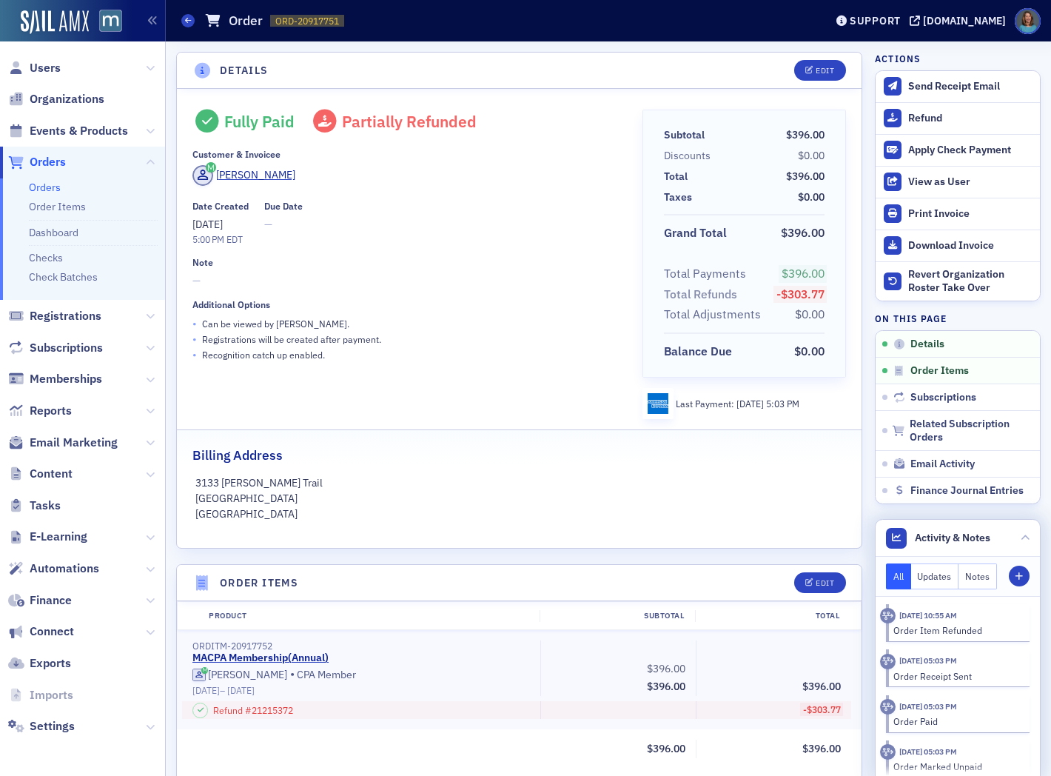
scroll to position [10, 0]
click at [1015, 578] on icon "button" at bounding box center [1019, 576] width 9 height 9
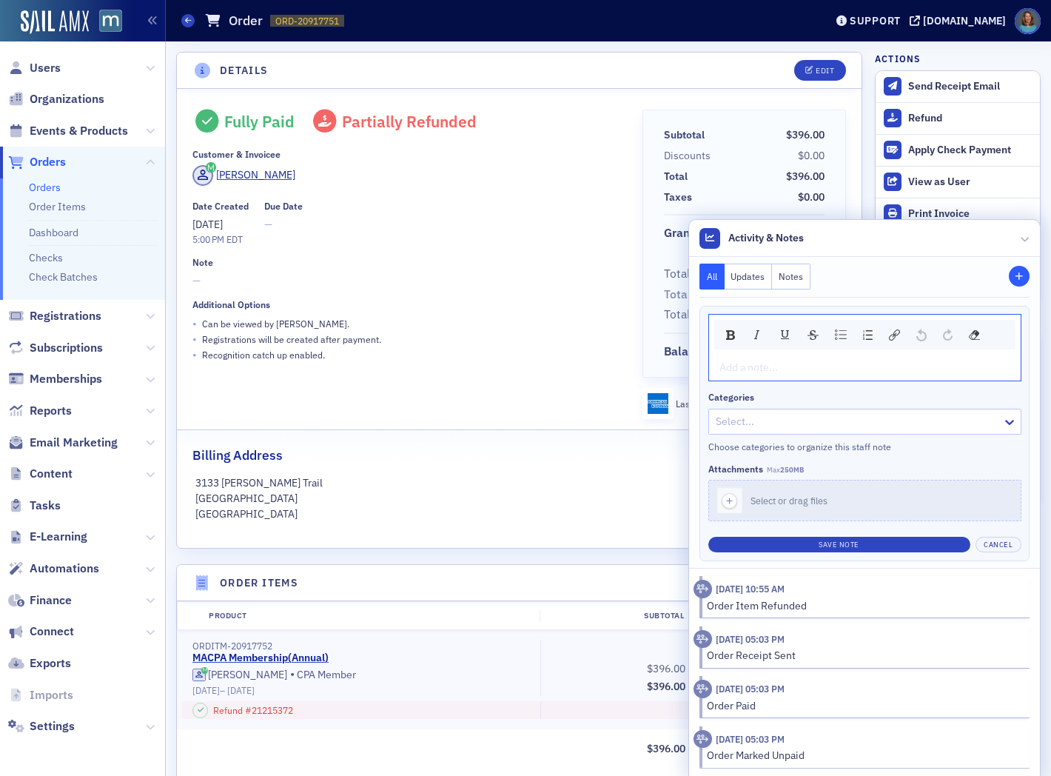
scroll to position [0, 0]
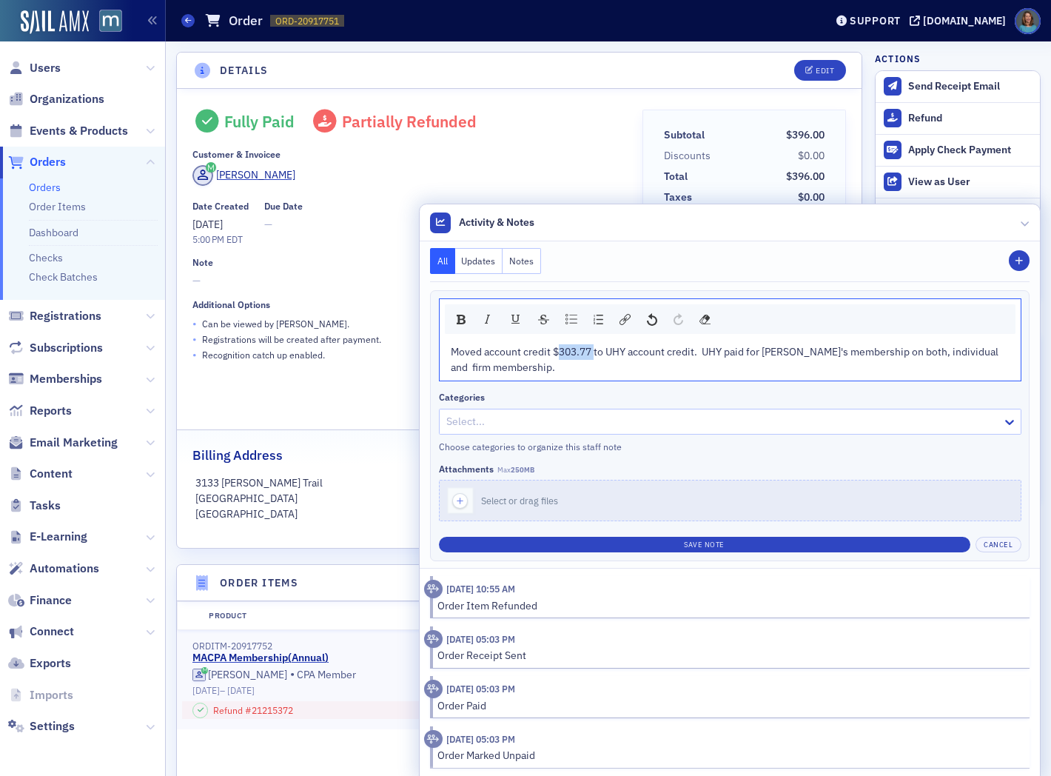
drag, startPoint x: 544, startPoint y: 352, endPoint x: 583, endPoint y: 349, distance: 38.6
click at [583, 349] on span "Moved account credit $303.77 to UHY account credit. UHY paid for [PERSON_NAME]'…" at bounding box center [726, 359] width 550 height 29
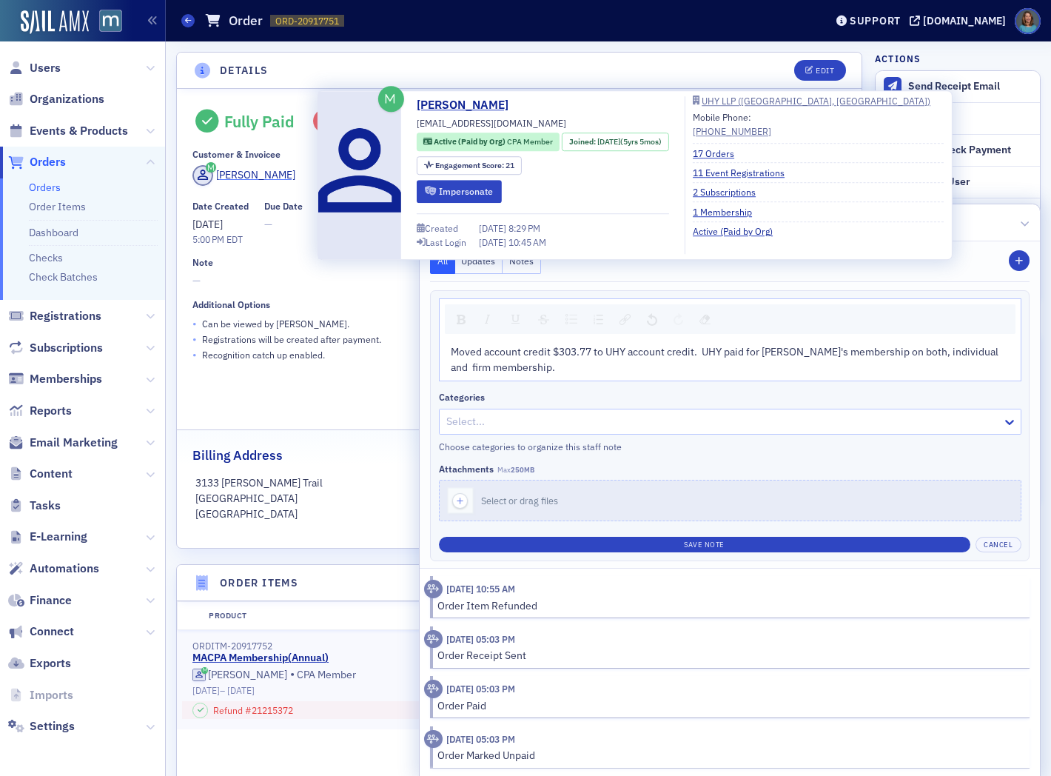
click at [237, 173] on div "Daniela Haralampieva" at bounding box center [255, 175] width 79 height 16
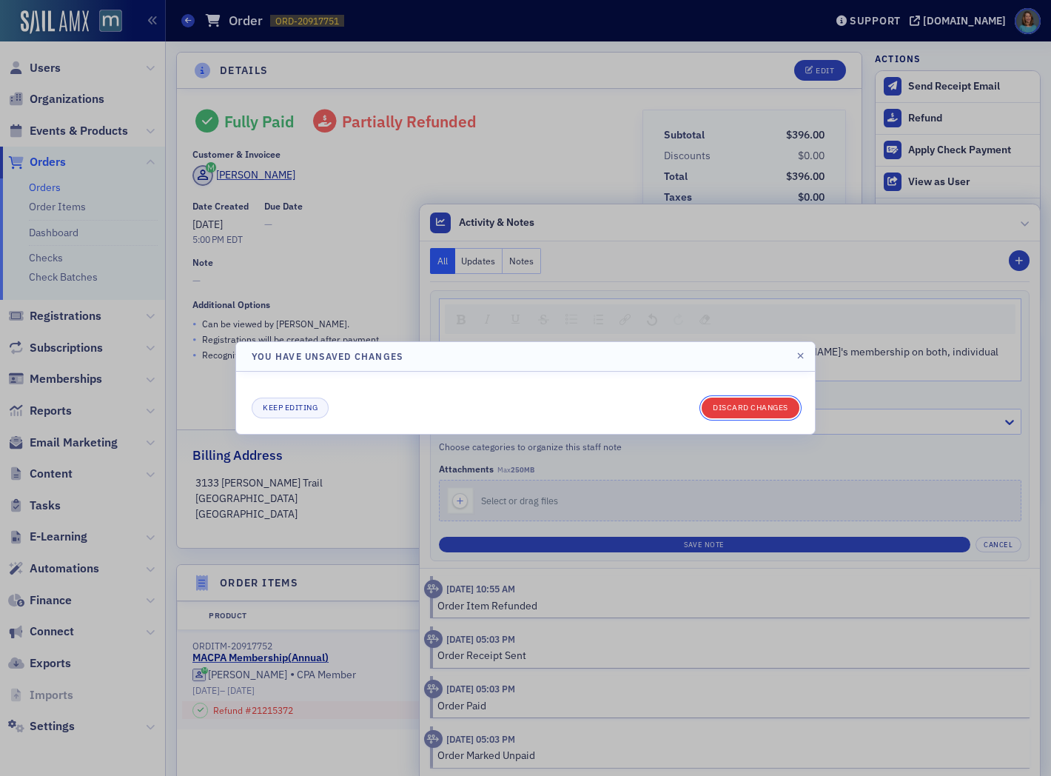
click at [788, 411] on button "Discard changes" at bounding box center [751, 408] width 98 height 21
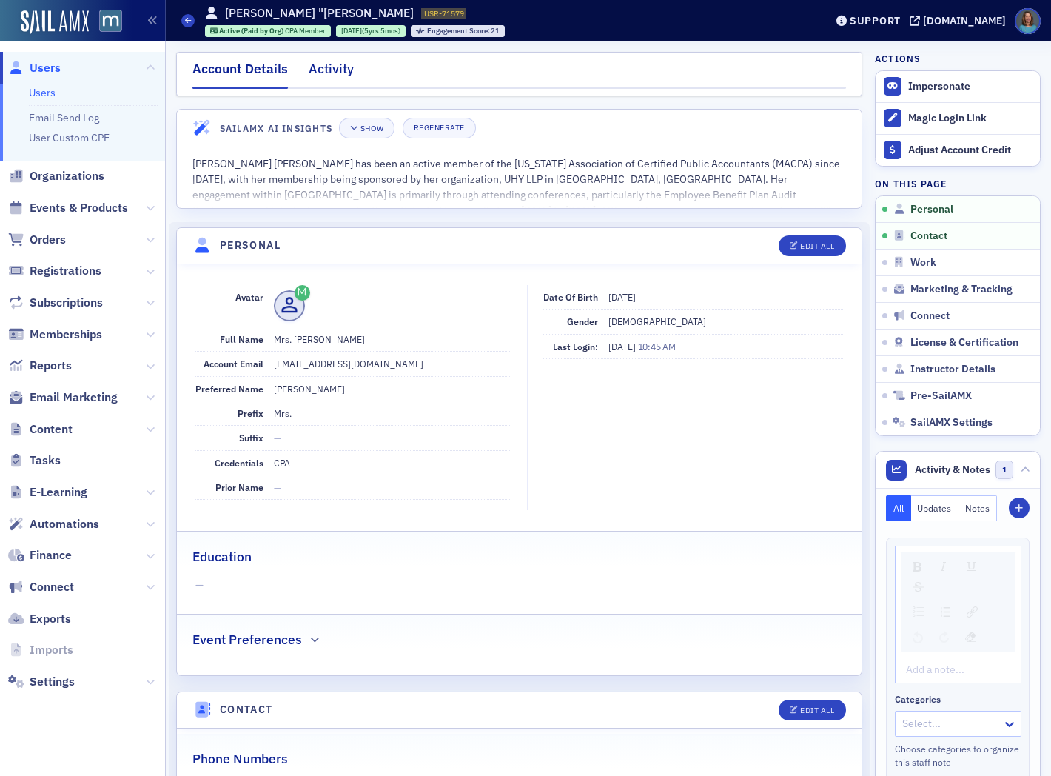
click at [343, 69] on div "Activity" at bounding box center [331, 72] width 45 height 27
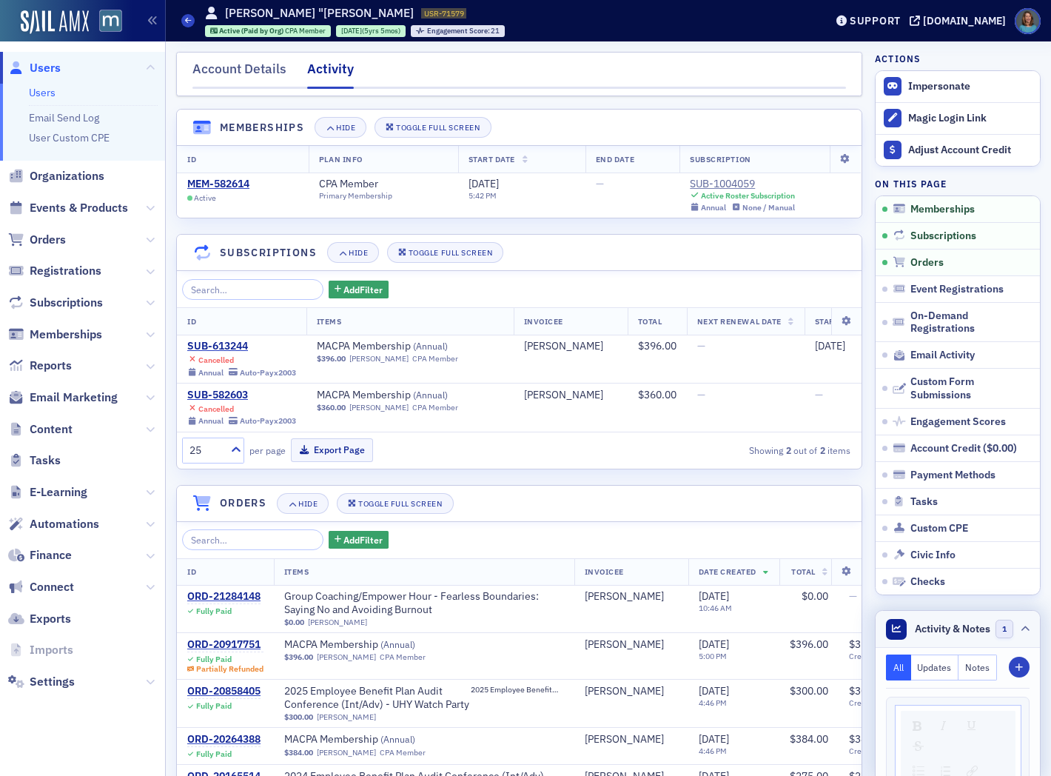
click at [1005, 627] on header "Activity & Notes 1" at bounding box center [958, 629] width 164 height 37
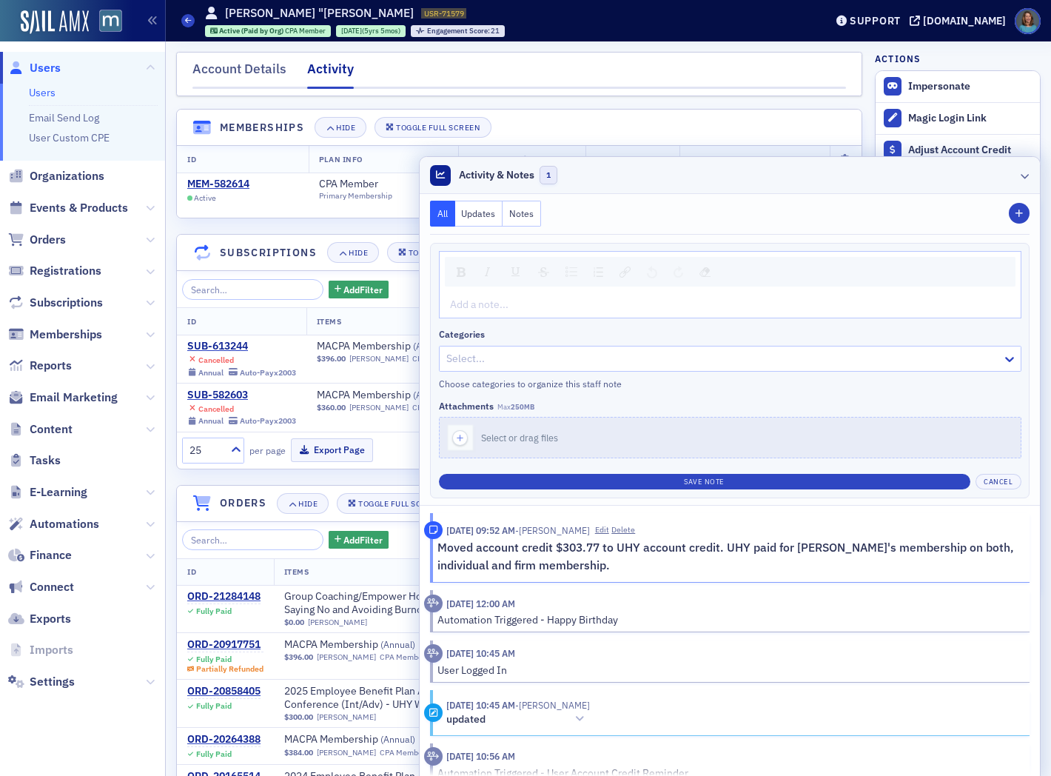
click at [1021, 174] on icon at bounding box center [1025, 175] width 9 height 9
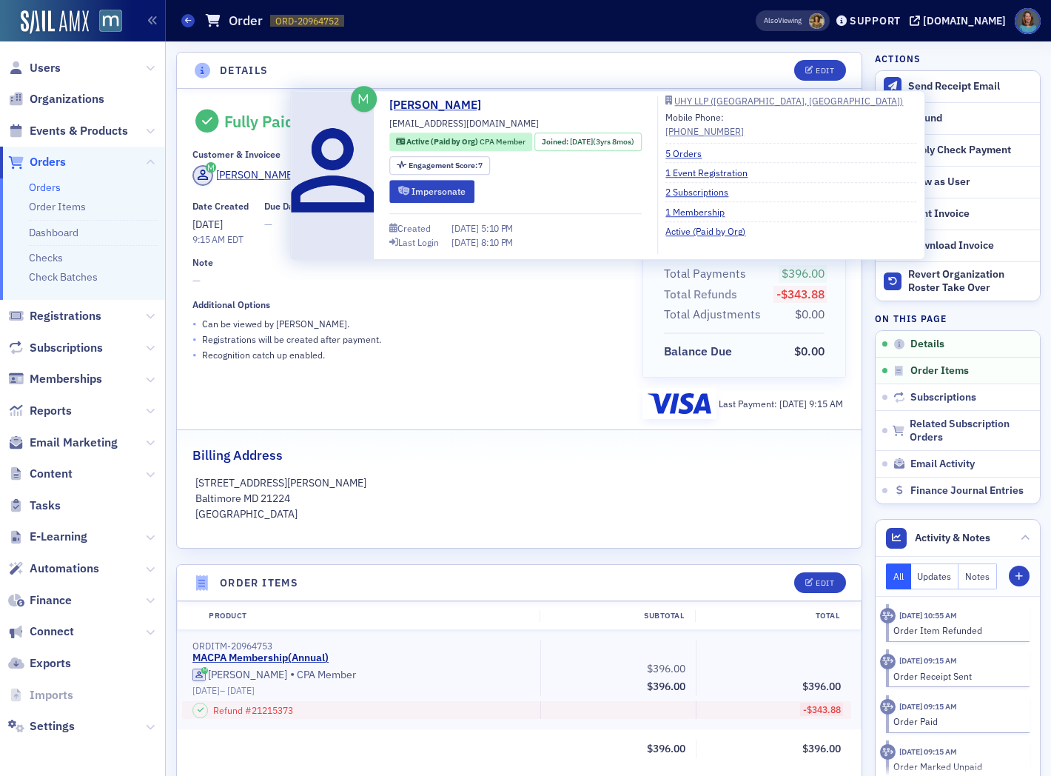
click at [275, 179] on div "[PERSON_NAME]" at bounding box center [255, 175] width 79 height 16
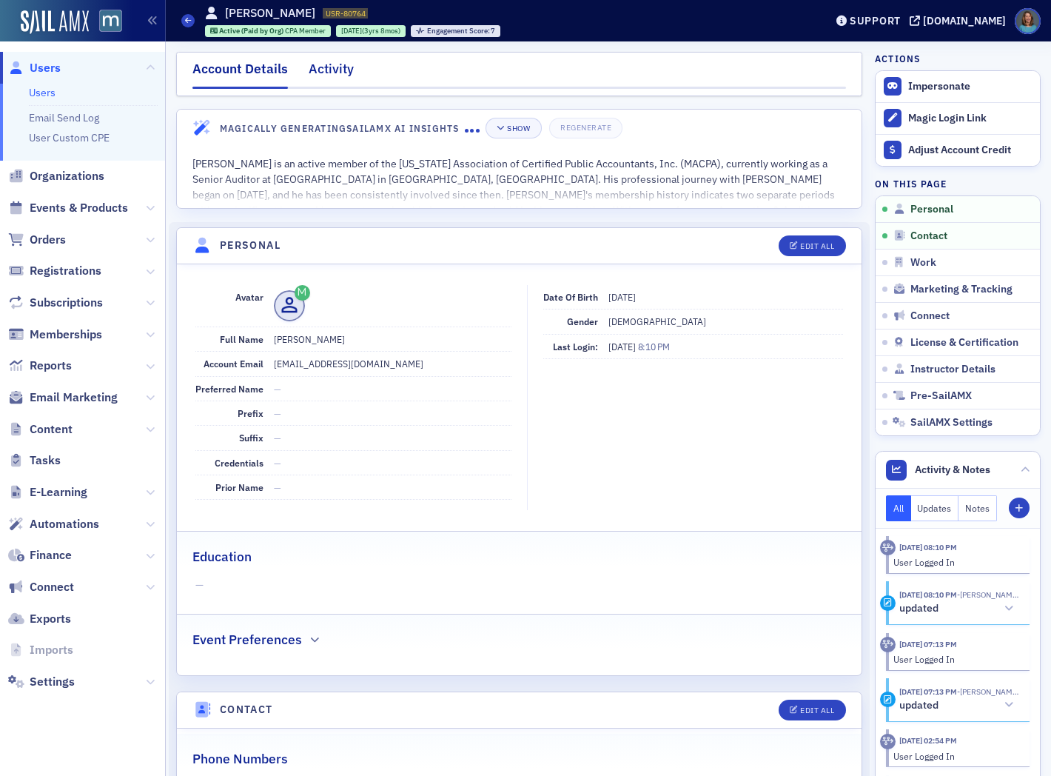
click at [335, 72] on div "Activity" at bounding box center [331, 72] width 45 height 27
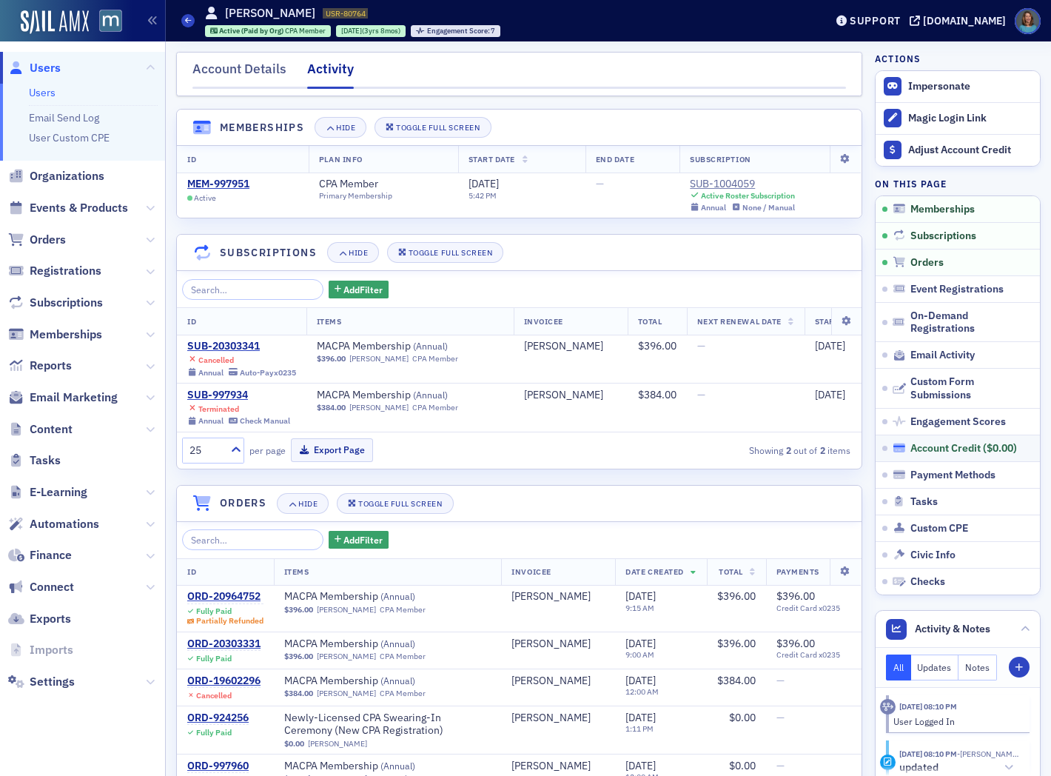
click at [956, 444] on div "Account Credit ( $0.00 )" at bounding box center [964, 448] width 107 height 13
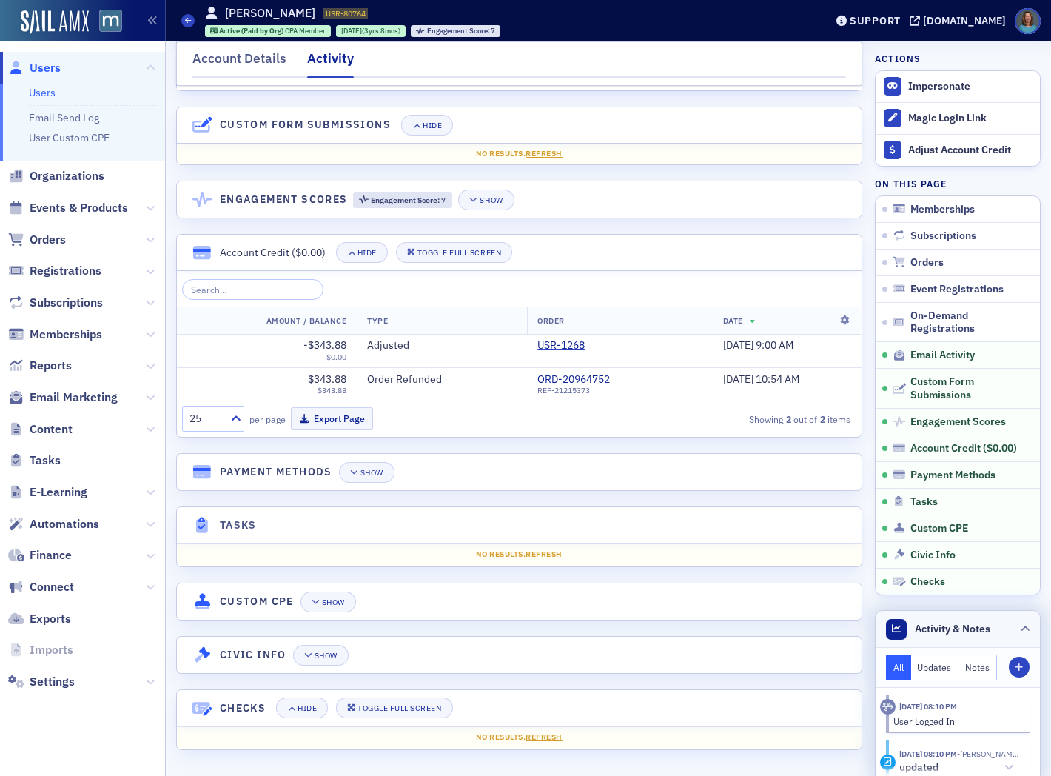
scroll to position [1598, 0]
click at [1015, 663] on icon "button" at bounding box center [1019, 667] width 9 height 9
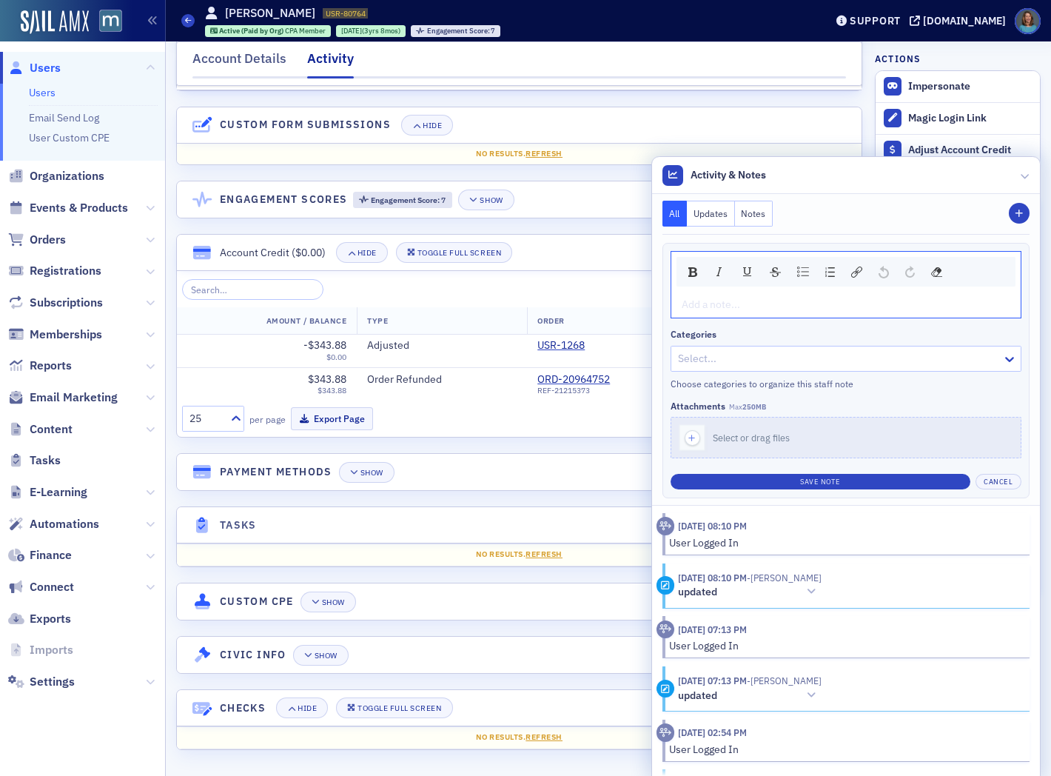
click at [699, 360] on div at bounding box center [839, 358] width 324 height 19
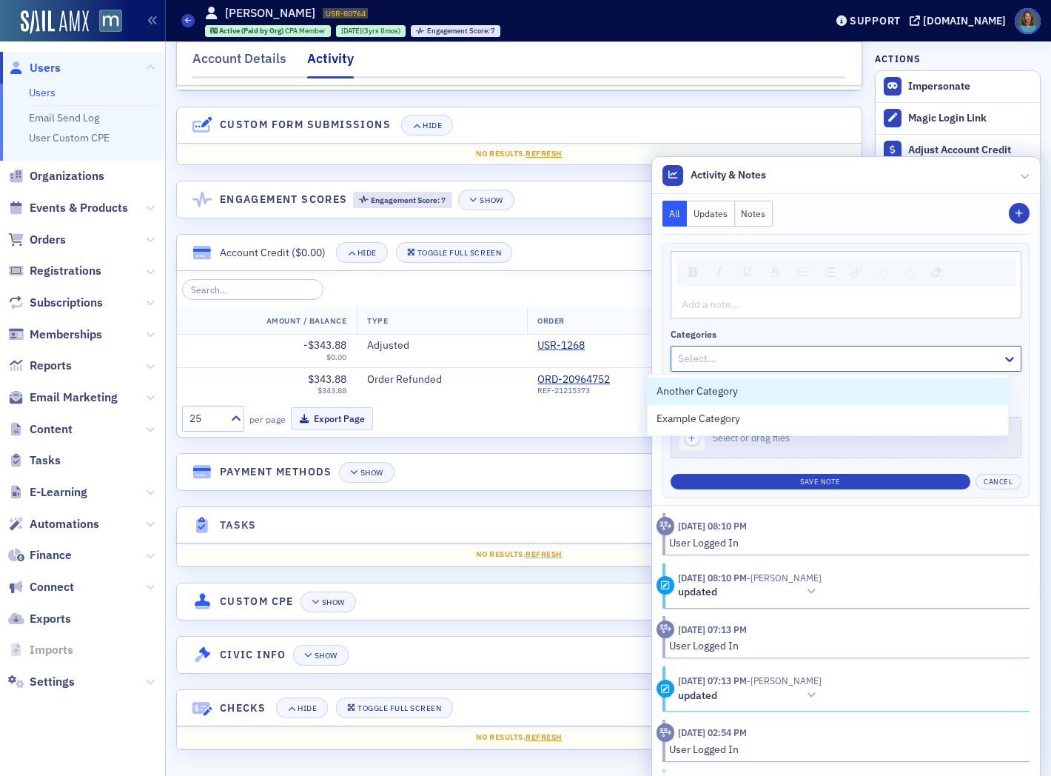
click at [700, 313] on div "Add a note..." at bounding box center [846, 305] width 349 height 26
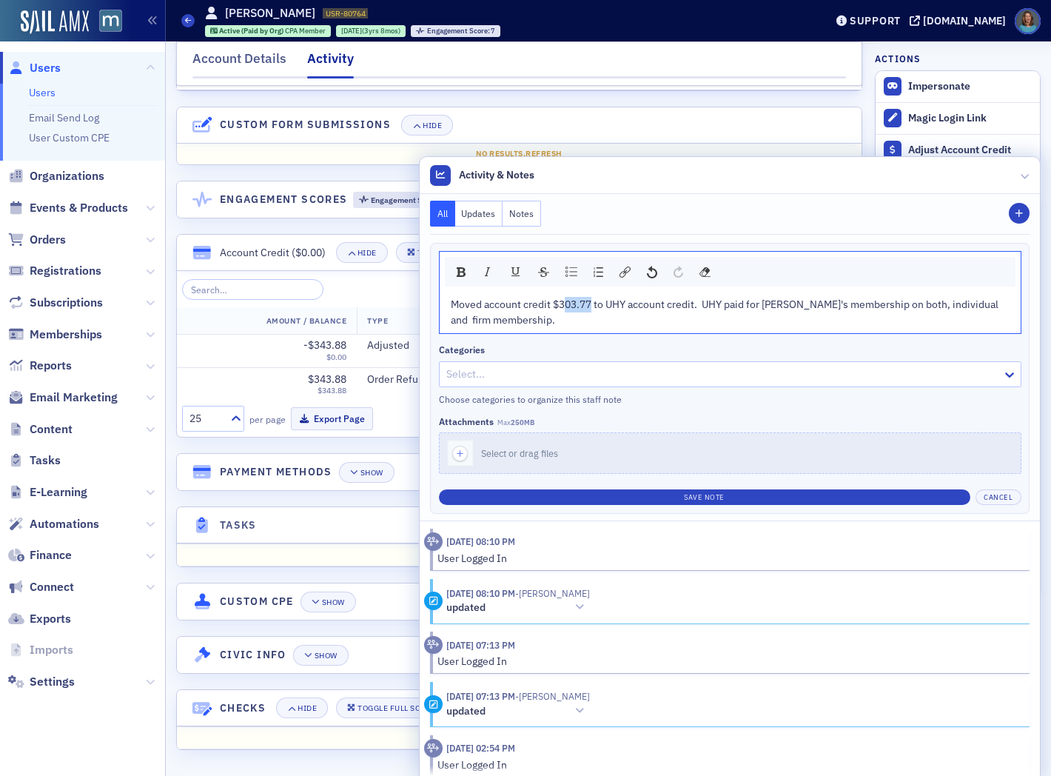
drag, startPoint x: 550, startPoint y: 302, endPoint x: 580, endPoint y: 299, distance: 29.8
click at [580, 299] on span "Moved account credit $303.77 to UHY account credit. UHY paid for [PERSON_NAME]'…" at bounding box center [726, 312] width 550 height 29
drag, startPoint x: 754, startPoint y: 304, endPoint x: 788, endPoint y: 300, distance: 34.3
click at [788, 300] on span "Moved account credit $343.88 to UHY account credit. UHY paid for Daniela's memb…" at bounding box center [726, 312] width 550 height 29
click at [862, 305] on span "Moved account credit $343.88 to UHY account credit. UHY paid for Zachary's memb…" at bounding box center [726, 312] width 550 height 29
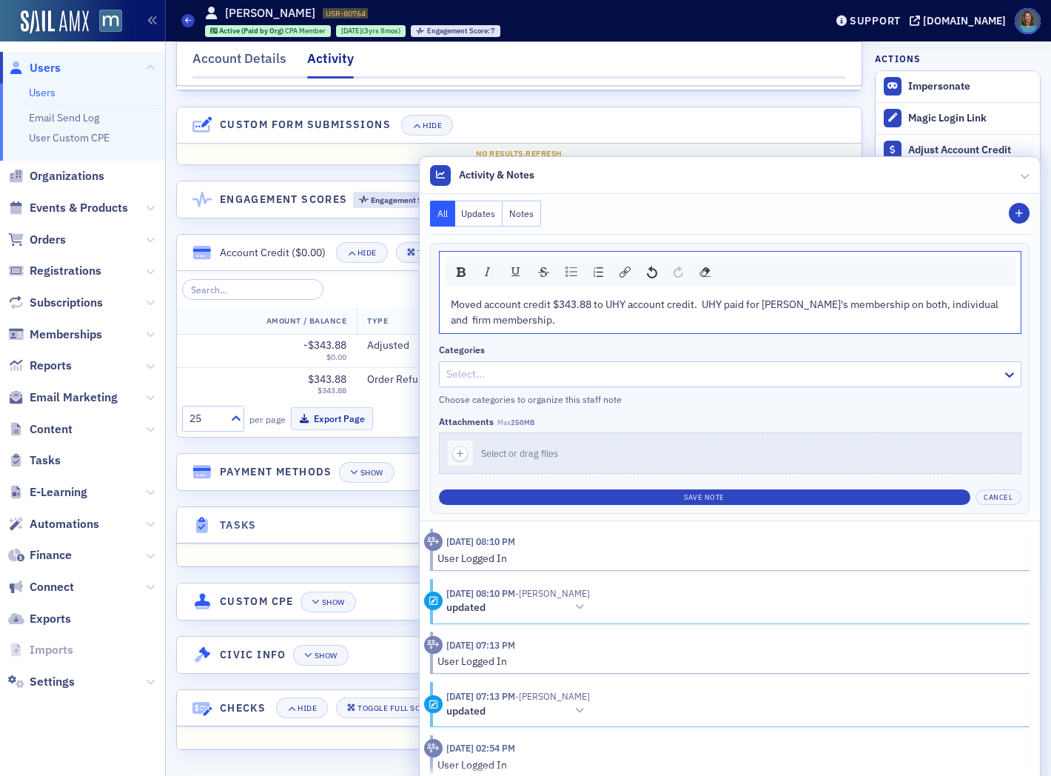
click at [496, 318] on span "Moved account credit $343.88 to UHY account credit. UHY paid for Zachary's memb…" at bounding box center [726, 312] width 550 height 29
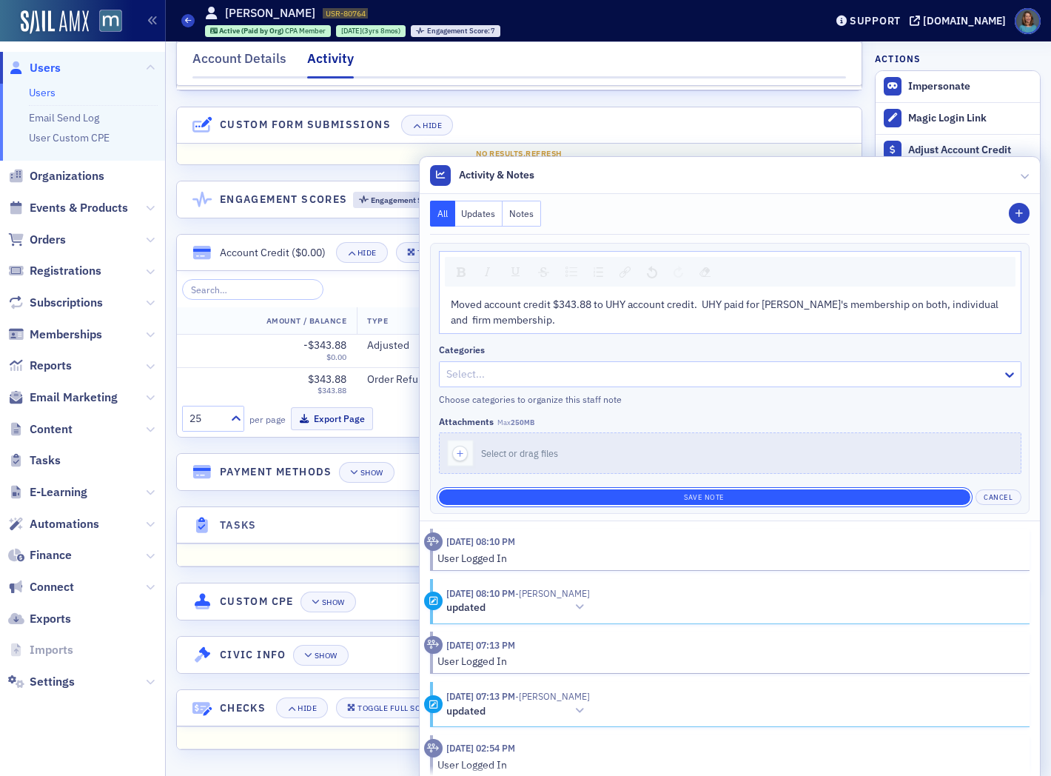
click at [728, 496] on button "Save Note" at bounding box center [705, 497] width 532 height 16
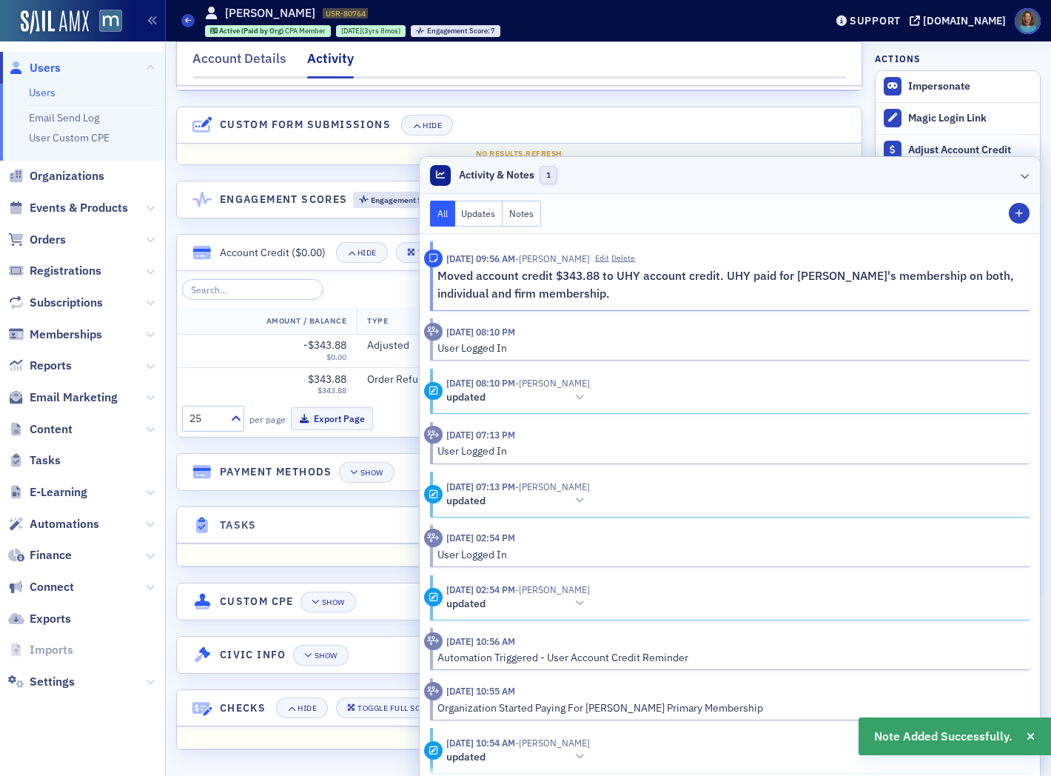
click at [1021, 179] on icon at bounding box center [1025, 175] width 9 height 9
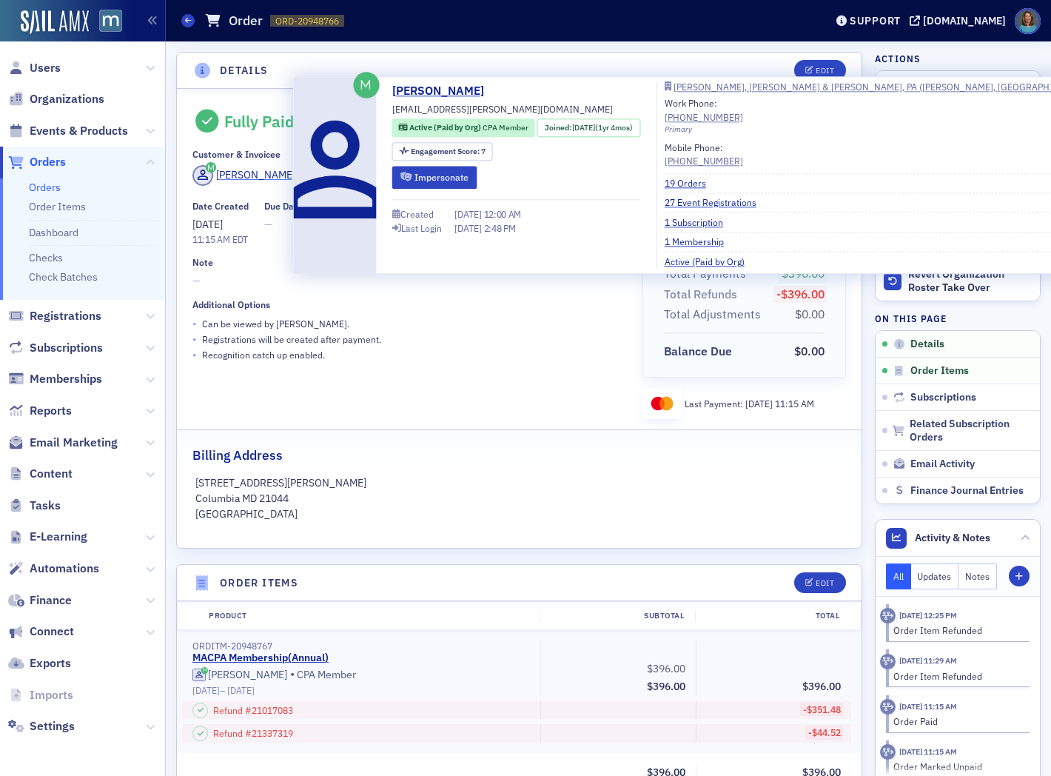
click at [286, 175] on div "[PERSON_NAME]" at bounding box center [255, 175] width 79 height 16
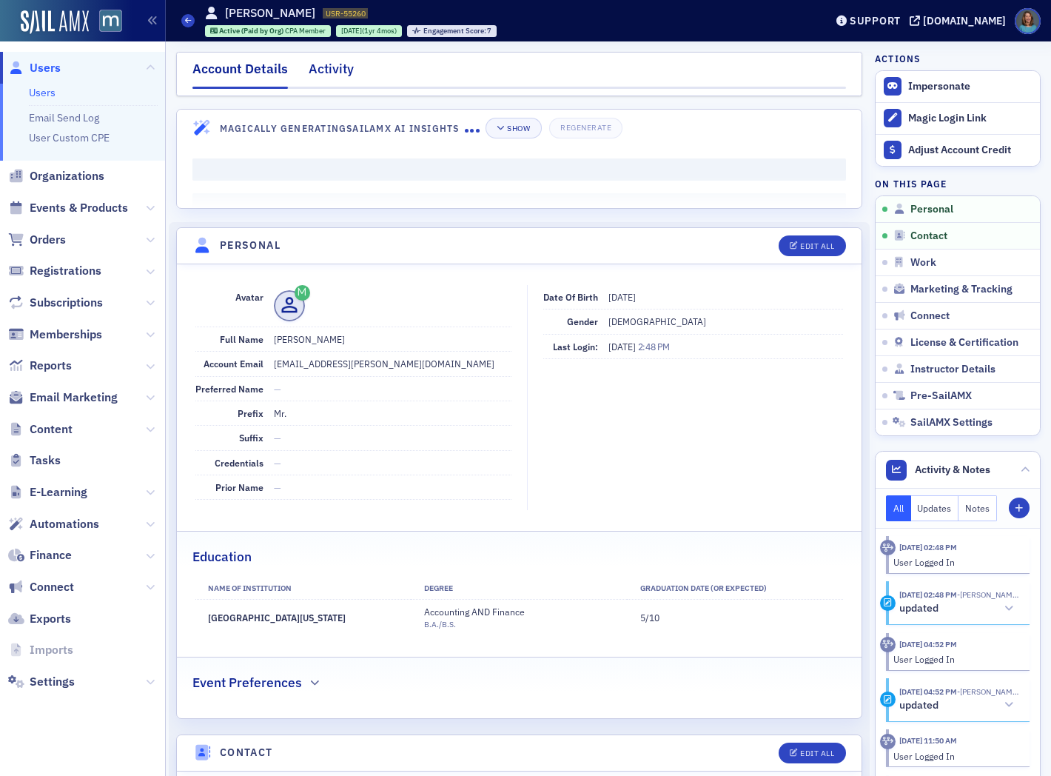
click at [350, 76] on div "Activity" at bounding box center [331, 72] width 45 height 27
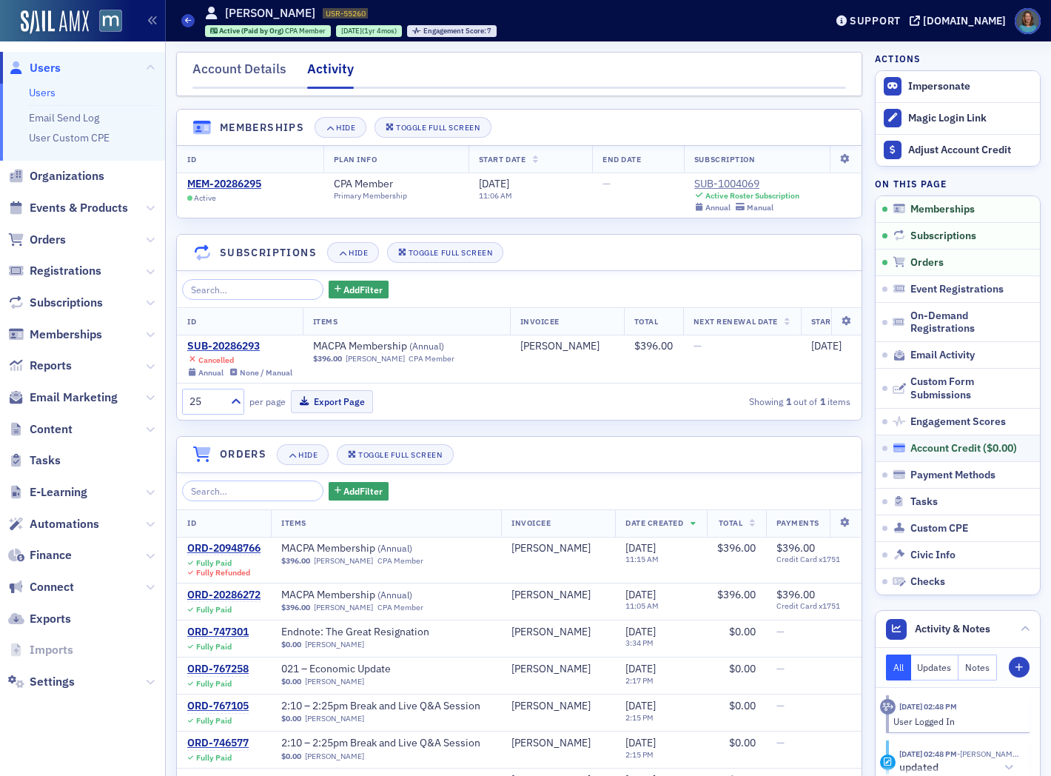
click at [963, 446] on div "Account Credit ( $0.00 )" at bounding box center [964, 448] width 107 height 13
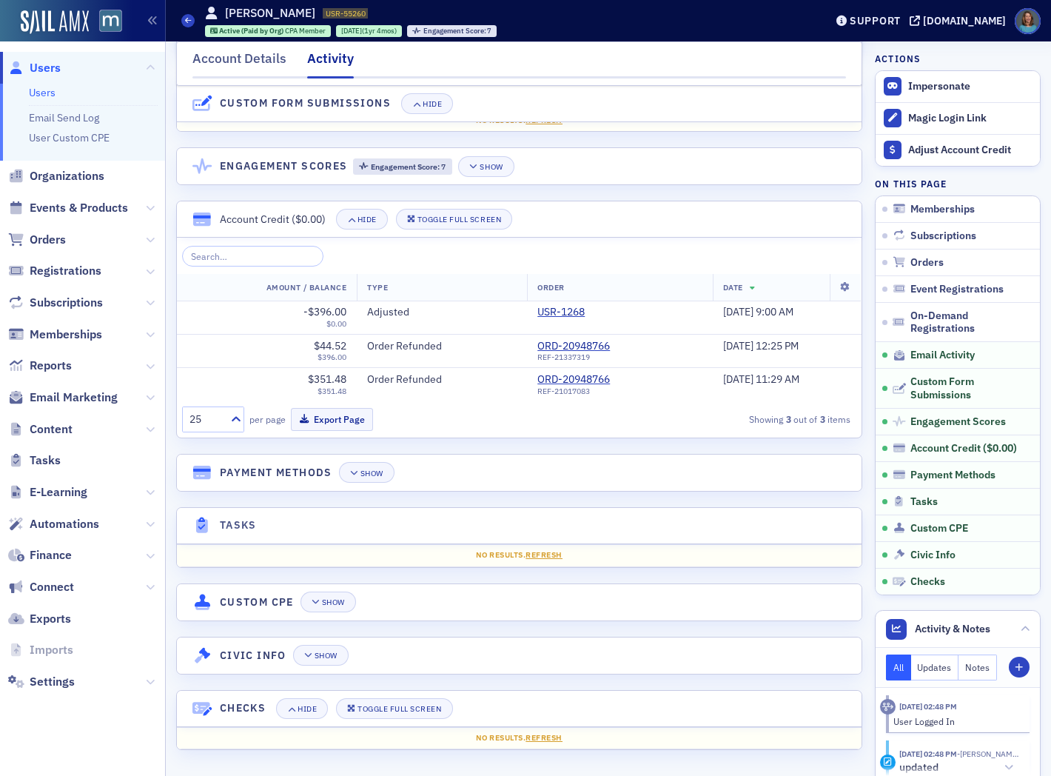
scroll to position [2075, 0]
click at [1009, 663] on button "Note" at bounding box center [1019, 667] width 21 height 21
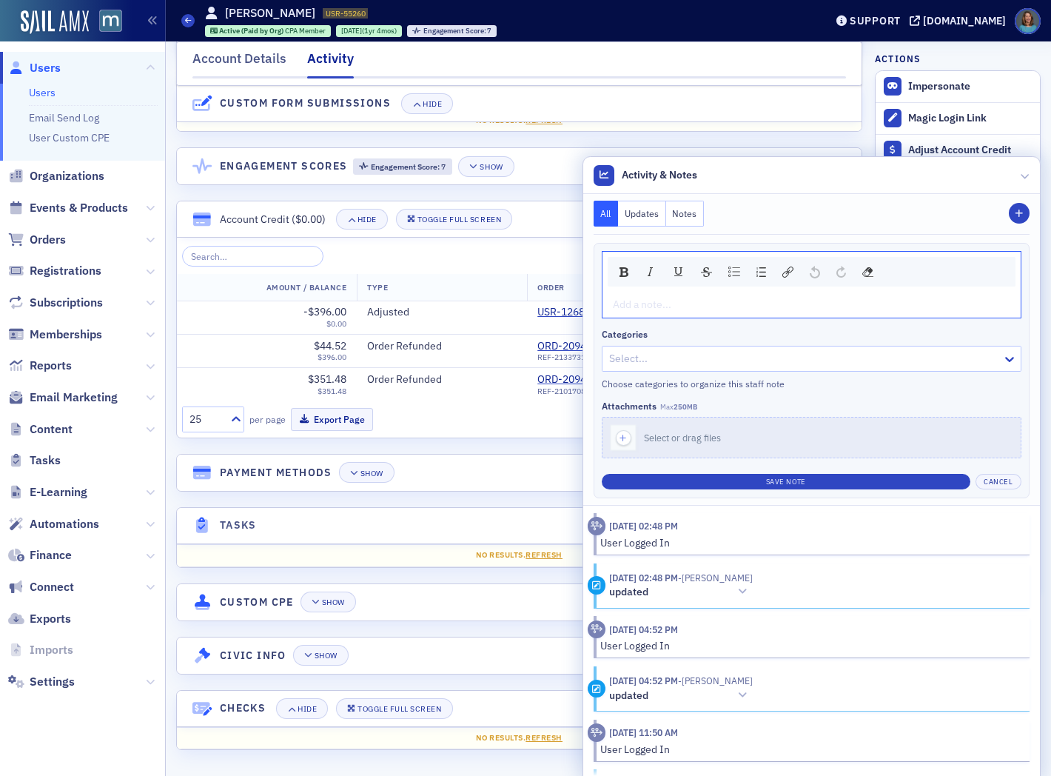
click at [624, 300] on div "rdw-editor" at bounding box center [812, 305] width 397 height 16
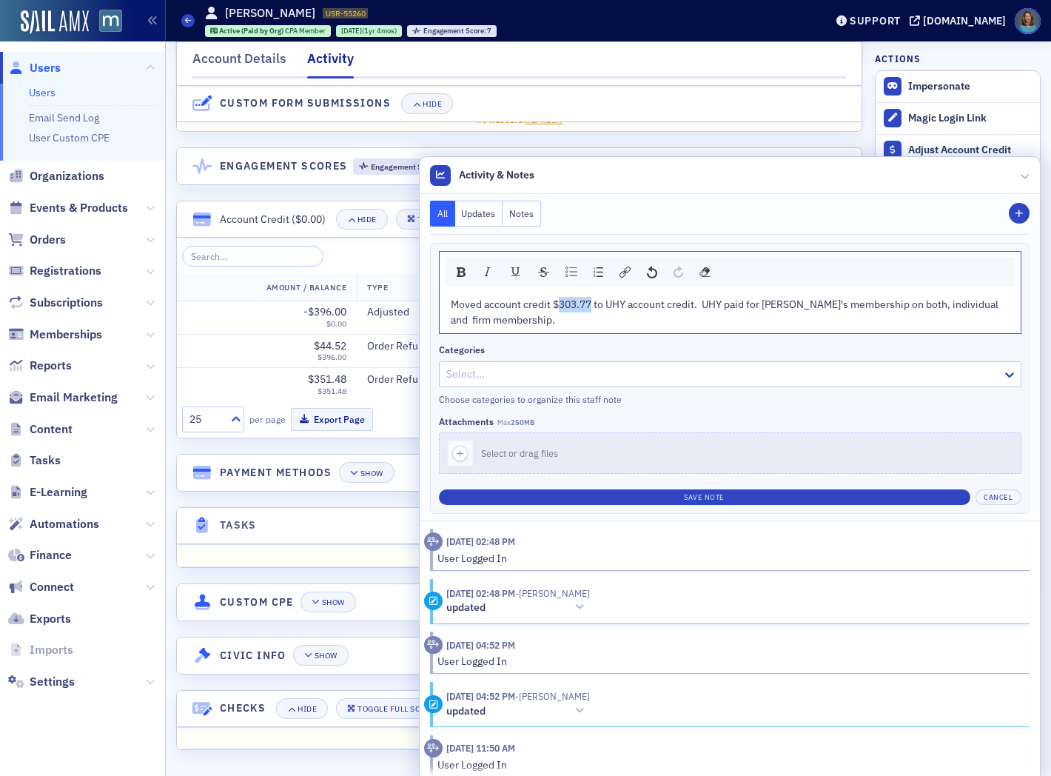
drag, startPoint x: 545, startPoint y: 305, endPoint x: 580, endPoint y: 304, distance: 34.8
click at [580, 304] on span "Moved account credit $303.77 to UHY account credit. UHY paid for Daniela's memb…" at bounding box center [726, 312] width 550 height 29
drag, startPoint x: 580, startPoint y: 304, endPoint x: 598, endPoint y: 300, distance: 18.3
click at [598, 300] on span "Moved account credit $396 to UHY account credit. UHY paid for Daniela's members…" at bounding box center [729, 312] width 557 height 29
drag, startPoint x: 721, startPoint y: 302, endPoint x: 739, endPoint y: 299, distance: 18.0
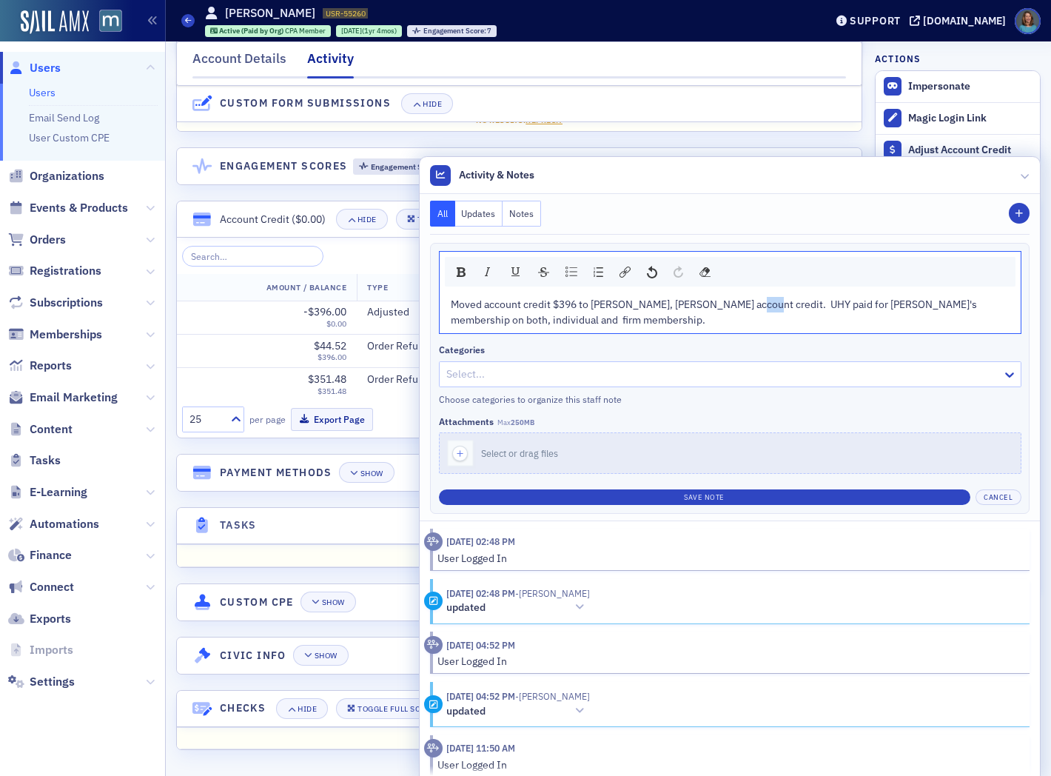
click at [739, 299] on span "Moved account credit $396 to Bormel, Grice account credit. UHY paid for Daniela…" at bounding box center [715, 312] width 529 height 29
drag, startPoint x: 783, startPoint y: 302, endPoint x: 814, endPoint y: 302, distance: 31.8
click at [814, 302] on span "Moved account credit $396 to Bormel, Grice account credit. Firm paid for Daniel…" at bounding box center [716, 312] width 530 height 29
click at [554, 323] on div "Moved account credit $396 to Bormel, Grice account credit. Firm paid for Matthe…" at bounding box center [731, 312] width 560 height 31
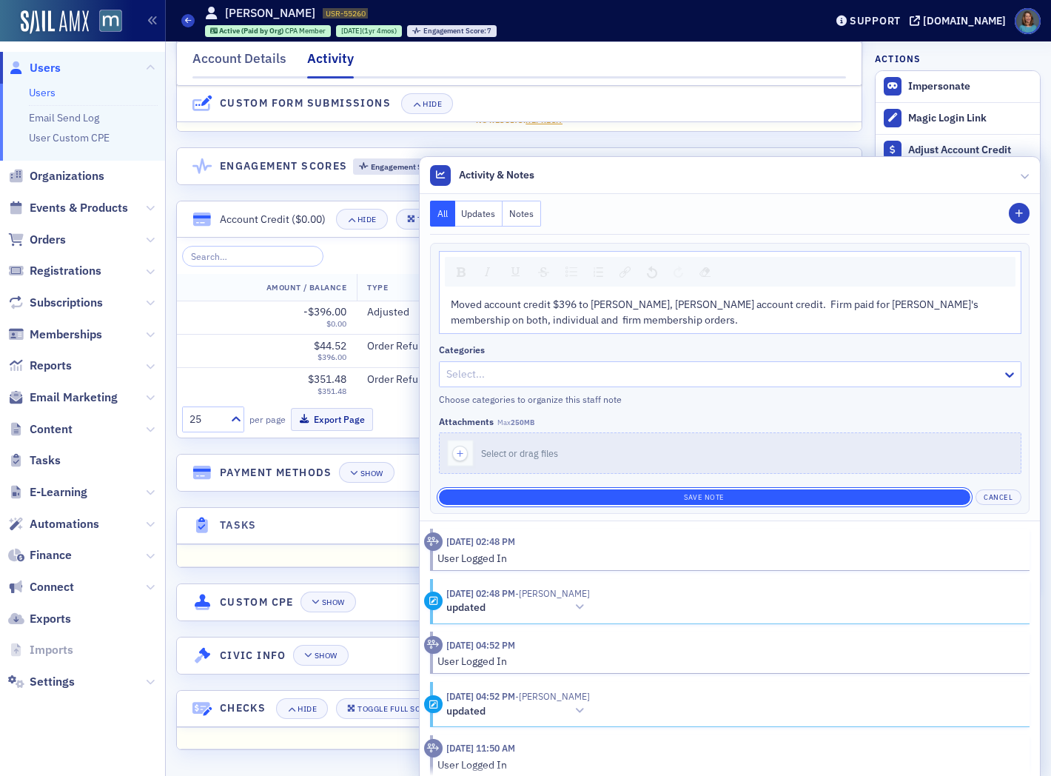
click at [669, 496] on button "Save Note" at bounding box center [705, 497] width 532 height 16
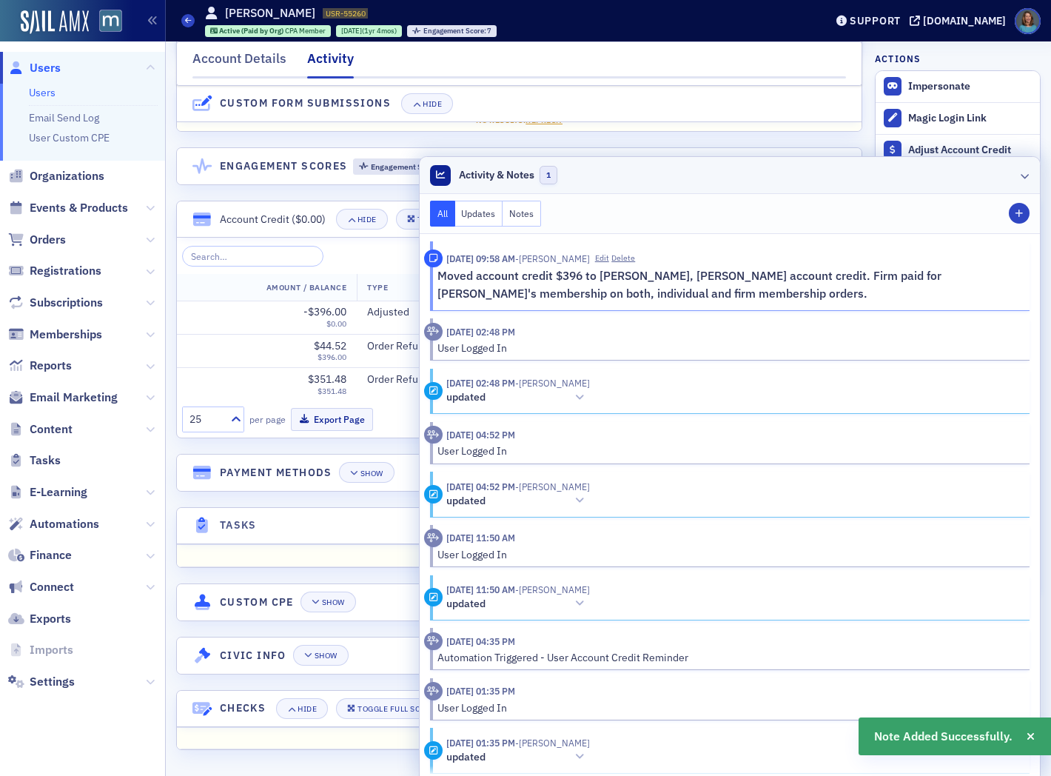
click at [1021, 170] on div at bounding box center [1025, 175] width 9 height 16
